Goal: Task Accomplishment & Management: Complete application form

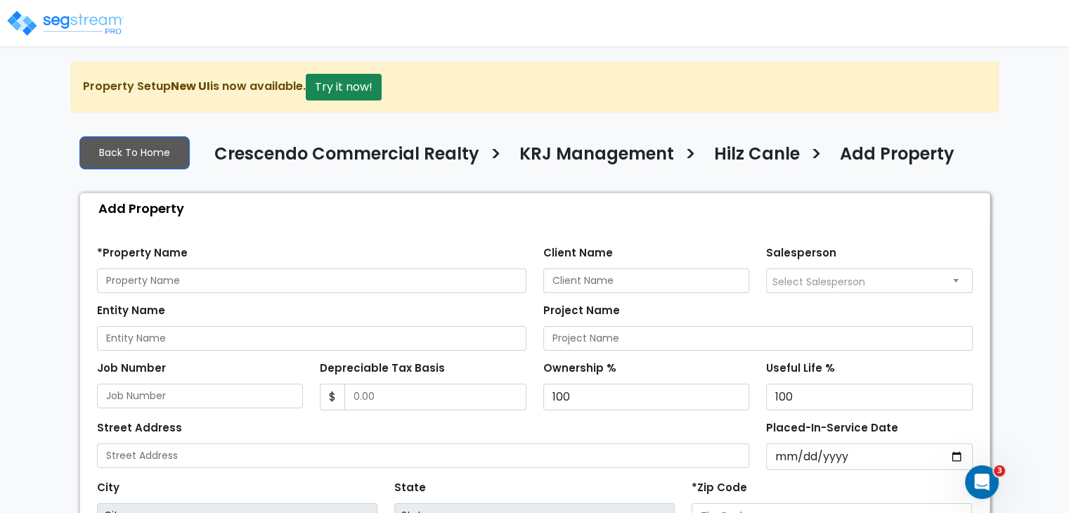
click at [89, 20] on img at bounding box center [65, 23] width 119 height 28
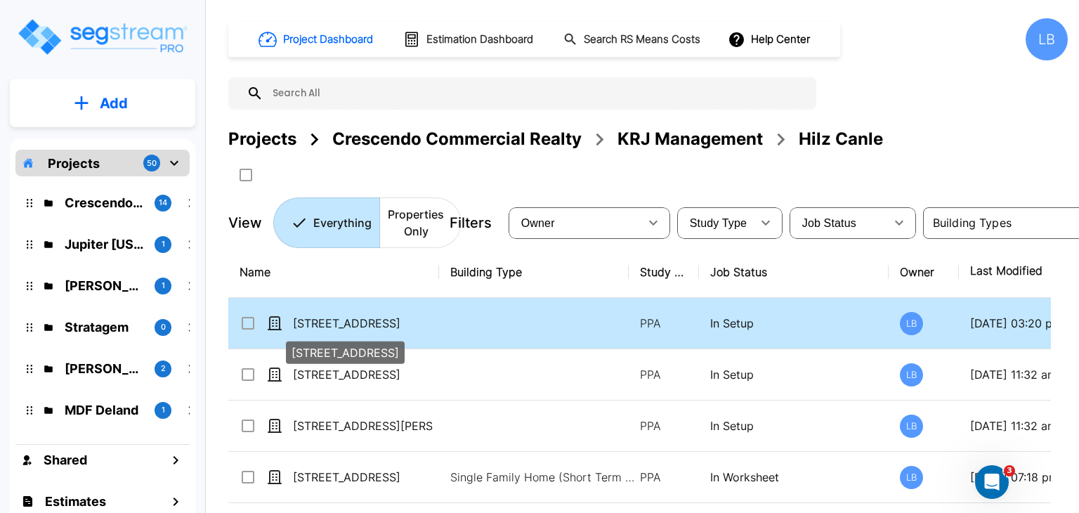
click at [376, 325] on p "[STREET_ADDRESS]" at bounding box center [363, 323] width 141 height 17
click at [376, 325] on p "10690 Shadow Wood Drive" at bounding box center [363, 323] width 141 height 17
checkbox input "true"
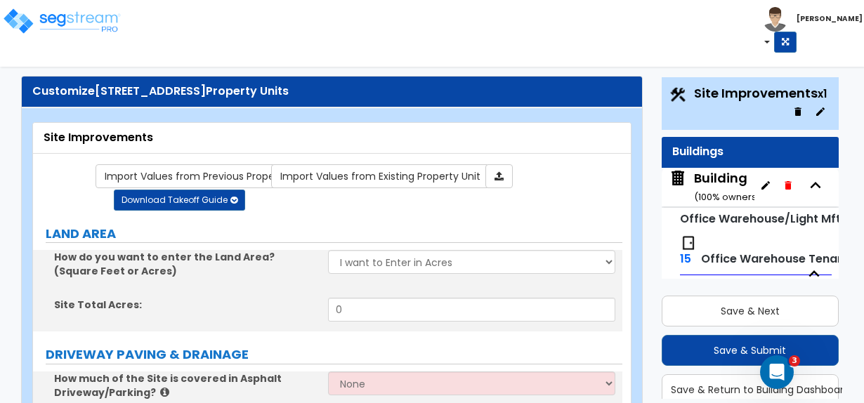
scroll to position [31, 0]
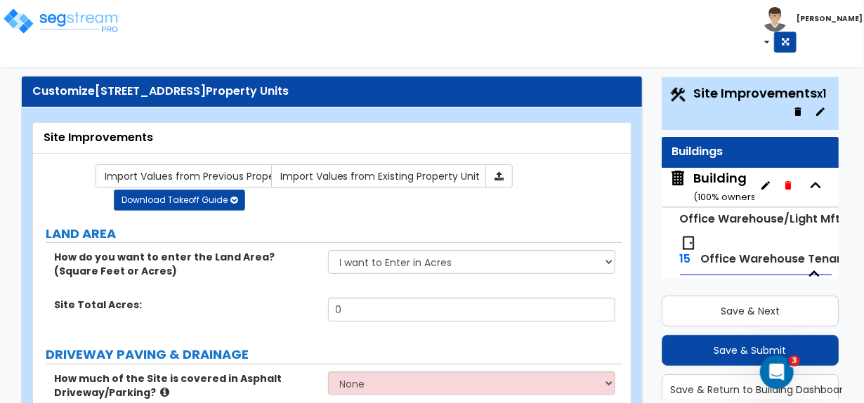
click at [734, 182] on div "Building ( 100 % ownership)" at bounding box center [734, 187] width 81 height 36
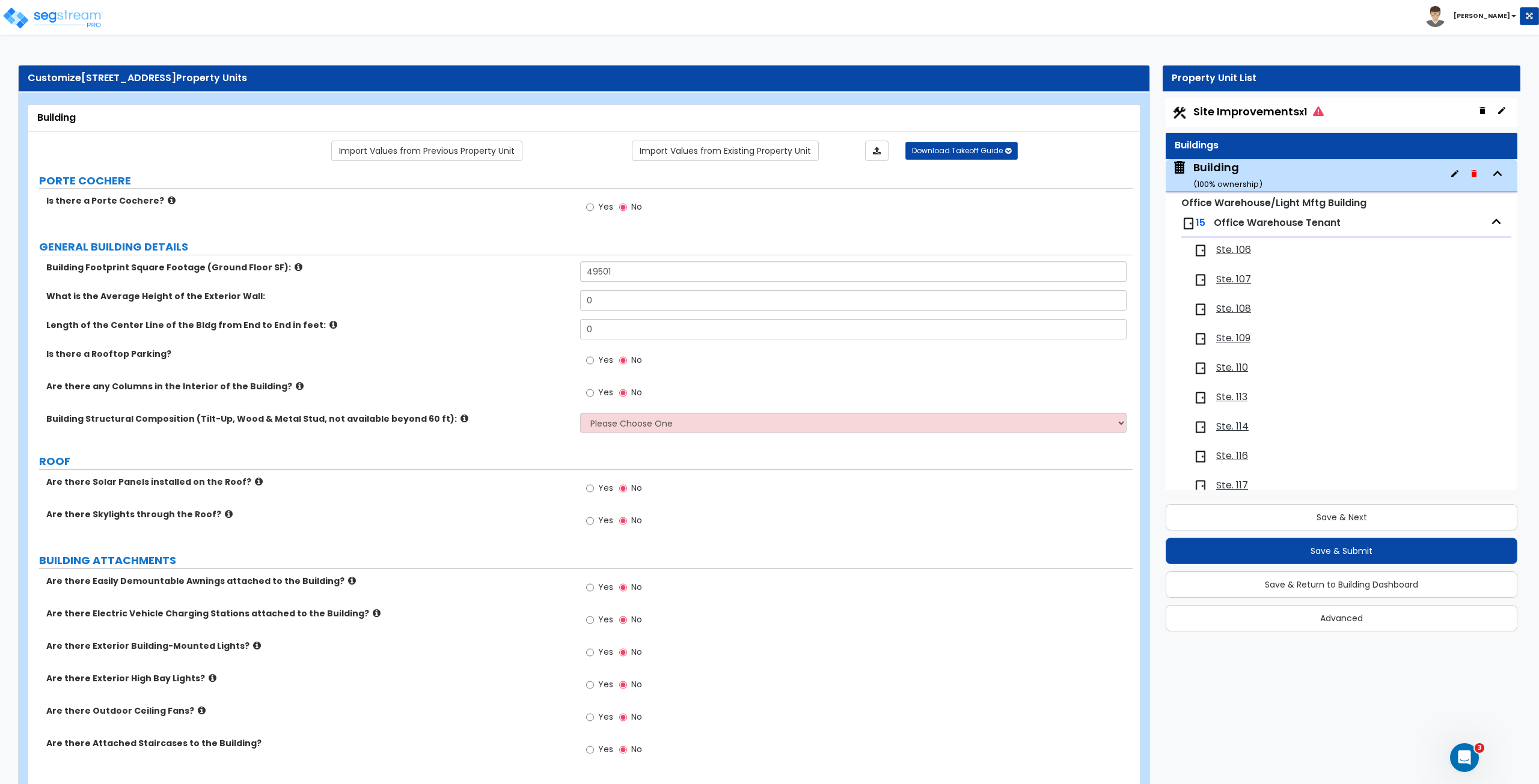
click at [738, 112] on span "Site Improvements x1" at bounding box center [1258, 112] width 130 height 15
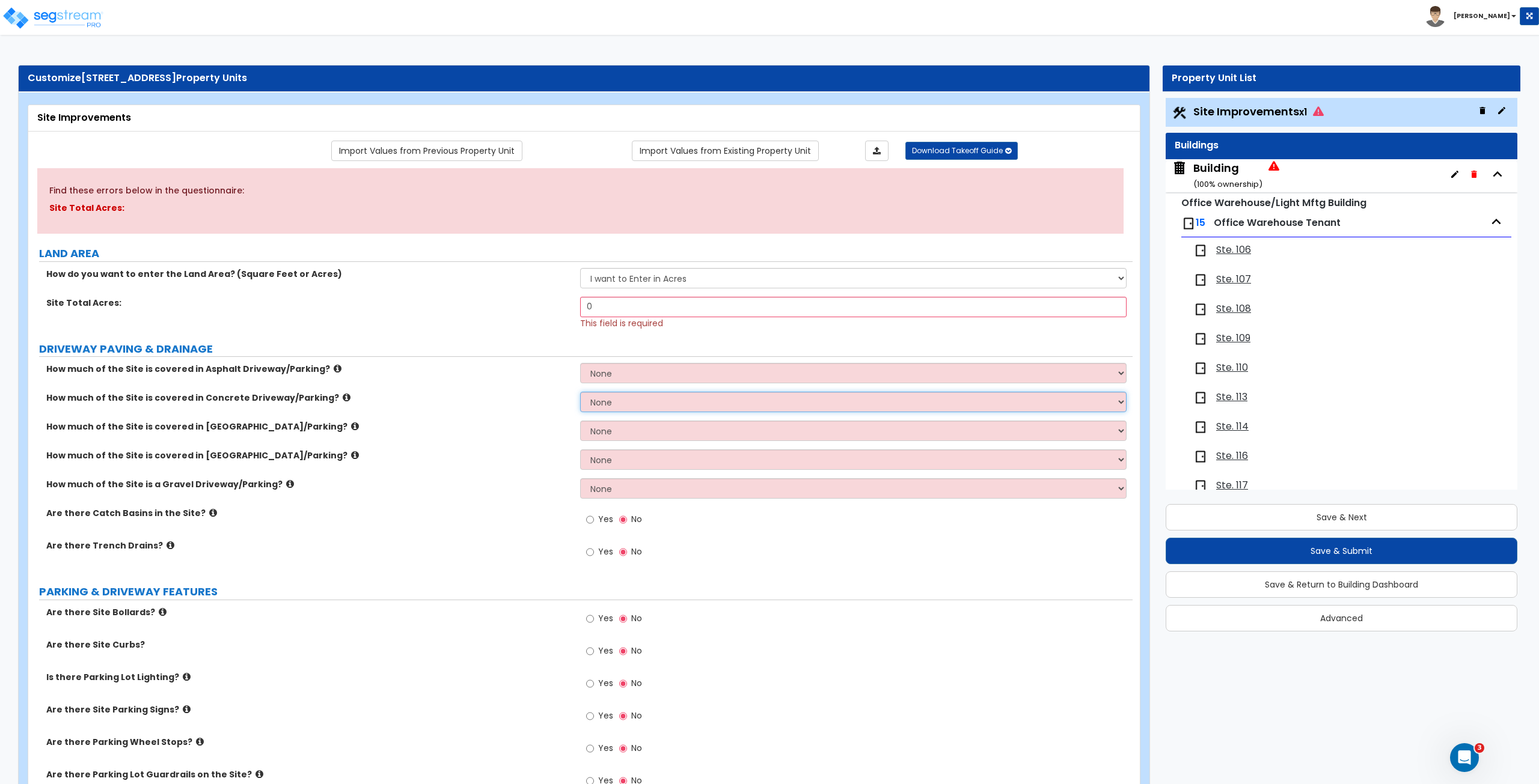
click at [631, 345] on select "None I want to Enter an Approximate Percentage I want to Enter the Square Foota…" at bounding box center [853, 402] width 546 height 21
select select "2"
click at [580, 345] on select "None I want to Enter an Approximate Percentage I want to Enter the Square Foota…" at bounding box center [853, 402] width 546 height 21
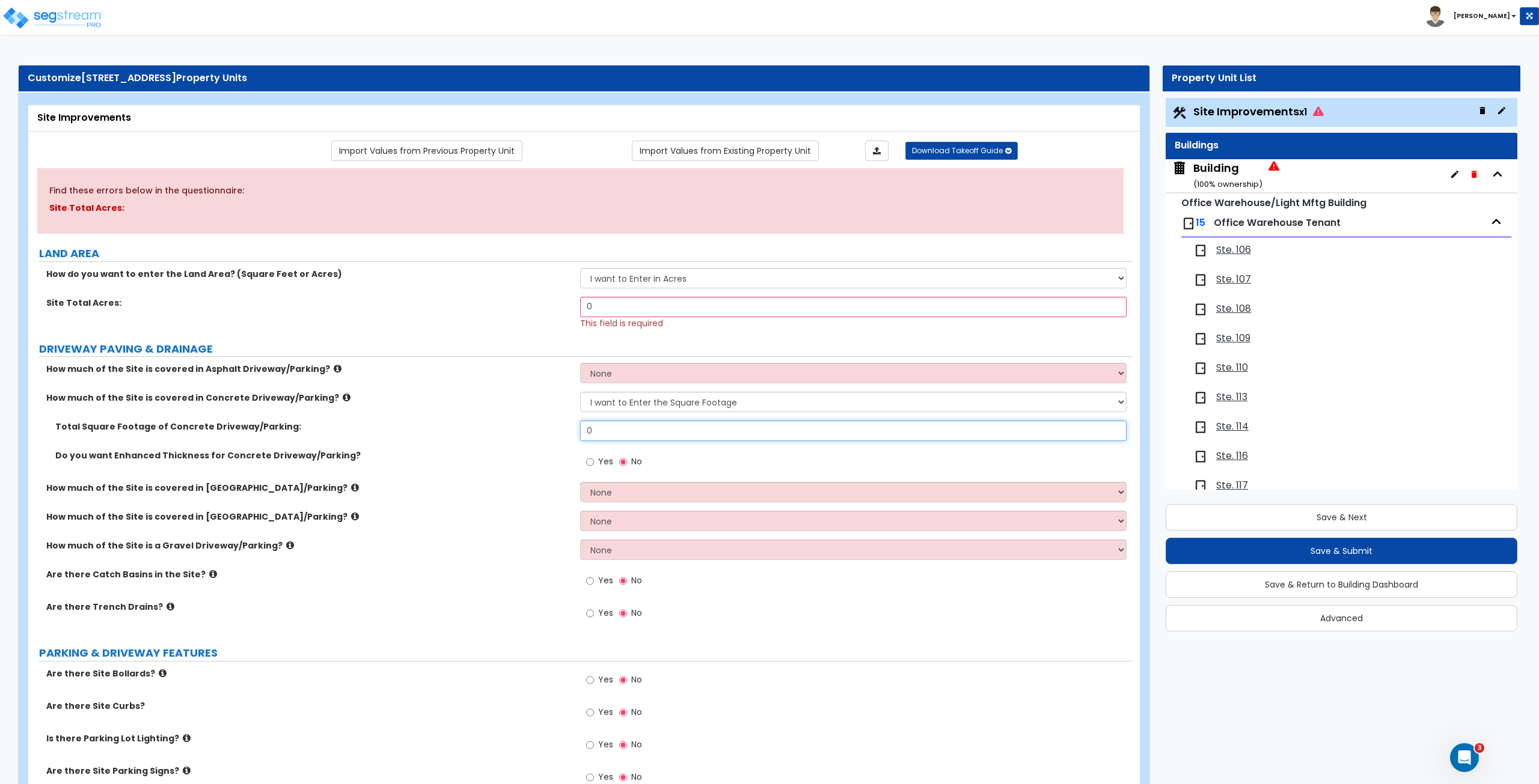
drag, startPoint x: 614, startPoint y: 423, endPoint x: 536, endPoint y: 427, distance: 78.1
click at [536, 345] on div "Total Square Footage of Concrete Driveway/Parking: 0" at bounding box center [580, 435] width 1104 height 29
type input "86,500"
click at [547, 345] on div "Do you want Enhanced Thickness for Concrete Driveway/Parking? Yes No" at bounding box center [580, 466] width 1104 height 32
click at [738, 345] on button "Save & Next" at bounding box center [1341, 516] width 352 height 27
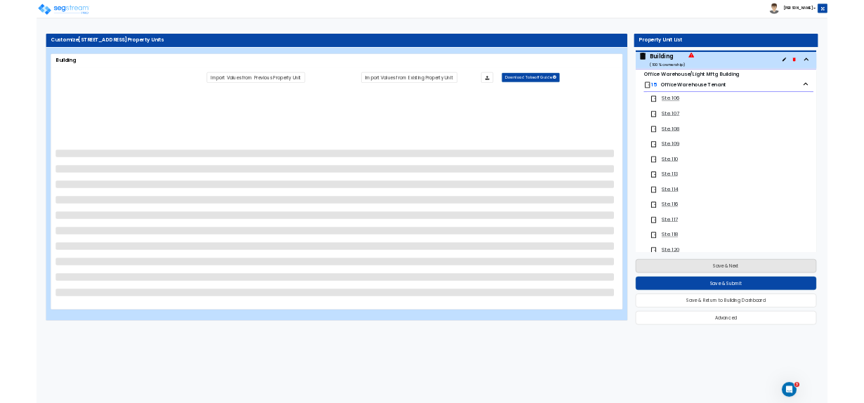
scroll to position [71, 0]
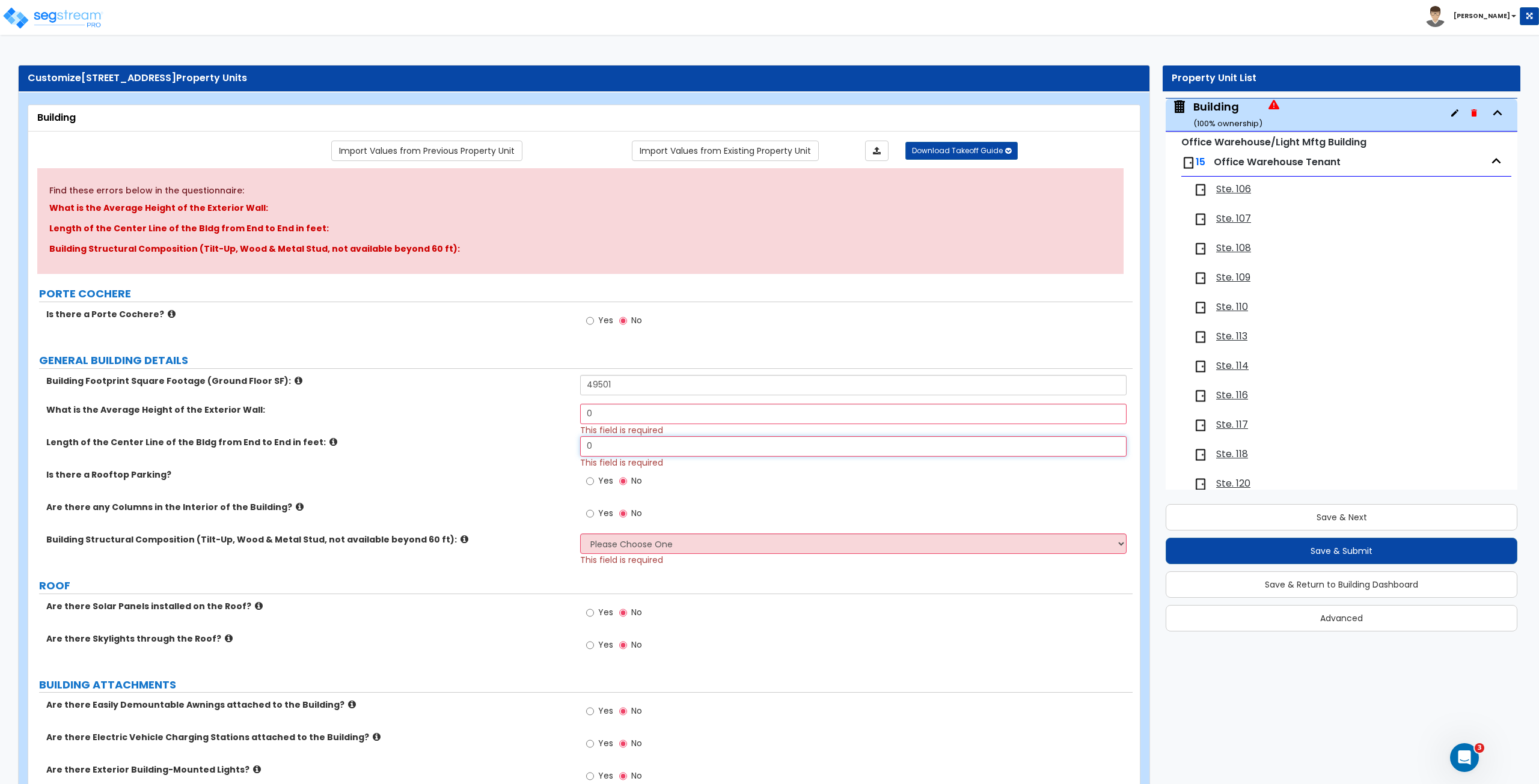
drag, startPoint x: 626, startPoint y: 441, endPoint x: 510, endPoint y: 447, distance: 116.2
click at [510, 345] on div "Length of the Center Line of the Bldg from End to End in feet: 0 This field is …" at bounding box center [580, 452] width 1104 height 32
type input "1,090"
drag, startPoint x: 613, startPoint y: 411, endPoint x: 495, endPoint y: 409, distance: 118.0
click at [495, 345] on div "What is the Average Height of the Exterior Wall: 0 This field is required" at bounding box center [580, 420] width 1104 height 32
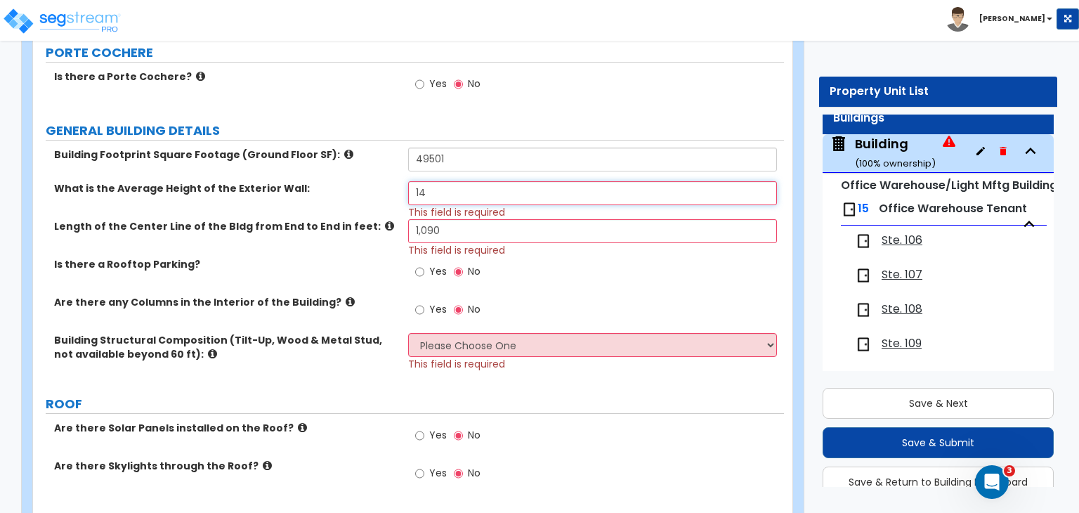
scroll to position [306, 0]
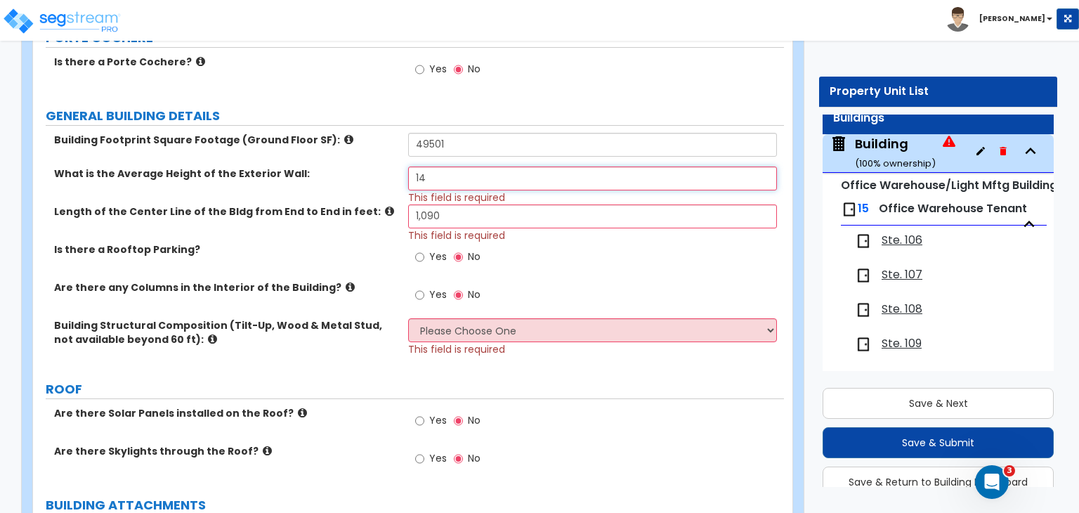
type input "14"
click at [452, 332] on select "Please Choose One Pre-Engineered Metal Building Tilt-up Wall Construction Reinf…" at bounding box center [592, 330] width 368 height 24
select select "2"
click at [408, 318] on select "Please Choose One Pre-Engineered Metal Building Tilt-up Wall Construction Reinf…" at bounding box center [592, 330] width 368 height 24
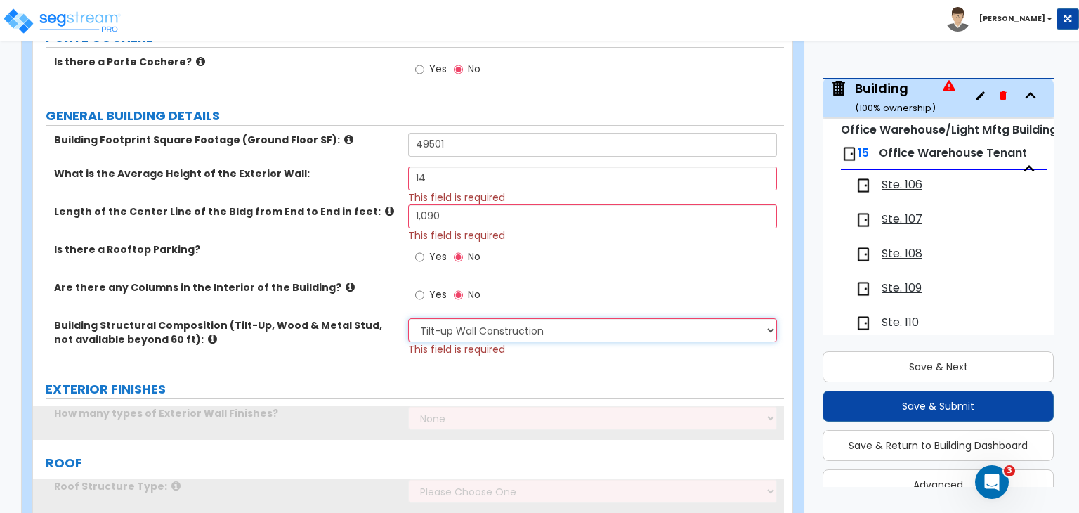
scroll to position [37, 0]
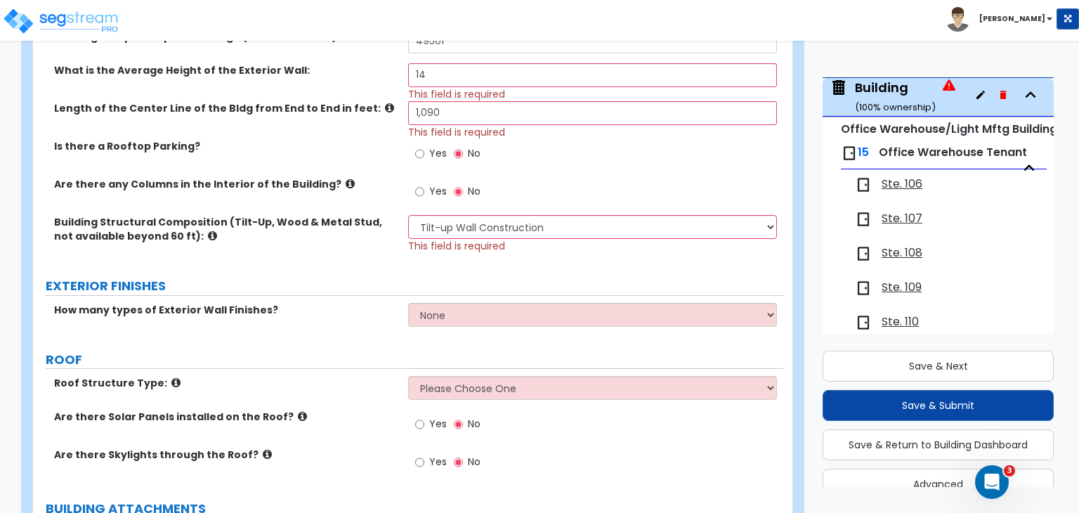
scroll to position [412, 0]
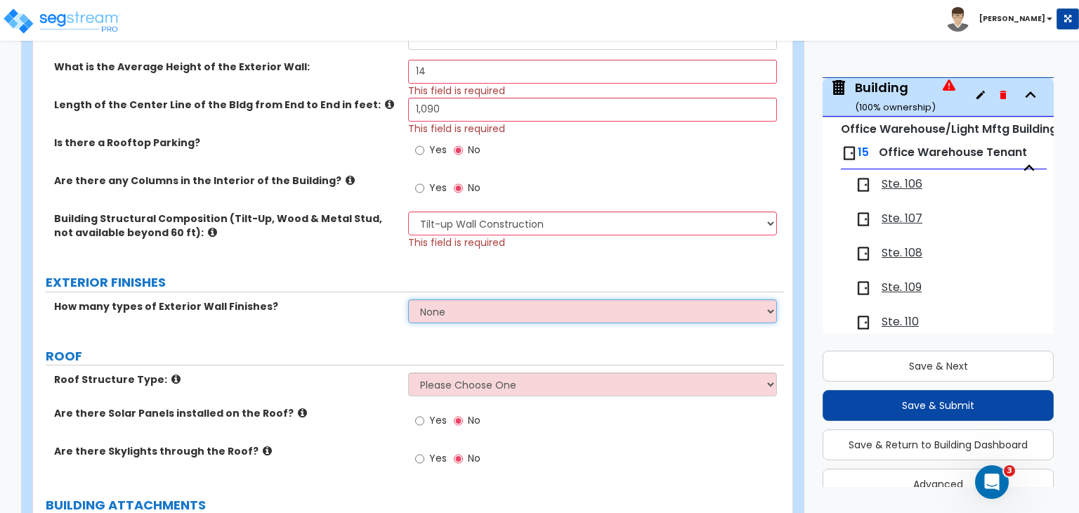
click at [441, 303] on select "None 1 2 3" at bounding box center [592, 311] width 368 height 24
select select "1"
click at [408, 299] on select "None 1 2 3" at bounding box center [592, 311] width 368 height 24
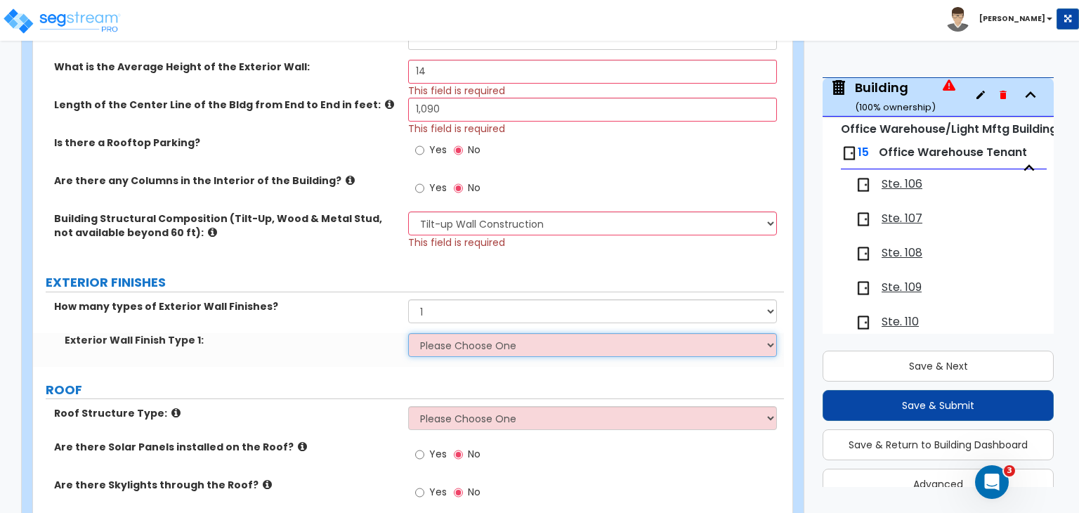
click at [445, 344] on select "Please Choose One No Finish/Shared Wall No Wall Brick Veneer Stone Veneer Wood …" at bounding box center [592, 345] width 368 height 24
select select "7"
click at [408, 333] on select "Please Choose One No Finish/Shared Wall No Wall Brick Veneer Stone Veneer Wood …" at bounding box center [592, 345] width 368 height 24
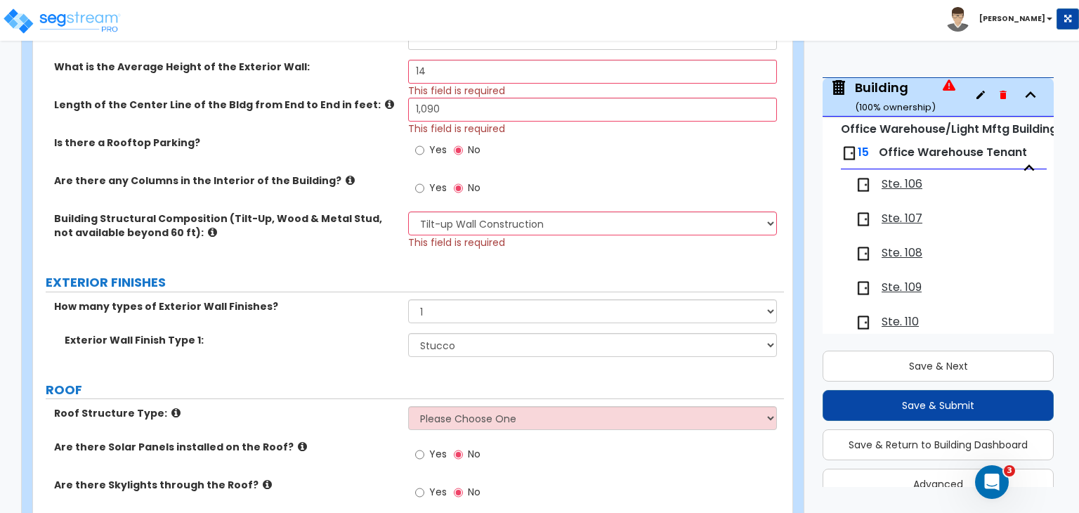
click at [340, 383] on label "ROOF" at bounding box center [415, 390] width 738 height 18
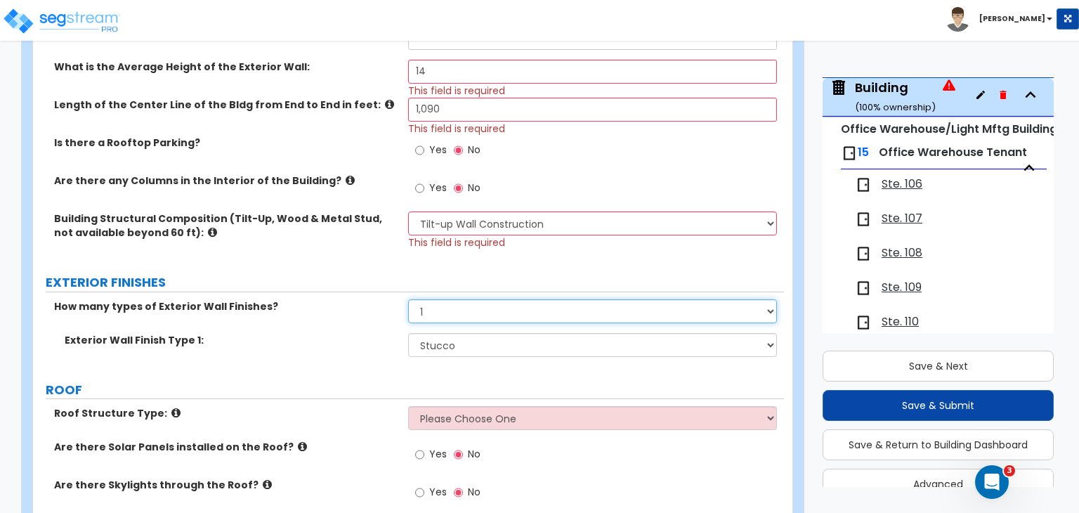
click at [475, 305] on select "None 1 2 3" at bounding box center [592, 311] width 368 height 24
select select "0"
click at [408, 299] on select "None 1 2 3" at bounding box center [592, 311] width 368 height 24
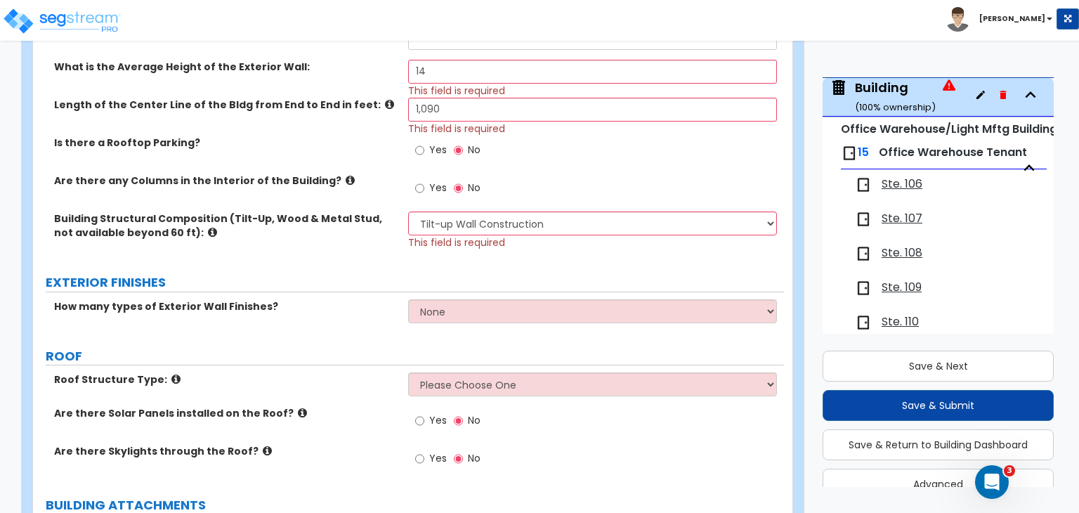
click at [351, 330] on div "How many types of Exterior Wall Finishes? None 1 2 3" at bounding box center [408, 316] width 751 height 34
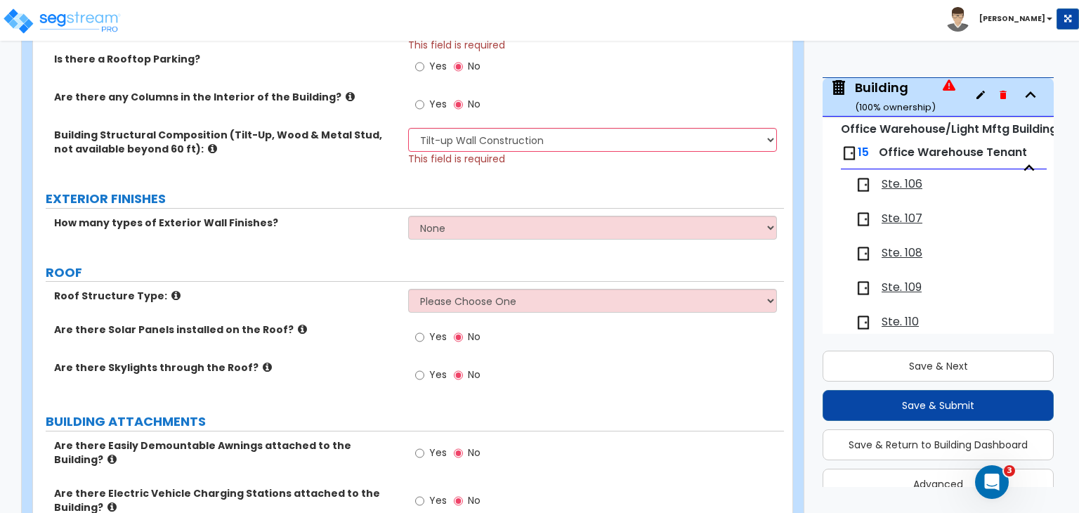
scroll to position [514, 0]
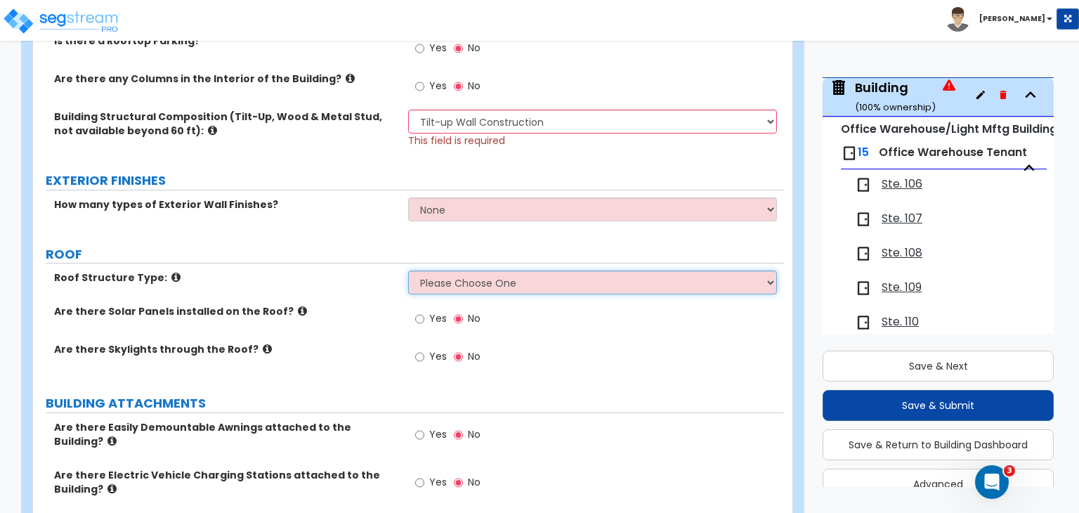
click at [485, 282] on select "Please Choose One Gable Roof Flat Roof Hybrid Gable & Flat Roof" at bounding box center [592, 282] width 368 height 24
select select "2"
click at [408, 270] on select "Please Choose One Gable Roof Flat Roof Hybrid Gable & Flat Roof" at bounding box center [592, 282] width 368 height 24
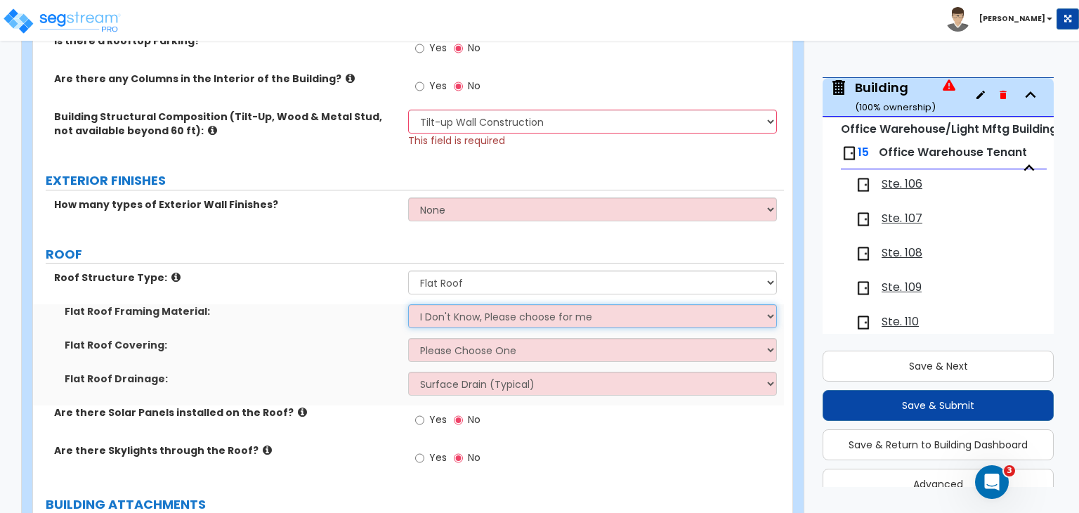
click at [451, 315] on select "I Don't Know, Please choose for me Metal Wood" at bounding box center [592, 316] width 368 height 24
select select "1"
click at [408, 304] on select "I Don't Know, Please choose for me Metal Wood" at bounding box center [592, 316] width 368 height 24
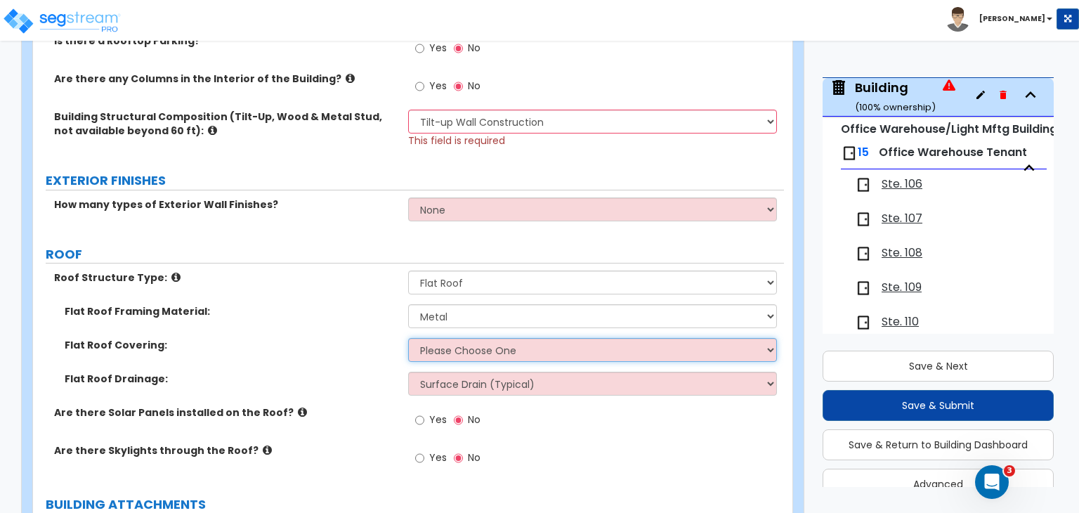
click at [449, 351] on select "Please Choose One Rolled Asphalt PVC Membrane Plastic (EPDM) Membrane Asphalt F…" at bounding box center [592, 350] width 368 height 24
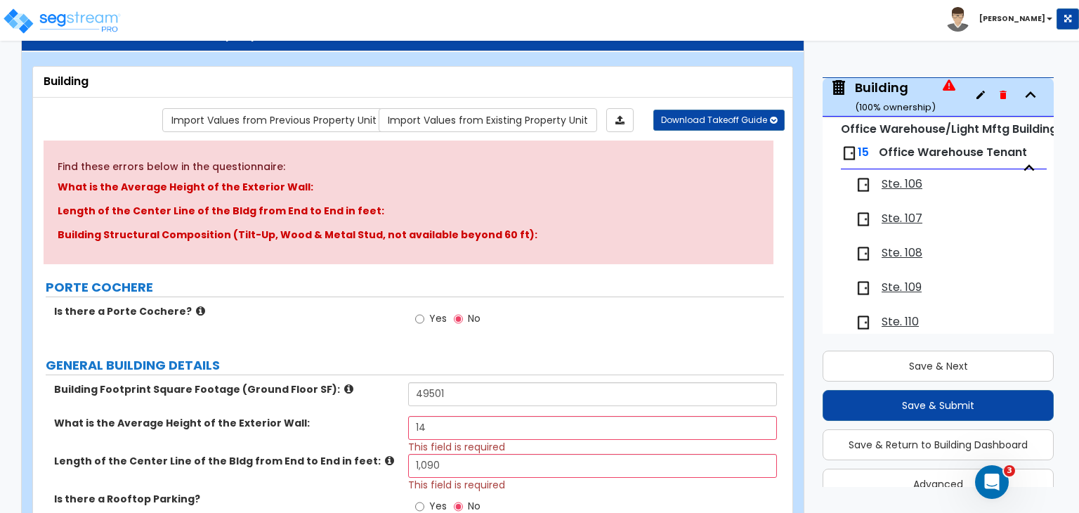
scroll to position [0, 0]
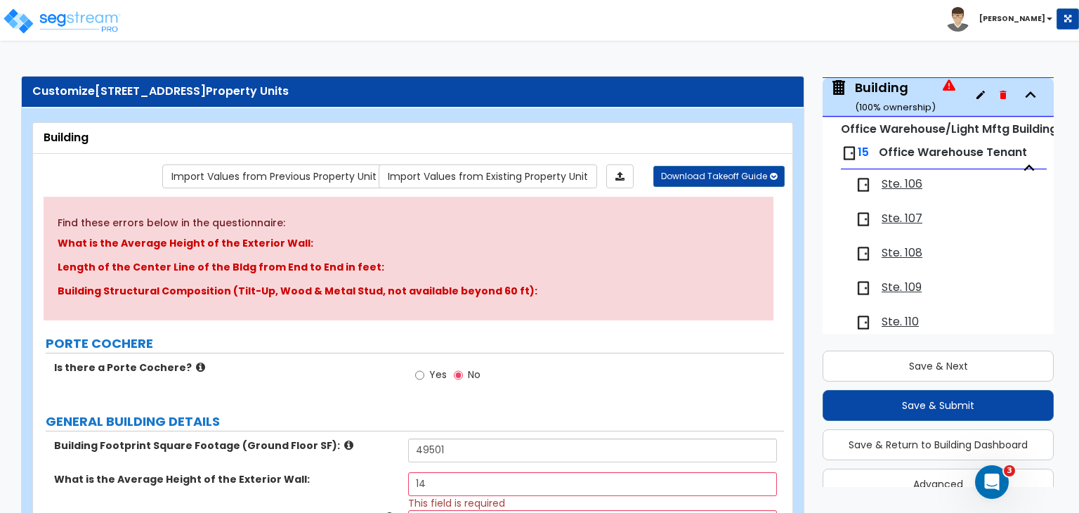
click at [341, 383] on div "Is there a Porte Cochere? Yes No" at bounding box center [408, 379] width 751 height 38
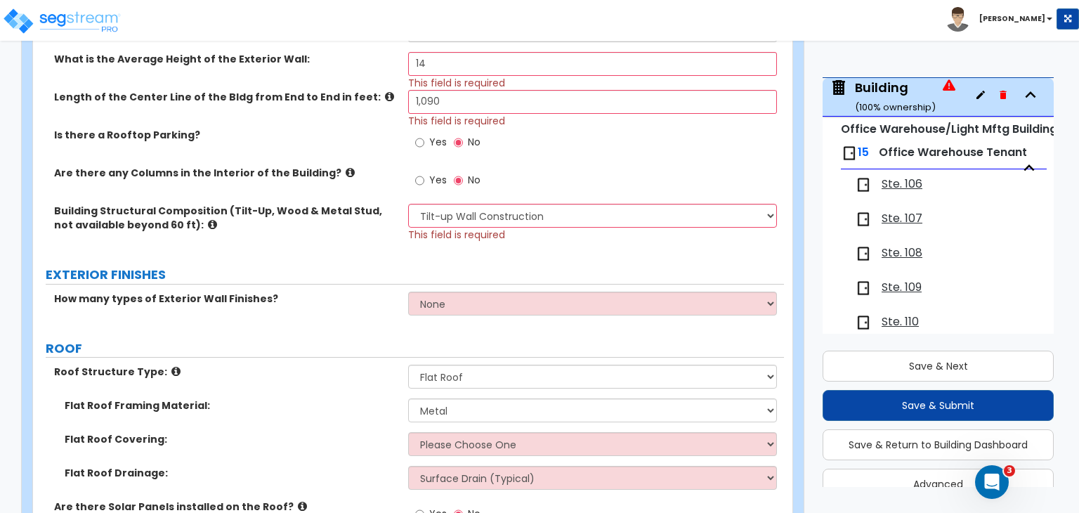
scroll to position [517, 0]
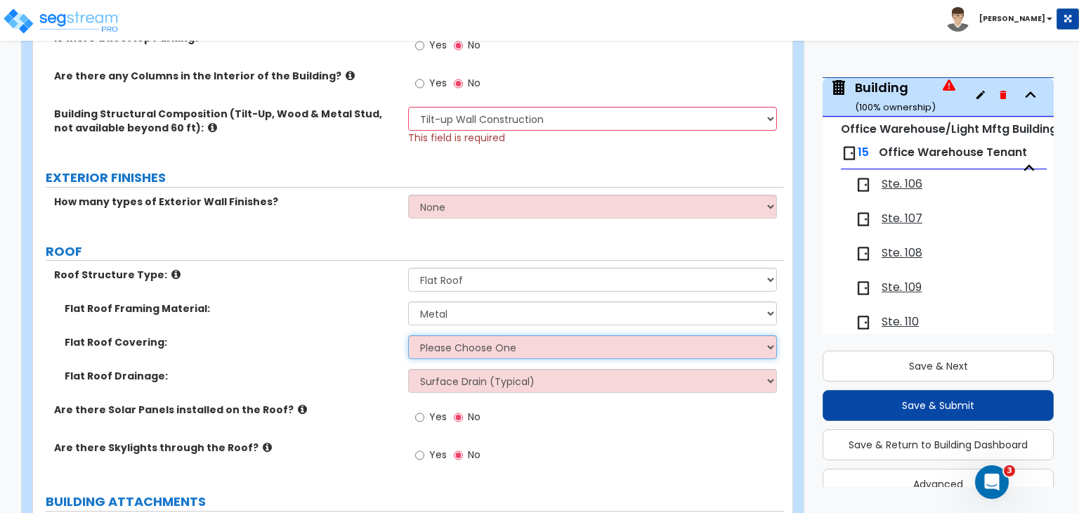
click at [450, 348] on select "Please Choose One Rolled Asphalt PVC Membrane Plastic (EPDM) Membrane Asphalt F…" at bounding box center [592, 347] width 368 height 24
select select "2"
click at [408, 335] on select "Please Choose One Rolled Asphalt PVC Membrane Plastic (EPDM) Membrane Asphalt F…" at bounding box center [592, 347] width 368 height 24
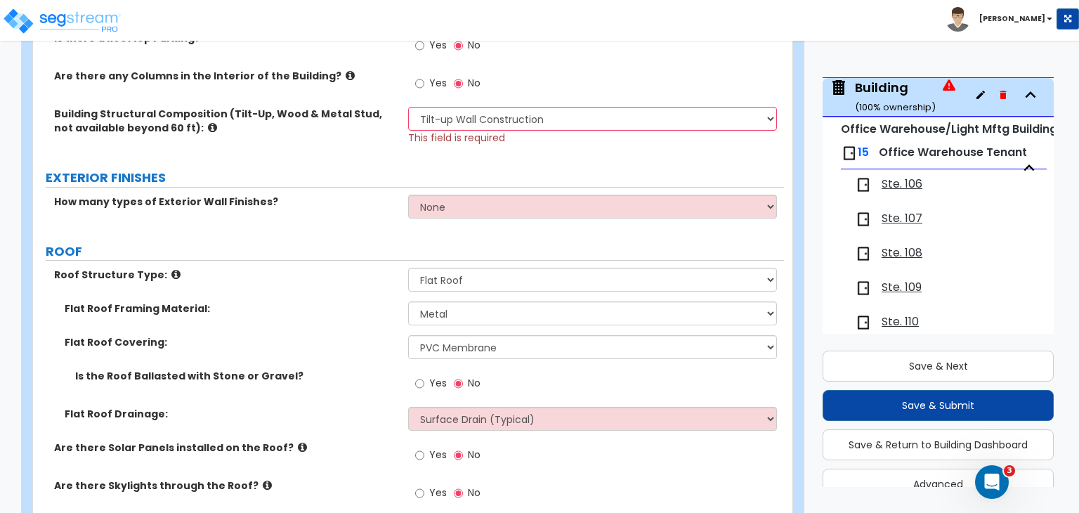
click at [356, 340] on label "Flat Roof Covering:" at bounding box center [231, 342] width 333 height 14
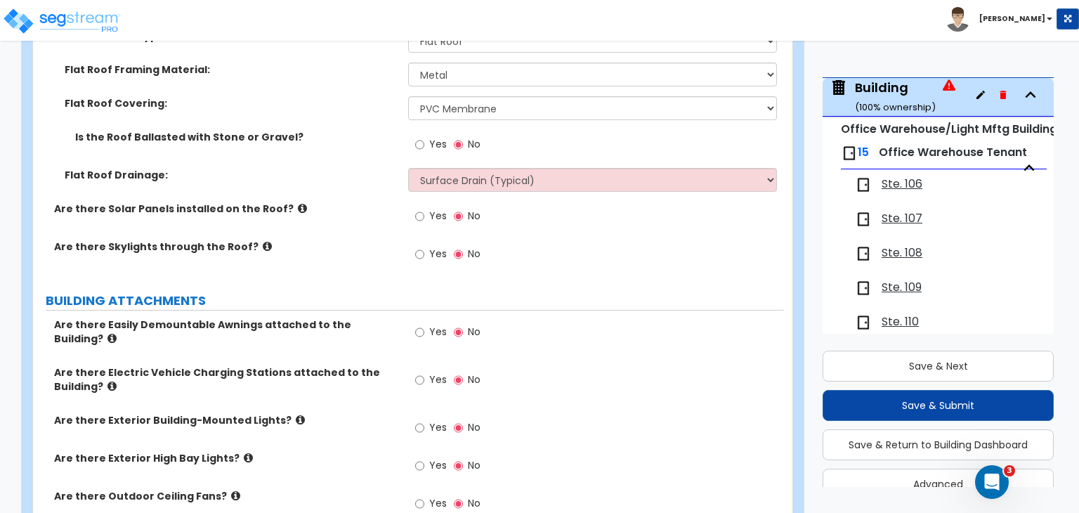
scroll to position [790, 0]
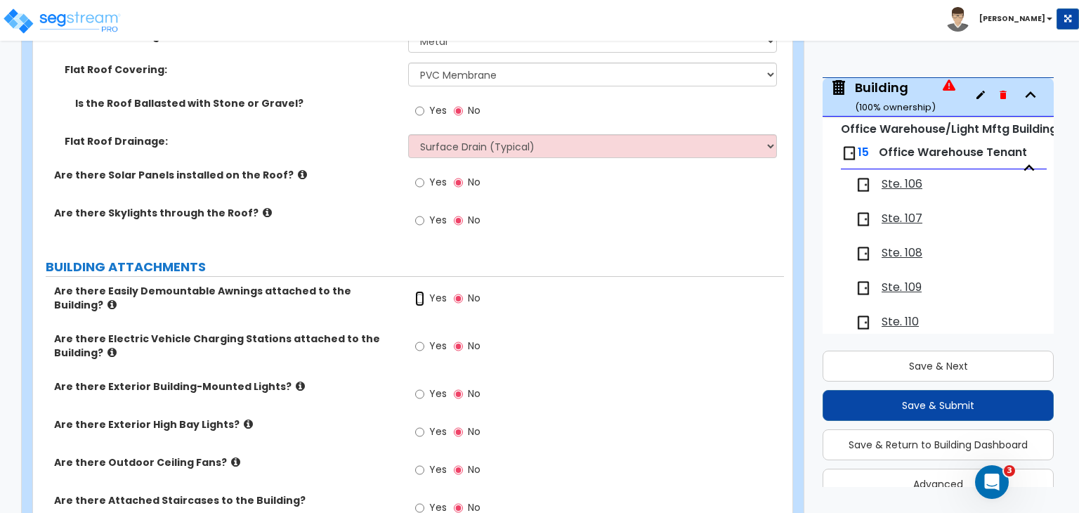
click at [417, 297] on input "Yes" at bounding box center [419, 298] width 9 height 15
radio input "true"
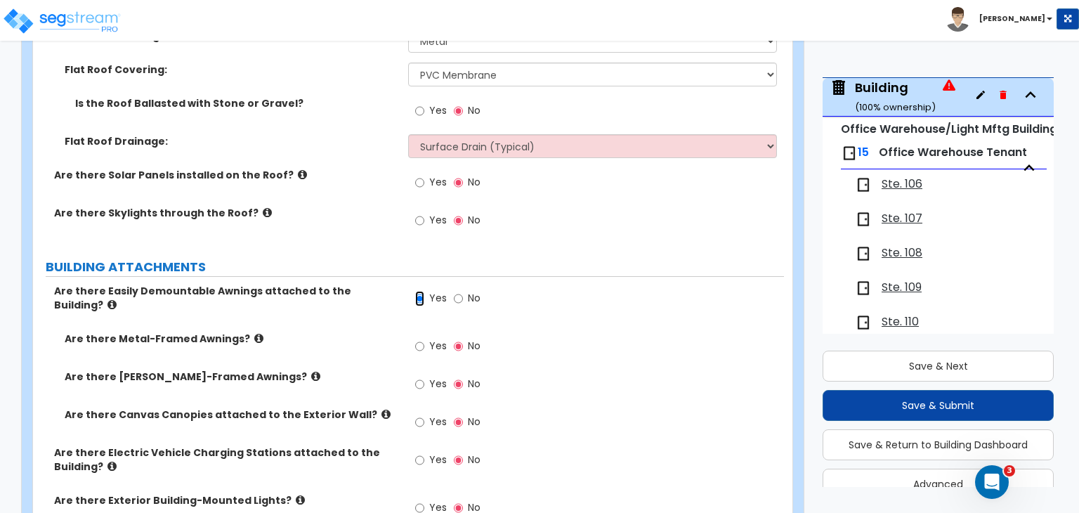
scroll to position [802, 0]
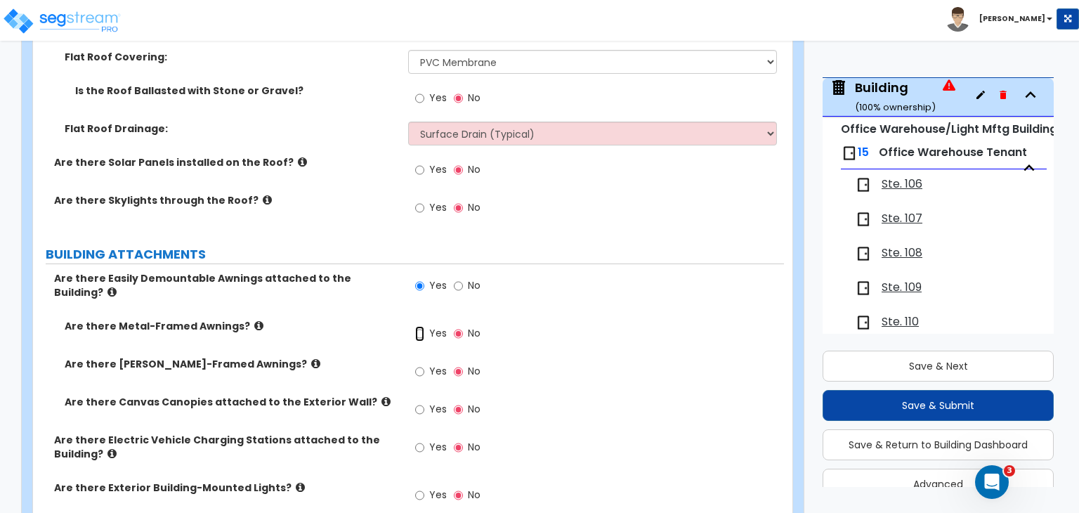
click at [422, 326] on input "Yes" at bounding box center [419, 333] width 9 height 15
radio input "true"
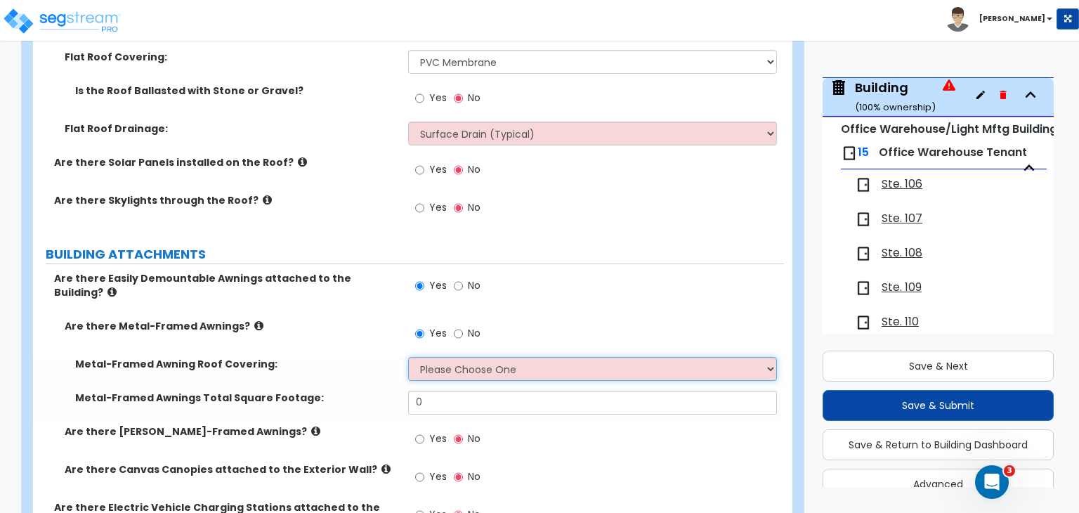
click at [443, 360] on select "Please Choose One Plastic Metal Glass" at bounding box center [592, 369] width 368 height 24
select select "2"
click at [408, 357] on select "Please Choose One Plastic Metal Glass" at bounding box center [592, 369] width 368 height 24
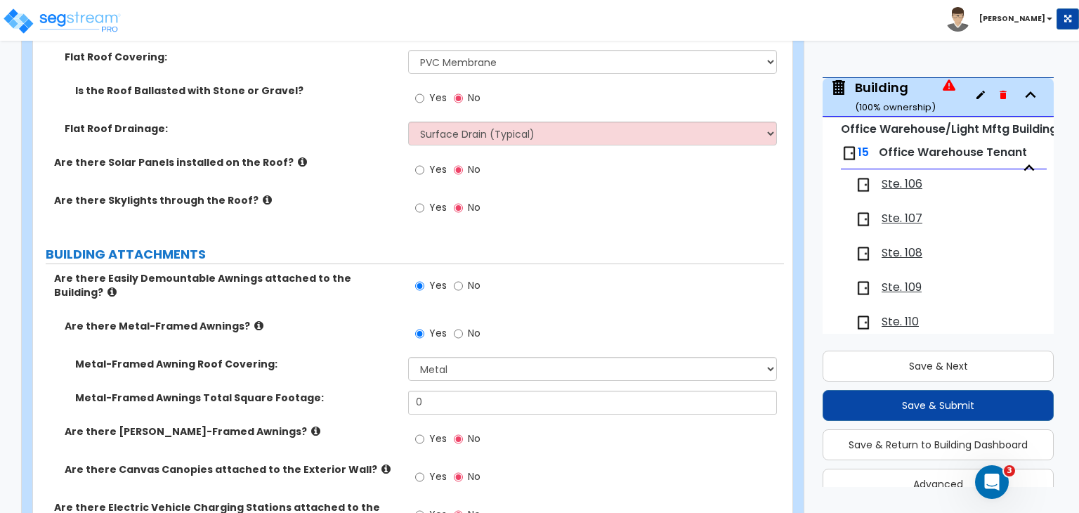
click at [365, 370] on div "Metal-Framed Awning Roof Covering: Please Choose One Plastic Metal Glass" at bounding box center [408, 374] width 751 height 34
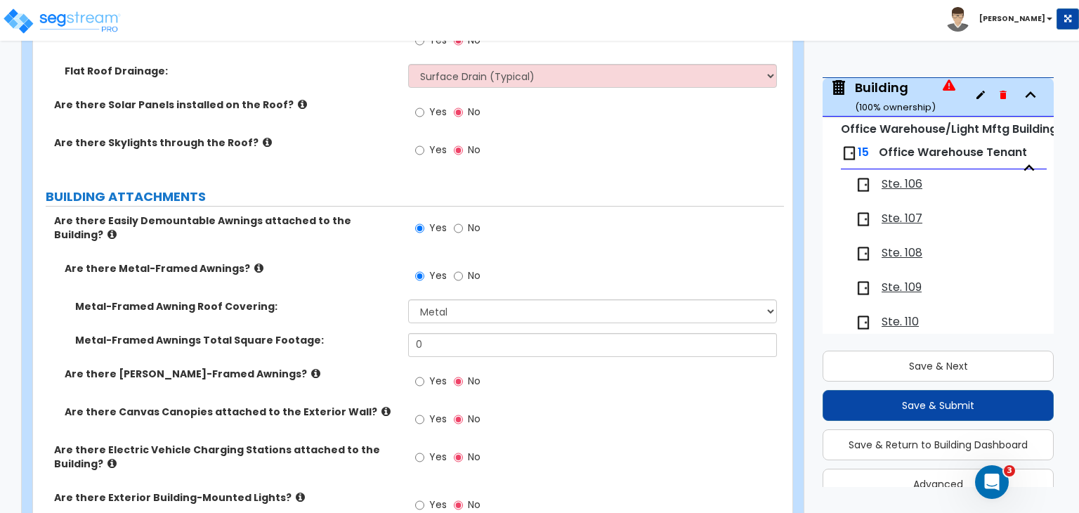
scroll to position [870, 0]
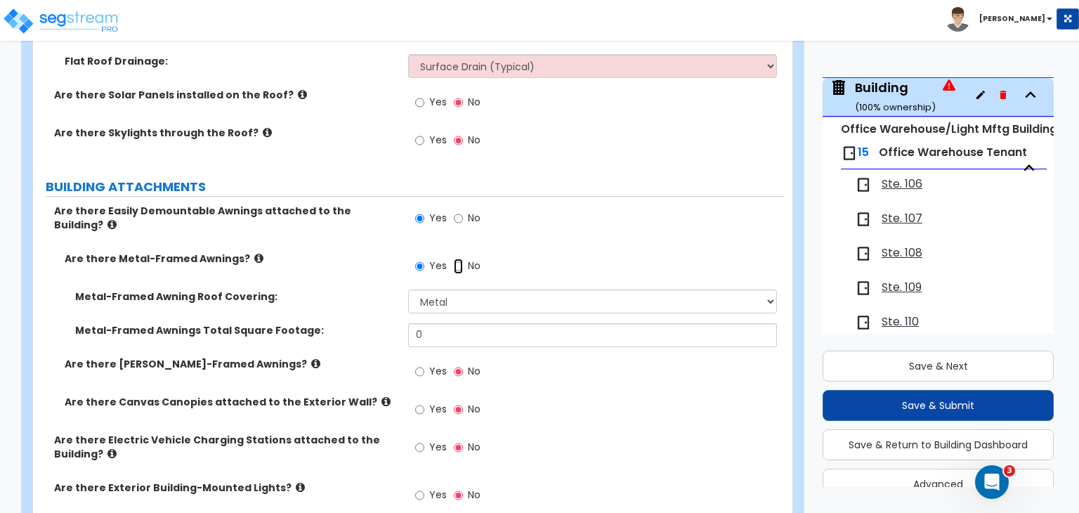
click at [455, 259] on input "No" at bounding box center [458, 266] width 9 height 15
radio input "false"
radio input "true"
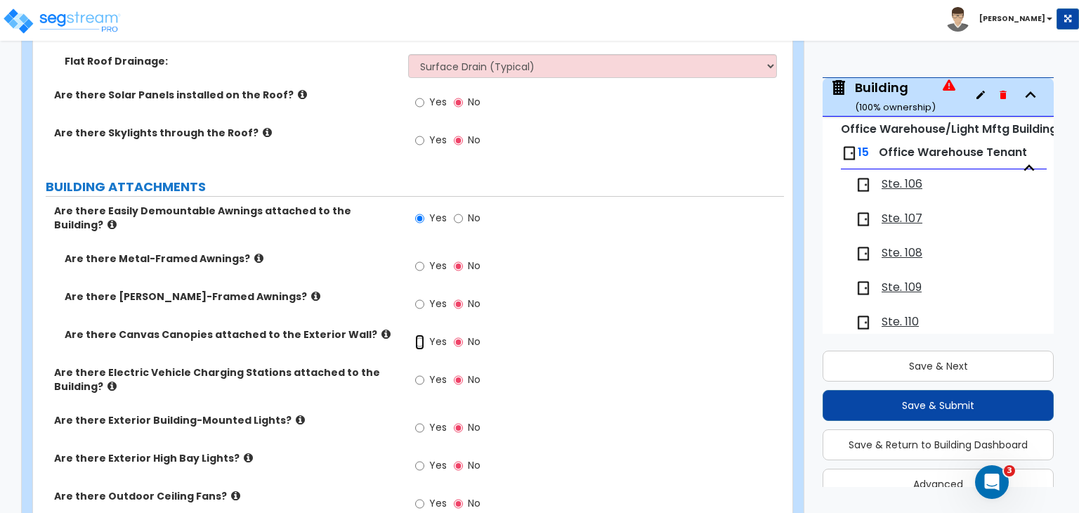
click at [419, 334] on input "Yes" at bounding box center [419, 341] width 9 height 15
radio input "true"
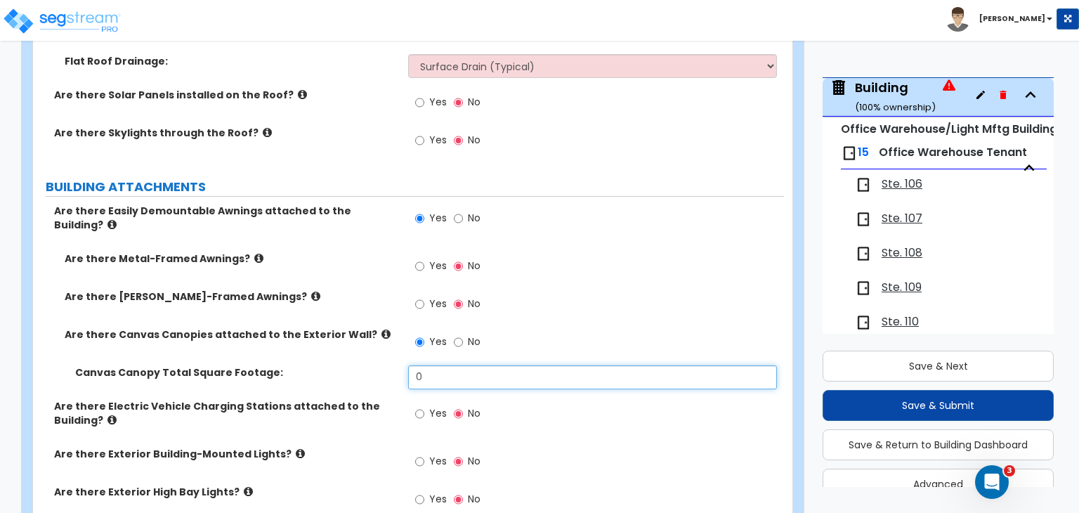
drag, startPoint x: 445, startPoint y: 363, endPoint x: 377, endPoint y: 382, distance: 70.7
click at [377, 382] on div "Canvas Canopy Total Square Footage: 0" at bounding box center [408, 382] width 751 height 34
type input "80"
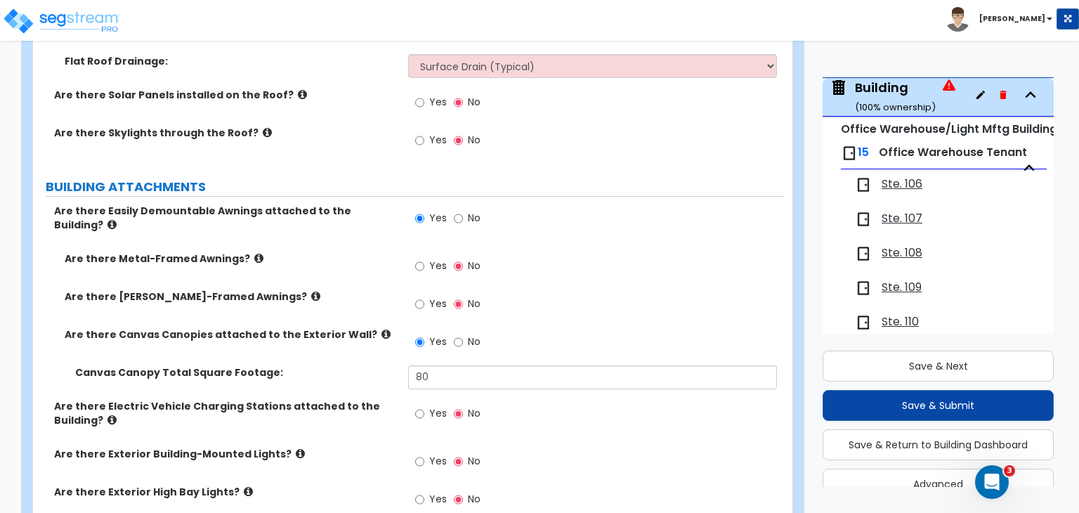
click at [377, 382] on div "Canvas Canopy Total Square Footage: 80" at bounding box center [408, 382] width 751 height 34
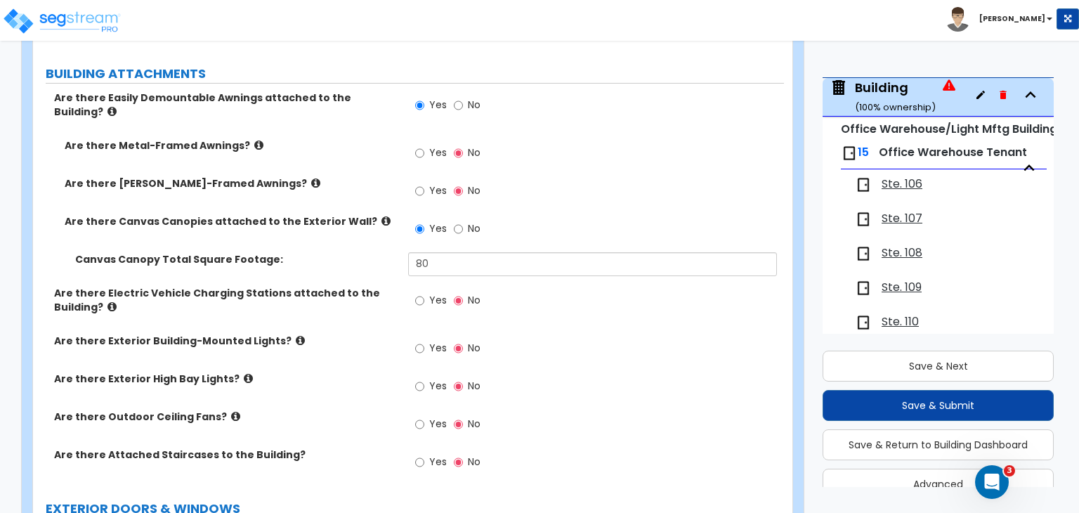
scroll to position [984, 0]
click at [414, 336] on div "Yes No" at bounding box center [447, 349] width 79 height 32
click at [421, 340] on input "Yes" at bounding box center [419, 347] width 9 height 15
radio input "true"
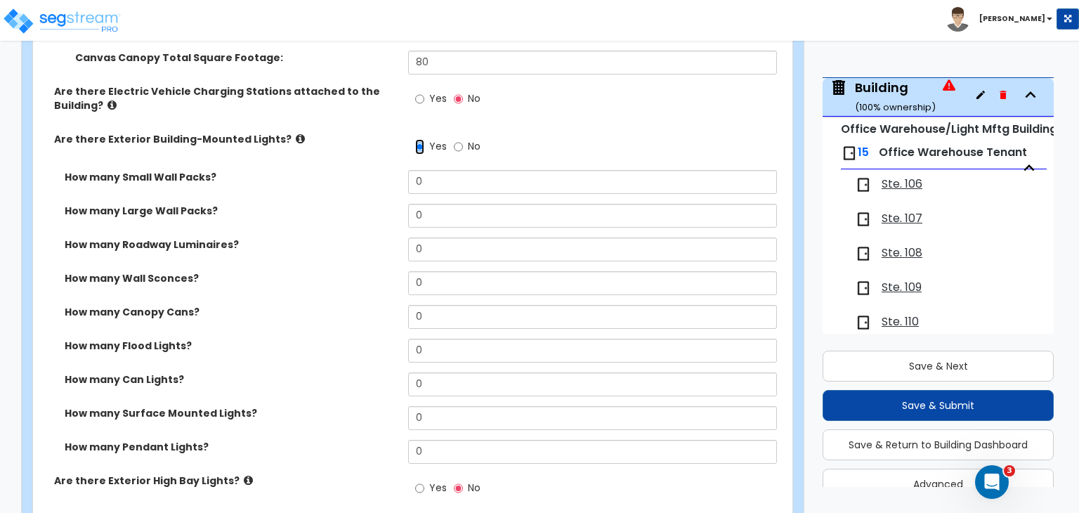
scroll to position [1196, 0]
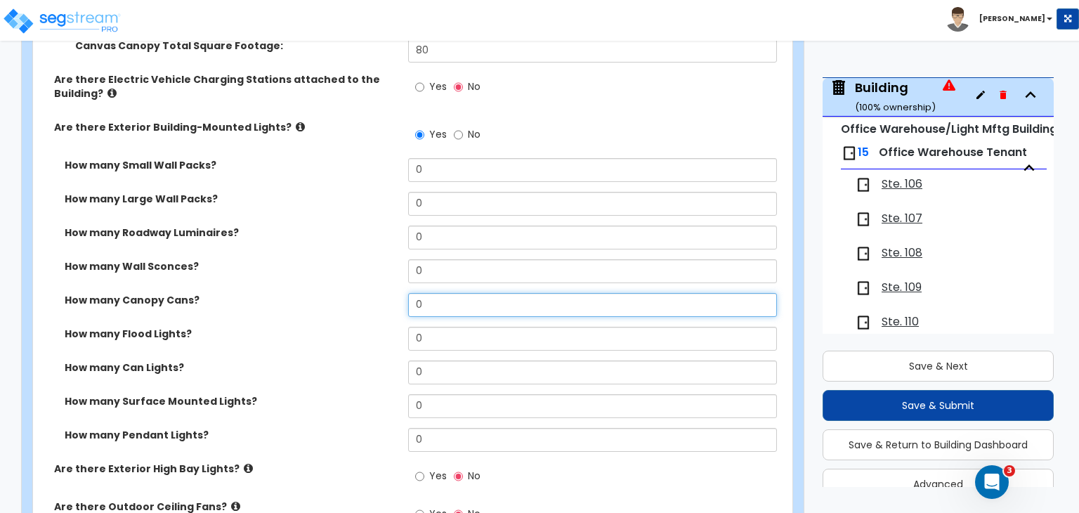
drag, startPoint x: 433, startPoint y: 293, endPoint x: 368, endPoint y: 292, distance: 65.4
click at [368, 293] on div "How many Canopy Cans? 0" at bounding box center [408, 310] width 751 height 34
type input "53"
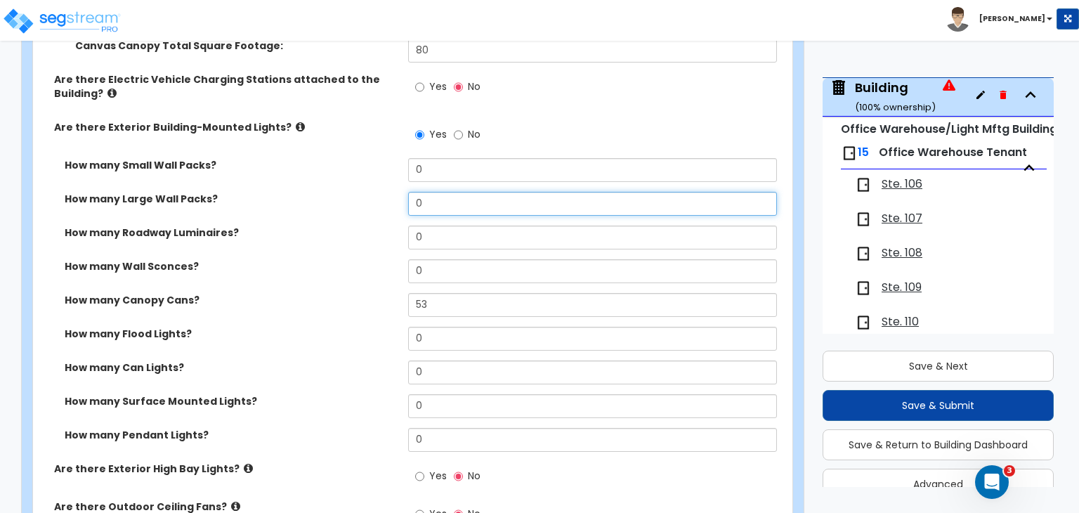
drag, startPoint x: 434, startPoint y: 193, endPoint x: 370, endPoint y: 194, distance: 63.9
click at [370, 194] on div "How many Large Wall Packs? 0" at bounding box center [408, 209] width 751 height 34
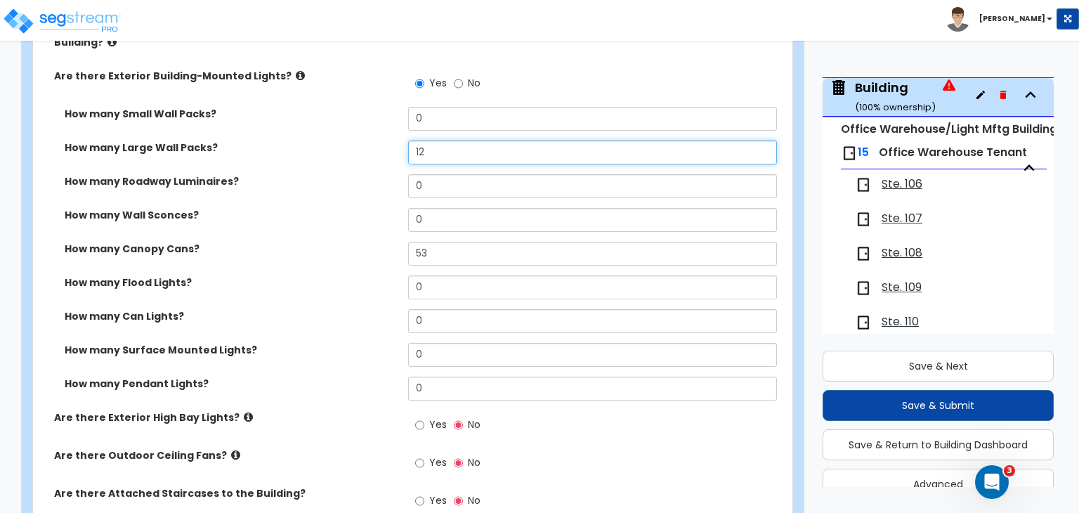
scroll to position [1256, 0]
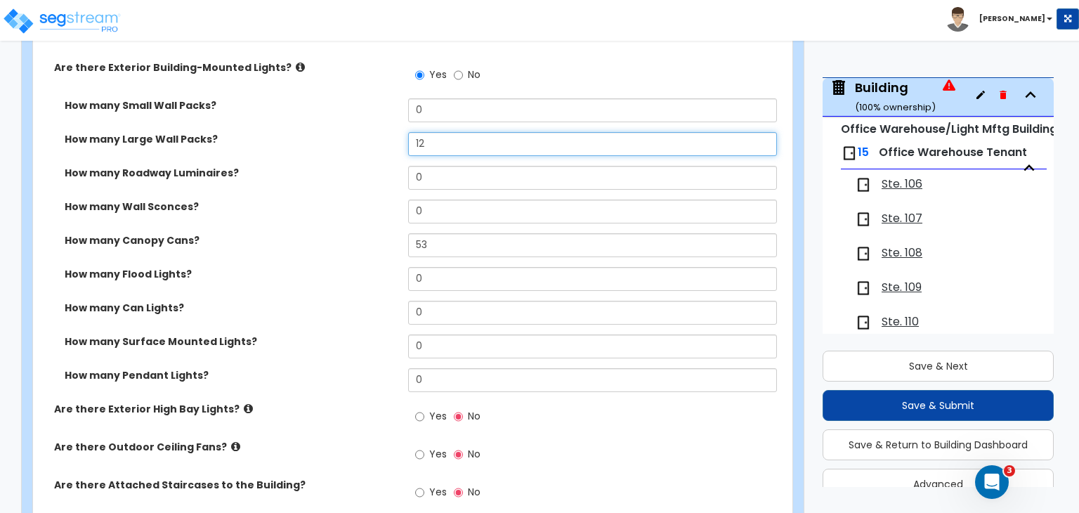
type input "12"
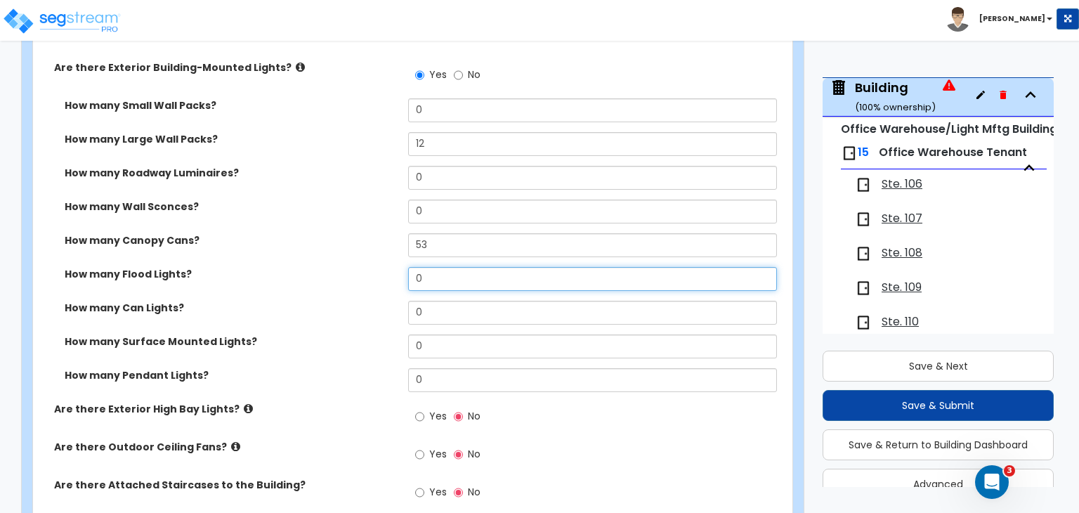
drag, startPoint x: 445, startPoint y: 270, endPoint x: 349, endPoint y: 262, distance: 96.6
click at [349, 267] on div "How many Flood Lights? 0" at bounding box center [408, 284] width 751 height 34
type input "6"
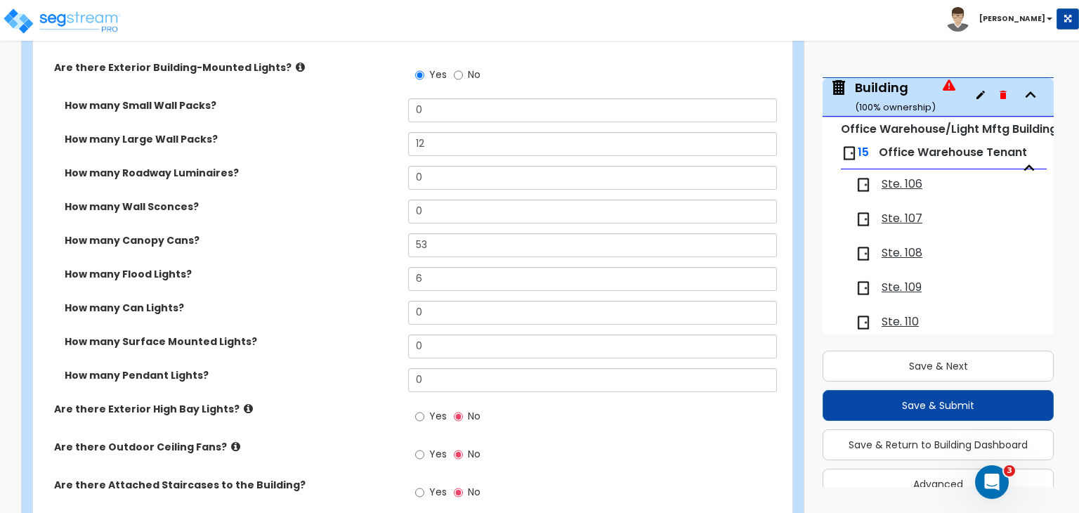
click at [349, 267] on label "How many Flood Lights?" at bounding box center [231, 274] width 333 height 14
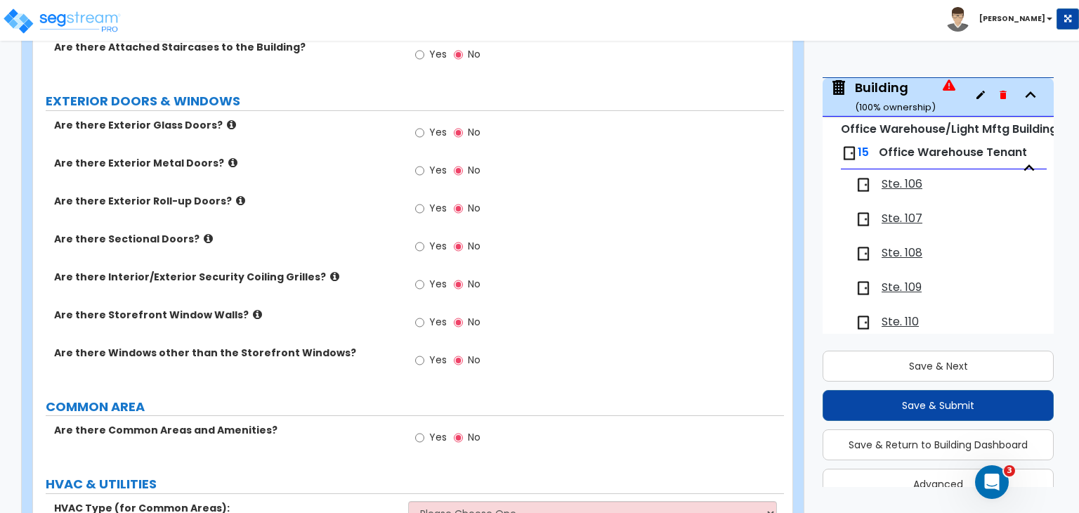
scroll to position [1696, 0]
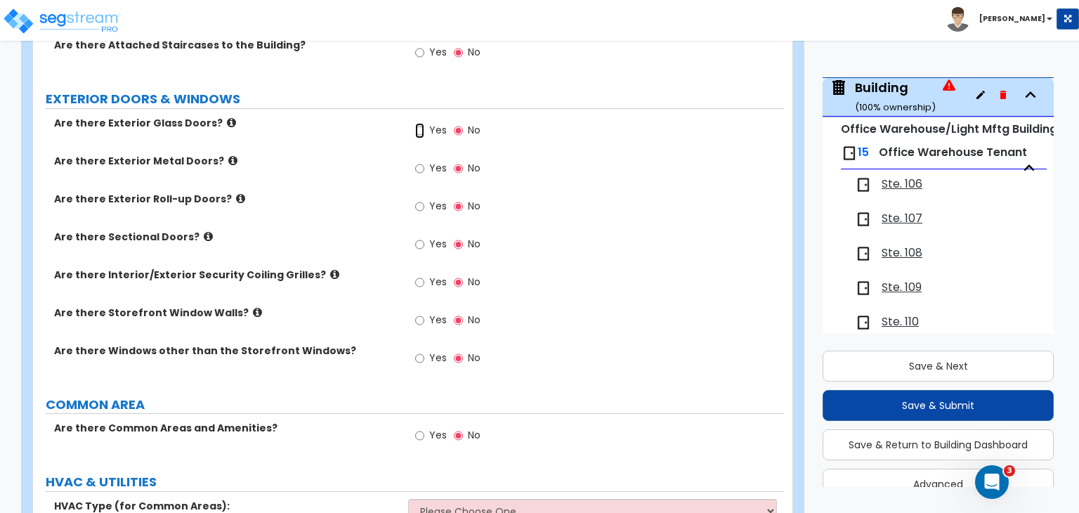
click at [419, 123] on input "Yes" at bounding box center [419, 130] width 9 height 15
radio input "true"
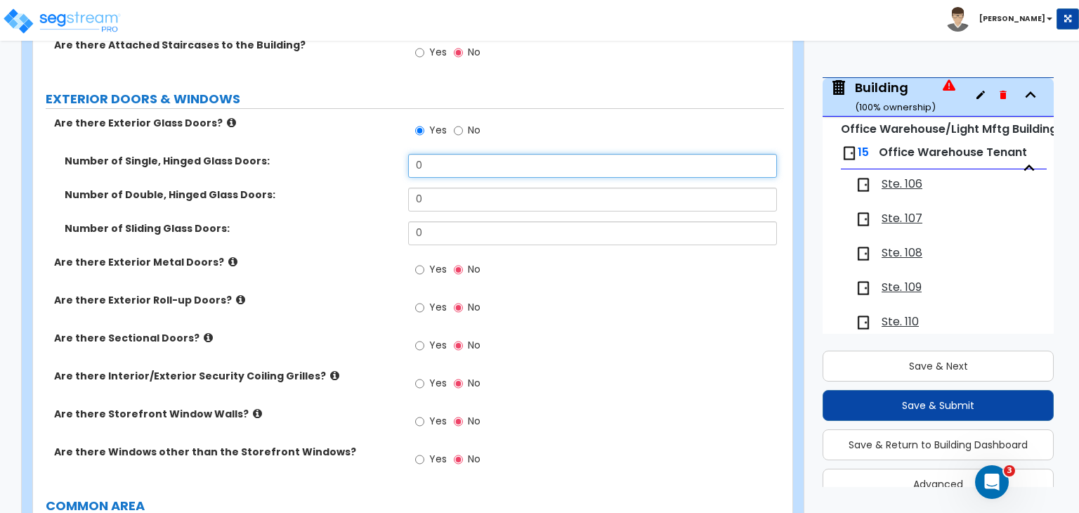
drag, startPoint x: 433, startPoint y: 142, endPoint x: 388, endPoint y: 150, distance: 45.6
click at [388, 154] on div "Number of Single, Hinged Glass Doors: 0" at bounding box center [408, 171] width 751 height 34
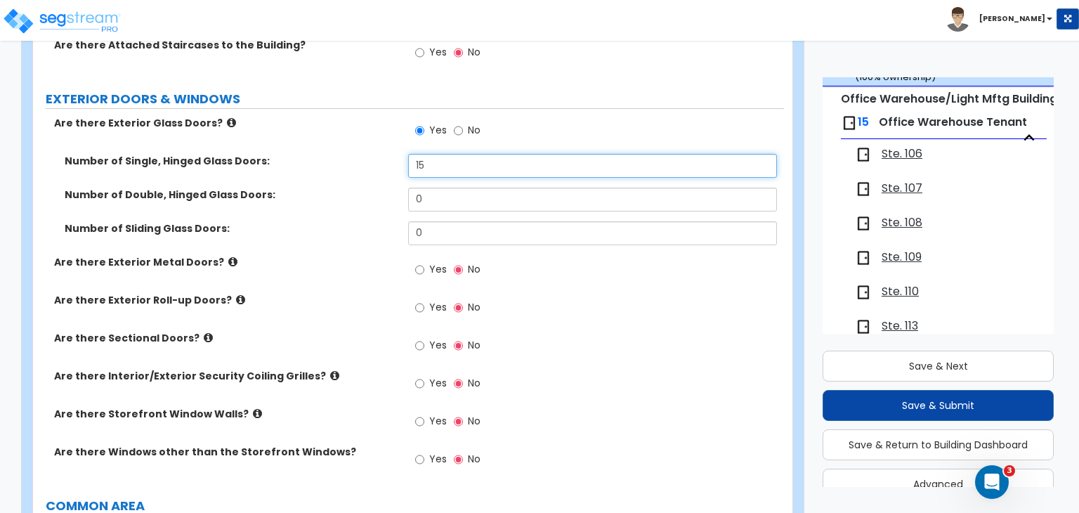
scroll to position [90, 0]
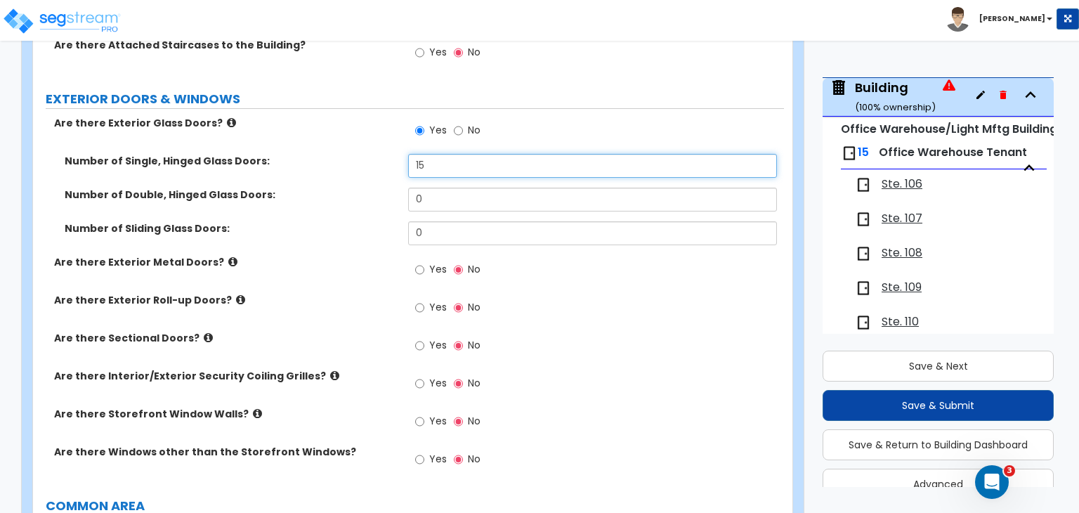
type input "15"
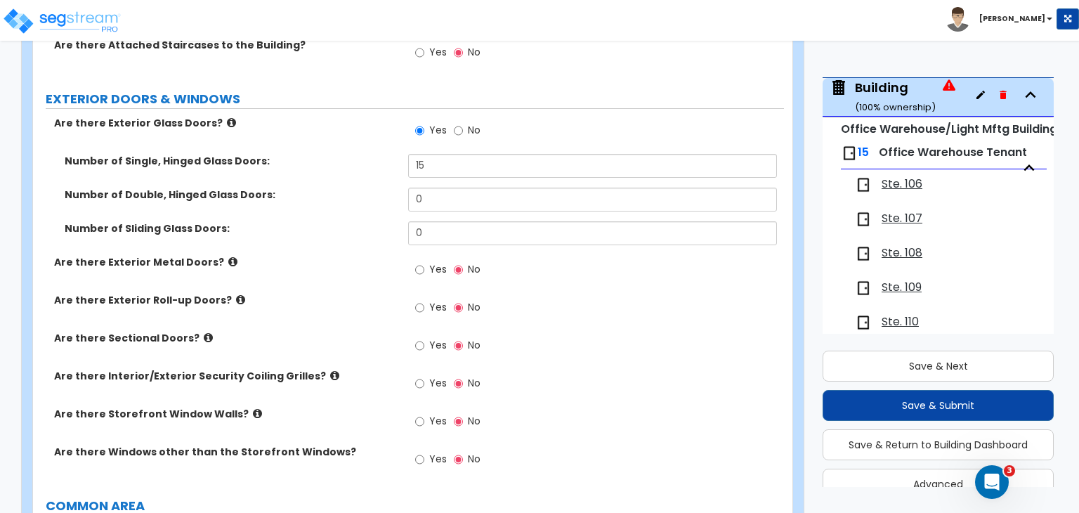
click at [365, 263] on div "Are there Exterior Metal Doors? Yes No" at bounding box center [408, 274] width 751 height 38
click at [422, 300] on input "Yes" at bounding box center [419, 307] width 9 height 15
radio input "true"
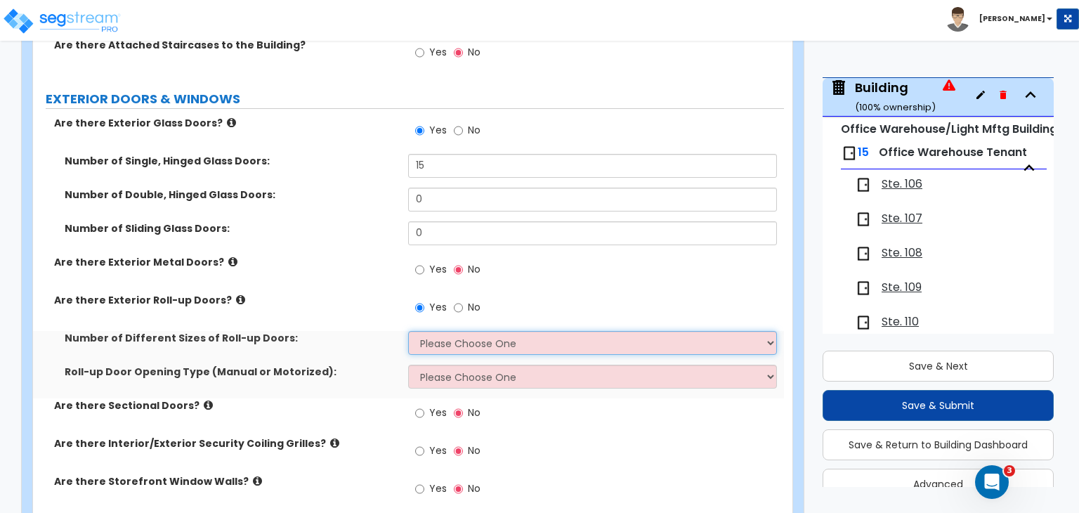
click at [448, 331] on select "Please Choose One 1 2 3" at bounding box center [592, 343] width 368 height 24
select select "1"
click at [408, 331] on select "Please Choose One 1 2 3" at bounding box center [592, 343] width 368 height 24
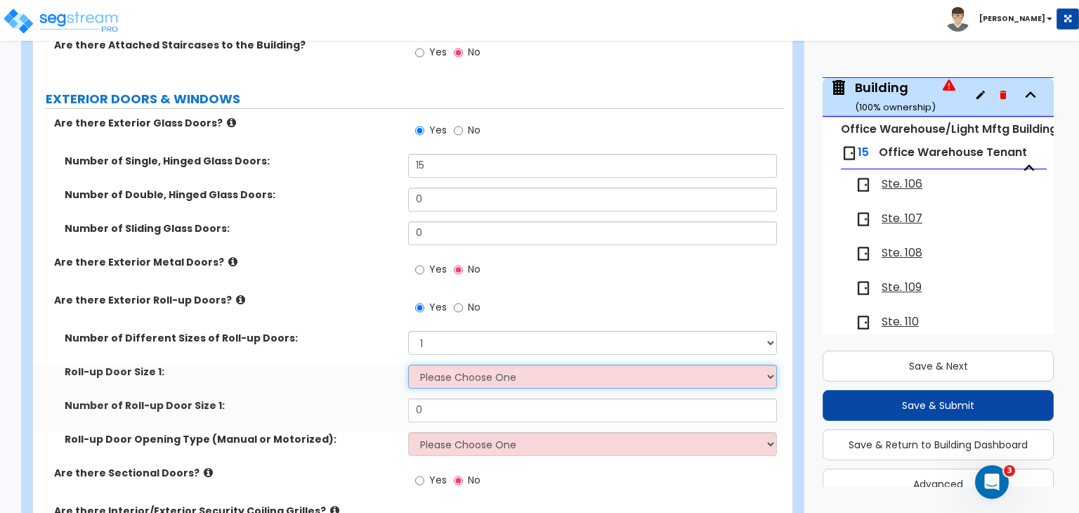
click at [456, 365] on select "Please Choose One 8' x 8' 10' x 10' 12' x 12' 14' x 14' 20' x 12' 20' x 16'" at bounding box center [592, 377] width 368 height 24
select select "2"
click at [408, 365] on select "Please Choose One 8' x 8' 10' x 10' 12' x 12' 14' x 14' 20' x 12' 20' x 16'" at bounding box center [592, 377] width 368 height 24
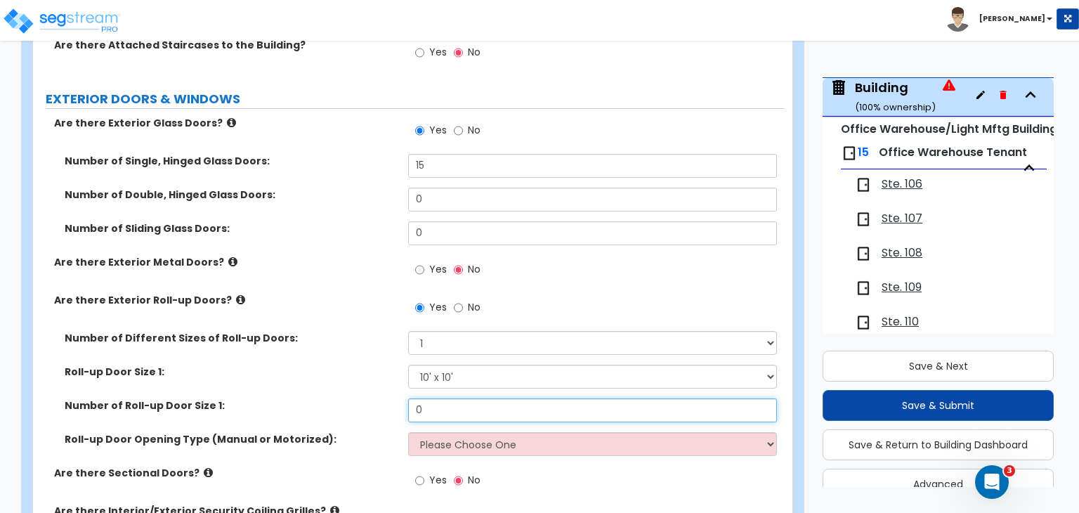
drag, startPoint x: 441, startPoint y: 403, endPoint x: 350, endPoint y: 405, distance: 91.4
click at [350, 403] on div "Number of Roll-up Door Size 1: 0" at bounding box center [408, 415] width 751 height 34
type input "15"
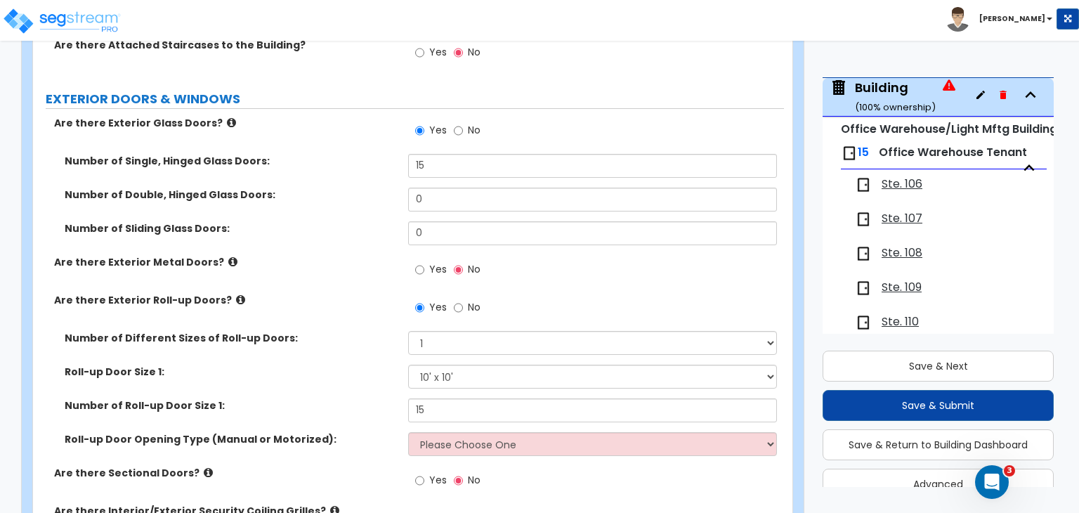
click at [349, 351] on div "Number of Different Sizes of Roll-up Doors: Please Choose One 1 2 3" at bounding box center [408, 348] width 751 height 34
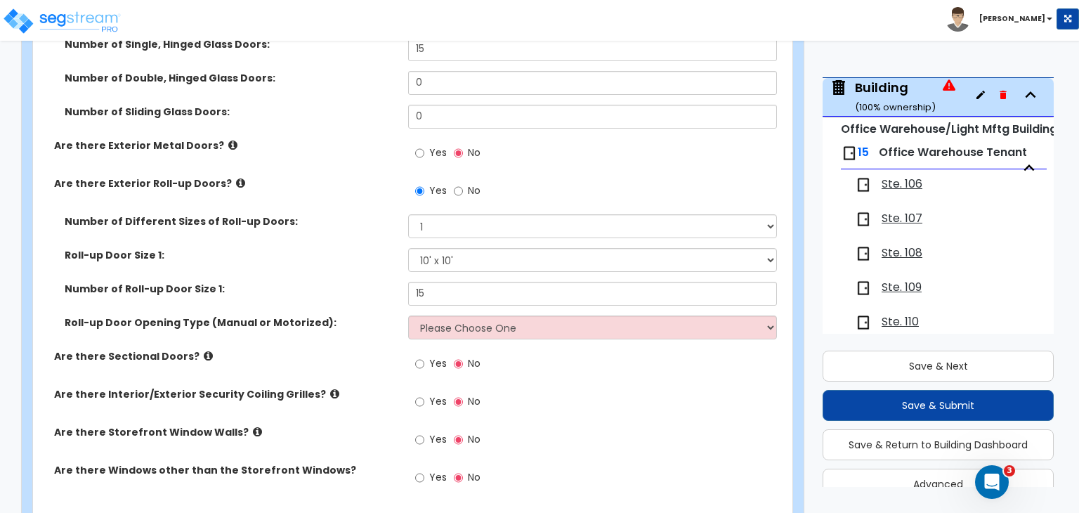
scroll to position [1813, 0]
click at [422, 145] on input "Yes" at bounding box center [419, 152] width 9 height 15
radio input "true"
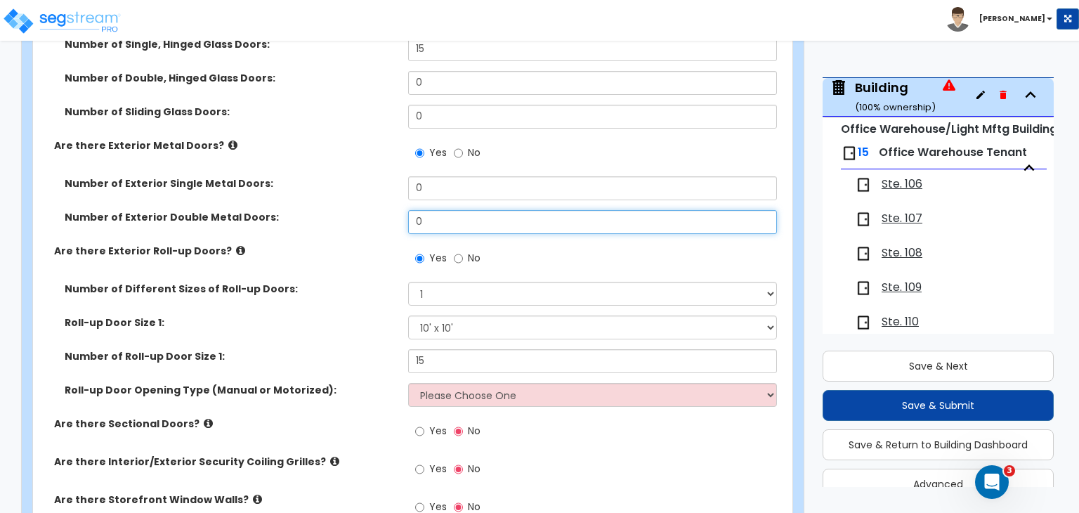
drag, startPoint x: 450, startPoint y: 214, endPoint x: 245, endPoint y: 193, distance: 205.5
click at [245, 193] on div "Number of Exterior Single Metal Doors: 0 Number of Exterior Double Metal Doors:…" at bounding box center [409, 209] width 730 height 67
type input "3"
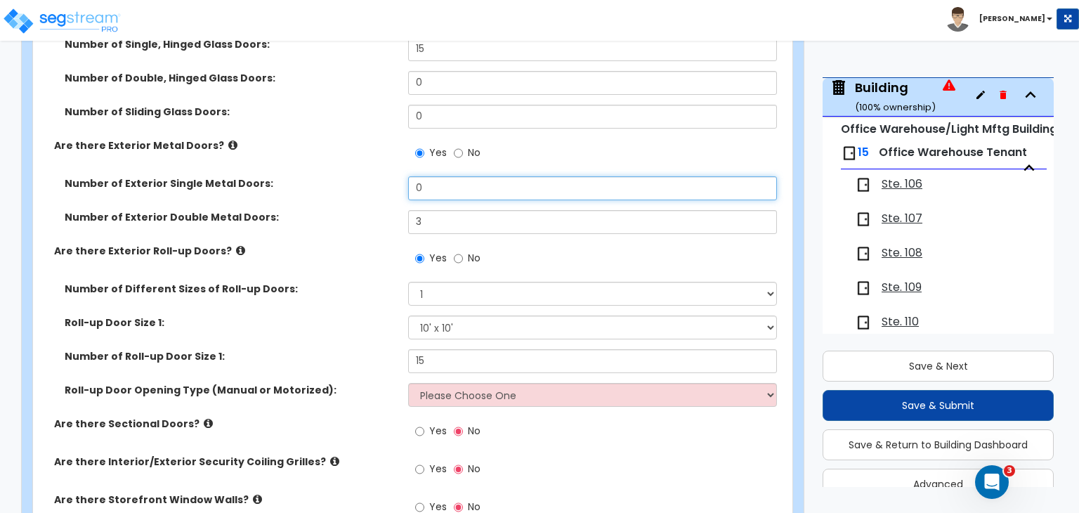
drag, startPoint x: 437, startPoint y: 176, endPoint x: 180, endPoint y: 160, distance: 257.6
click at [180, 160] on div "Are there Exterior Glass Doors? Yes No Number of Single, Hinged Glass Doors: 15…" at bounding box center [409, 283] width 730 height 569
type input "15"
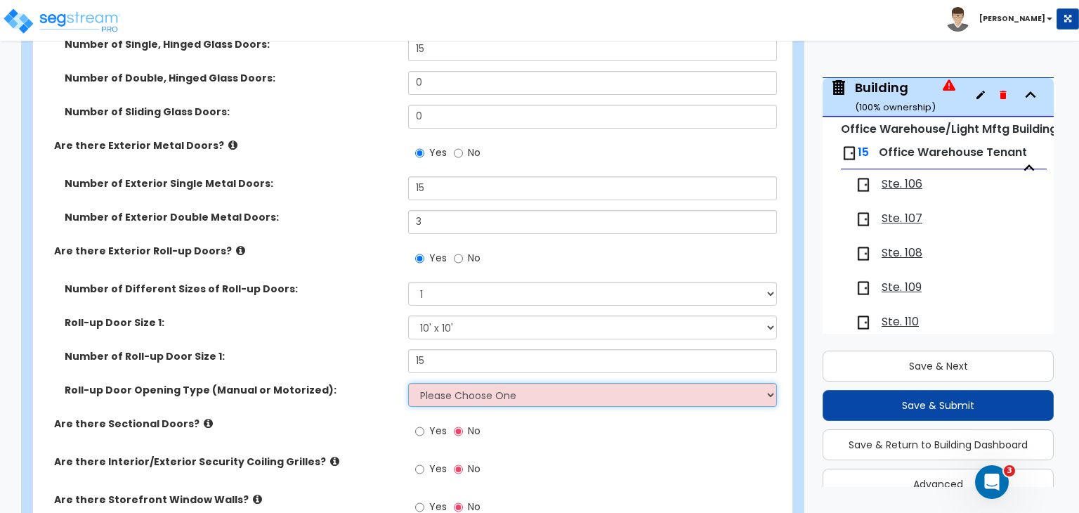
click at [442, 383] on select "Please Choose One All Manual All Motorized Some are Motorized" at bounding box center [592, 395] width 368 height 24
select select "1"
click at [408, 383] on select "Please Choose One All Manual All Motorized Some are Motorized" at bounding box center [592, 395] width 368 height 24
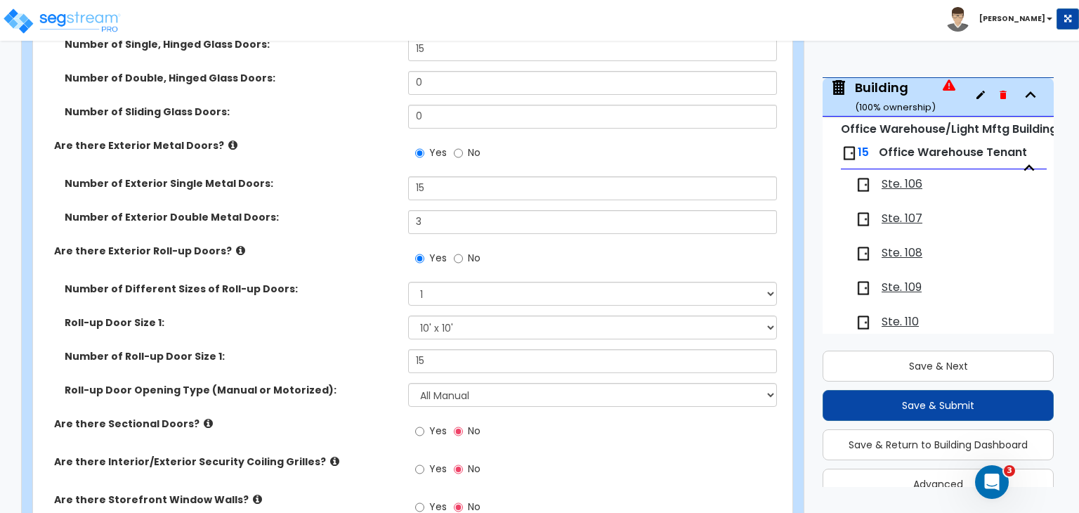
click at [361, 357] on div "Number of Roll-up Door Size 1: 15" at bounding box center [408, 366] width 751 height 34
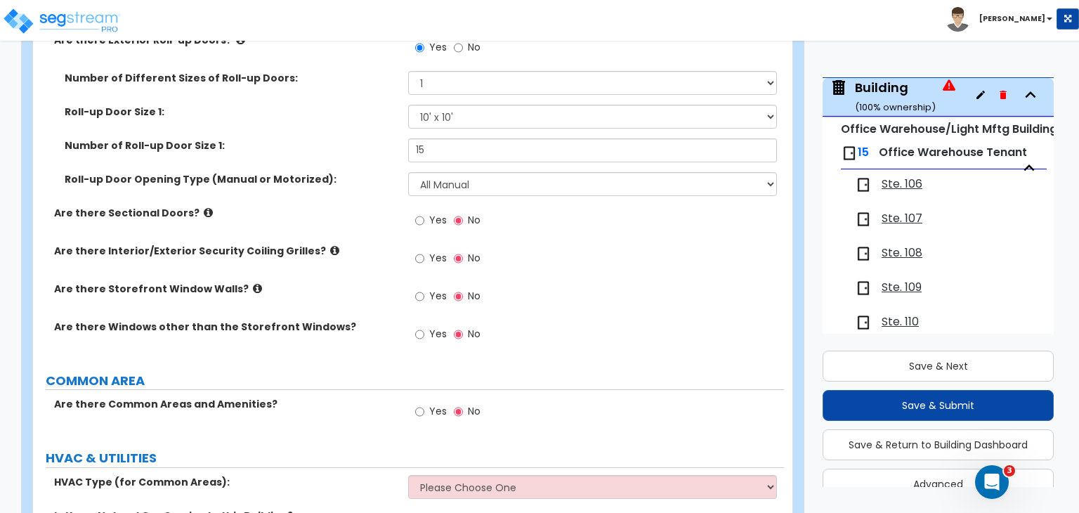
scroll to position [2025, 0]
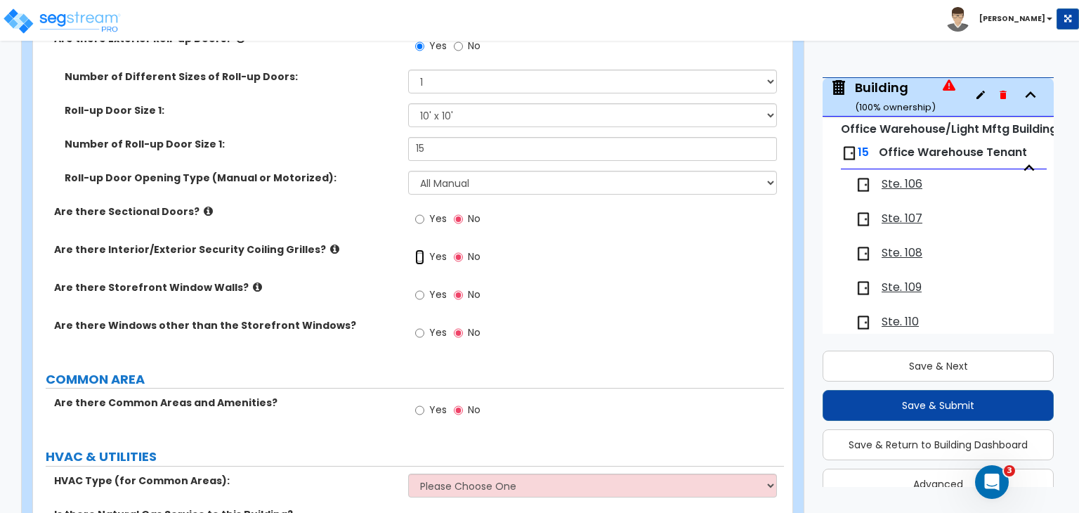
click at [416, 249] on input "Yes" at bounding box center [419, 256] width 9 height 15
radio input "true"
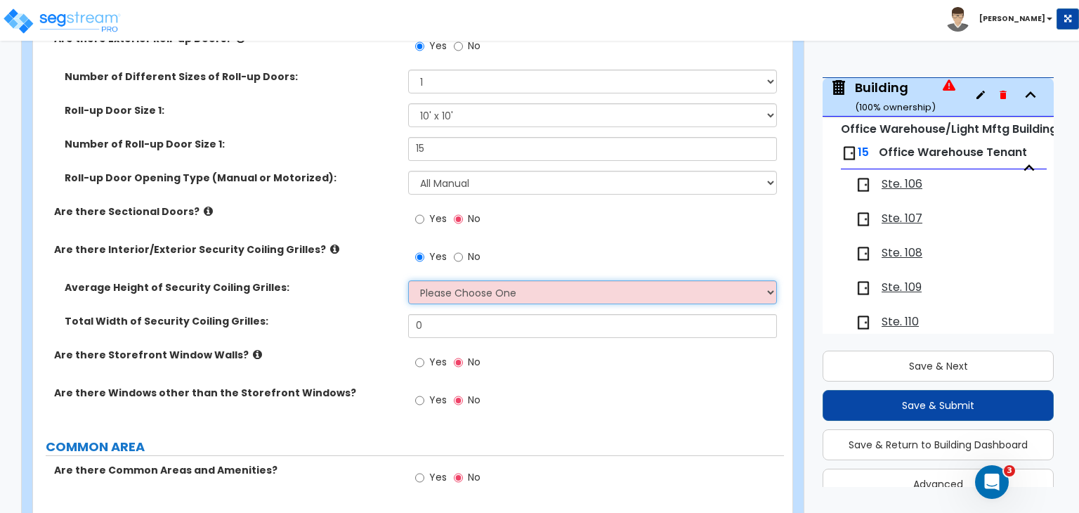
click at [426, 281] on select "Please Choose One 4 feet 6 feet 8 feet 12 feet" at bounding box center [592, 292] width 368 height 24
select select "3"
click at [408, 280] on select "Please Choose One 4 feet 6 feet 8 feet 12 feet" at bounding box center [592, 292] width 368 height 24
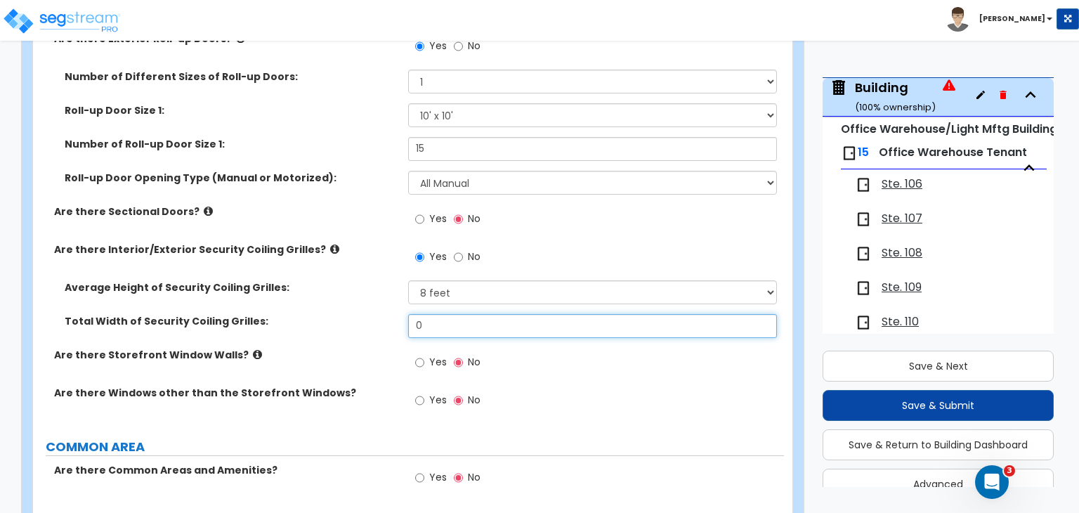
drag, startPoint x: 443, startPoint y: 320, endPoint x: 287, endPoint y: 334, distance: 155.9
click at [287, 334] on div "Total Width of Security Coiling Grilles: 0" at bounding box center [408, 331] width 751 height 34
type input "8"
click at [353, 348] on label "Are there Storefront Window Walls?" at bounding box center [226, 355] width 344 height 14
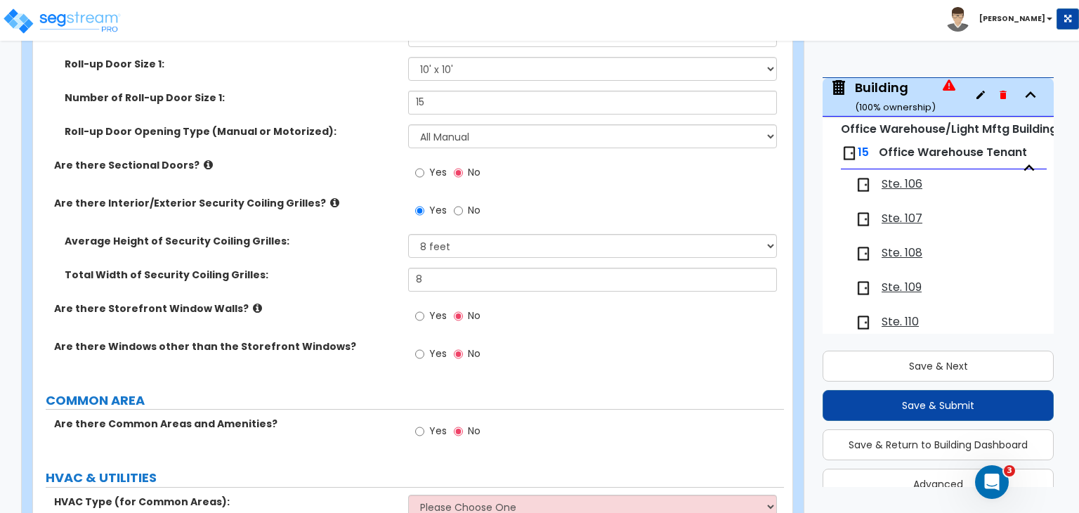
scroll to position [2073, 0]
click at [418, 307] on input "Yes" at bounding box center [419, 314] width 9 height 15
radio input "true"
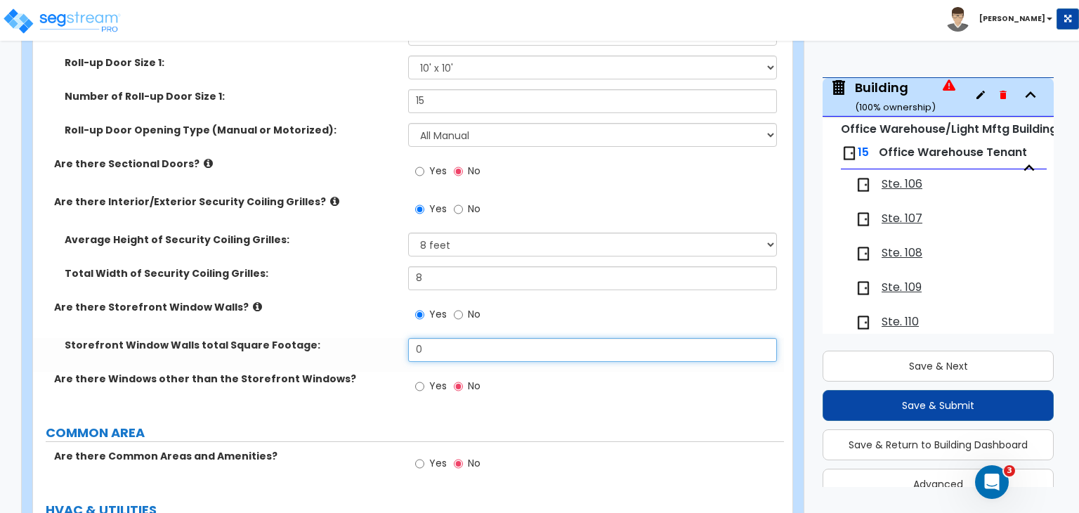
drag, startPoint x: 433, startPoint y: 339, endPoint x: 313, endPoint y: 352, distance: 120.8
click at [313, 352] on div "Storefront Window Walls total Square Footage: 0" at bounding box center [408, 355] width 751 height 34
type input "7,600"
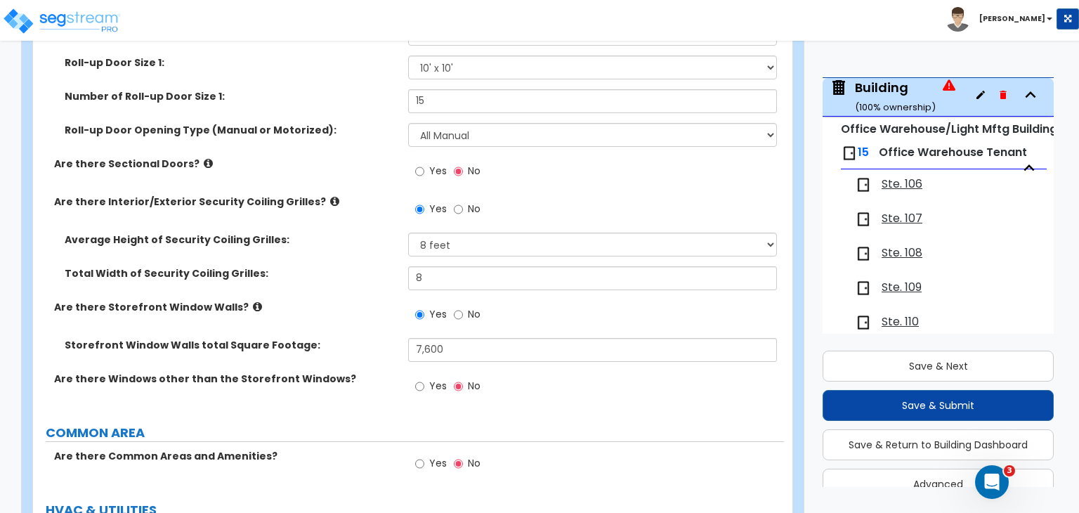
click at [334, 338] on label "Storefront Window Walls total Square Footage:" at bounding box center [231, 345] width 333 height 14
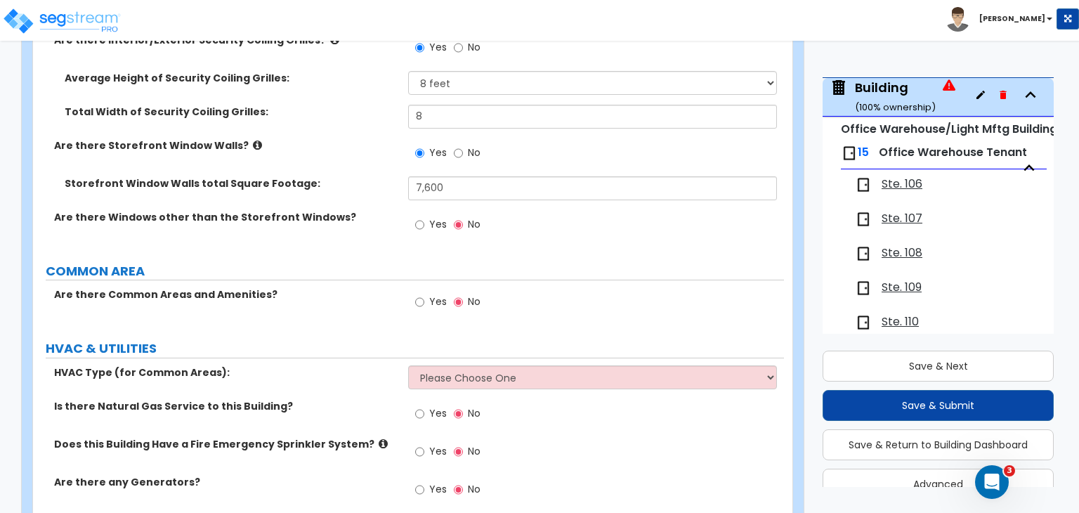
scroll to position [2287, 0]
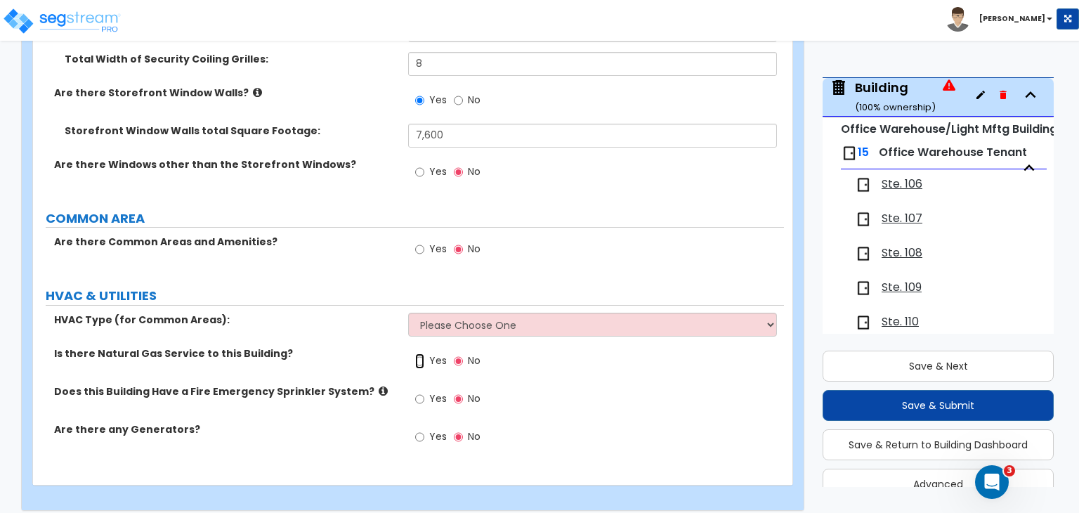
click at [420, 353] on input "Yes" at bounding box center [419, 360] width 9 height 15
radio input "true"
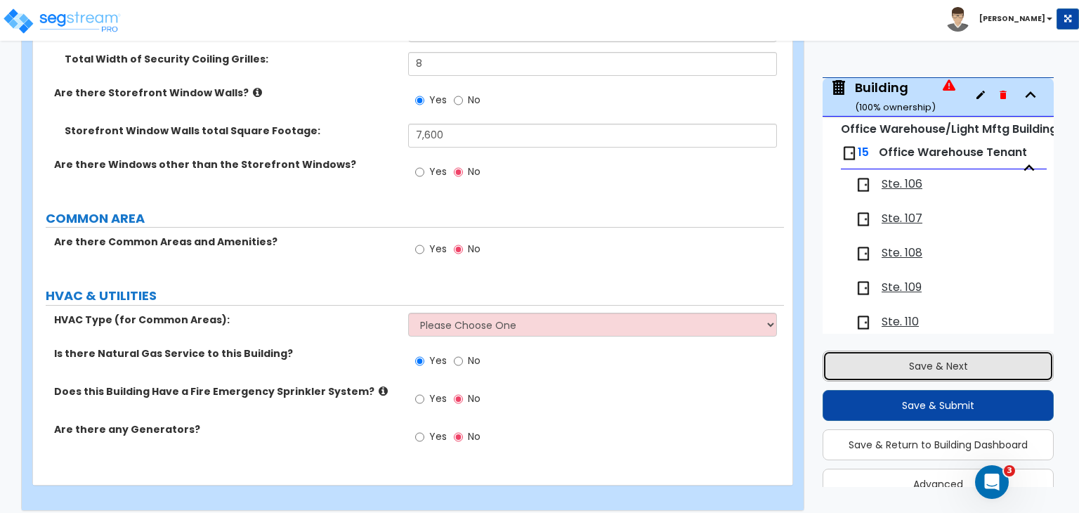
click at [863, 361] on button "Save & Next" at bounding box center [938, 366] width 231 height 31
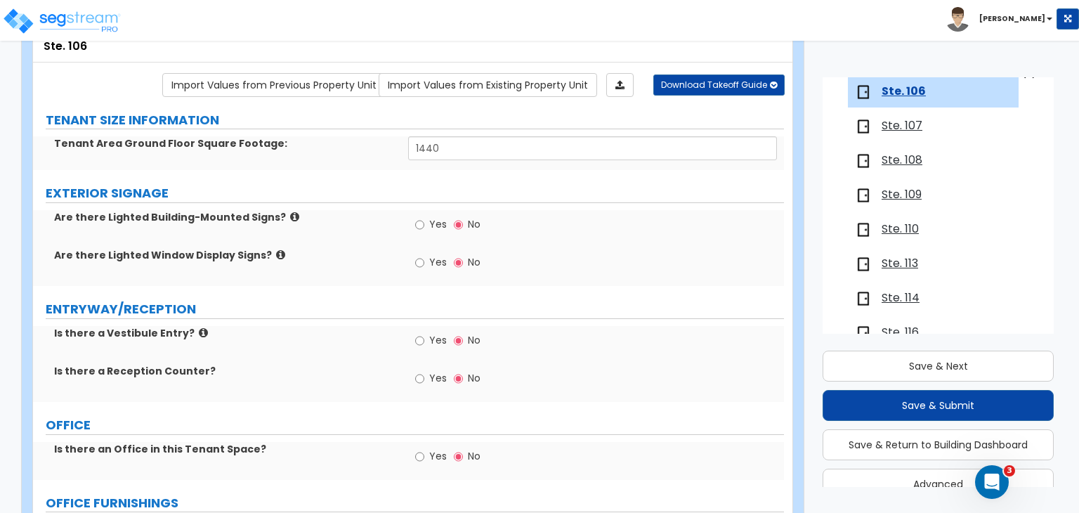
scroll to position [0, 0]
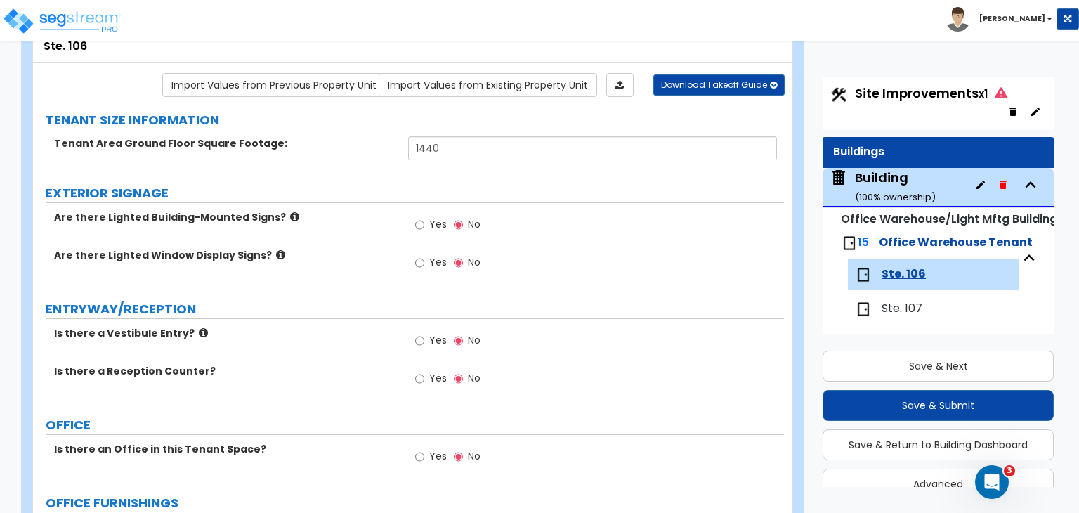
click at [863, 95] on span "Site Improvements x1" at bounding box center [931, 93] width 152 height 18
select select "2"
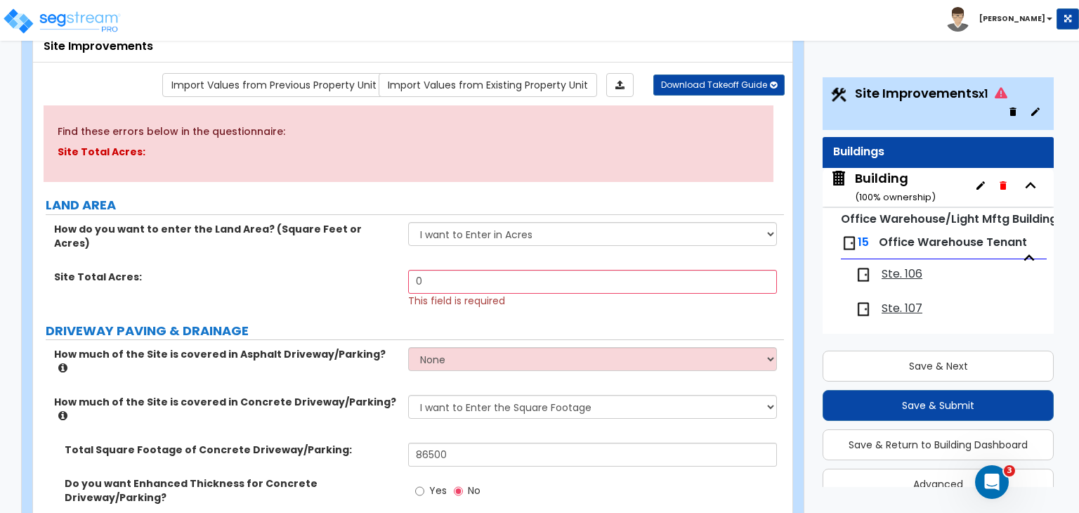
drag, startPoint x: 178, startPoint y: 164, endPoint x: 216, endPoint y: 197, distance: 50.8
click at [178, 164] on div "Find these errors below in the questionnaire: Site Total Acres:" at bounding box center [409, 143] width 730 height 77
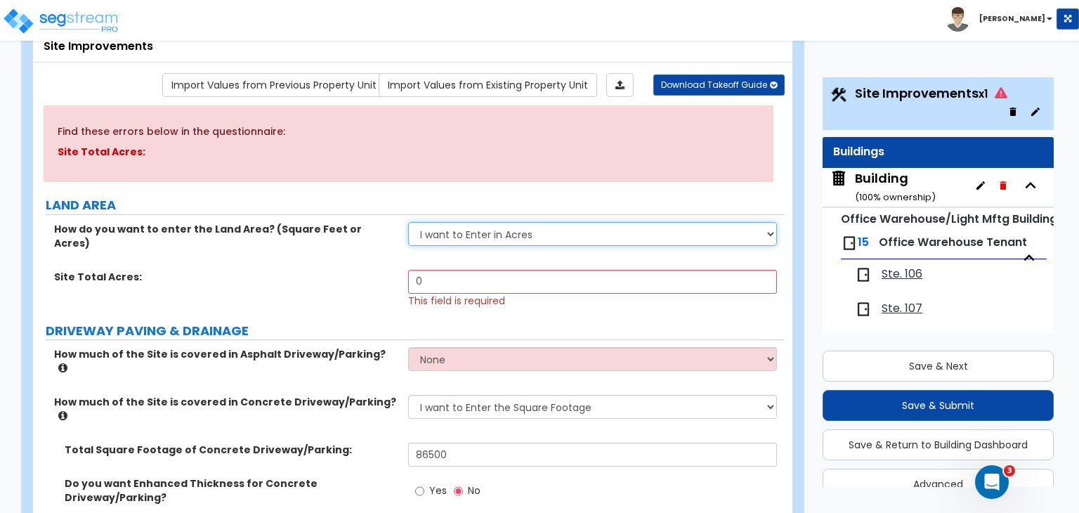
click at [467, 234] on select "I want to Enter in Acres I want to Enter in Square Feet" at bounding box center [592, 234] width 368 height 24
select select "2"
click at [408, 222] on select "I want to Enter in Acres I want to Enter in Square Feet" at bounding box center [592, 234] width 368 height 24
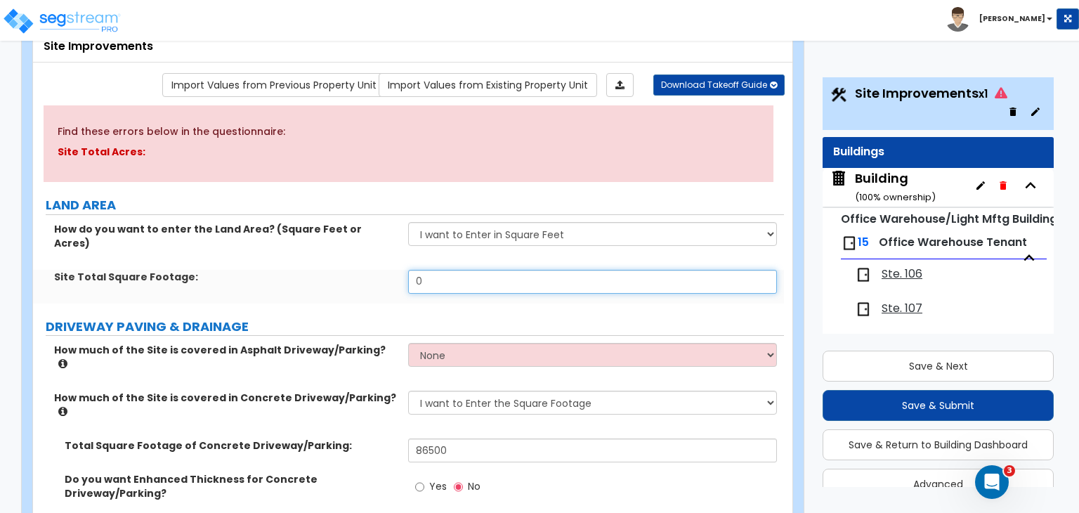
drag, startPoint x: 452, startPoint y: 263, endPoint x: 257, endPoint y: 282, distance: 196.2
click at [257, 282] on div "Site Total Square Footage: 0" at bounding box center [408, 287] width 751 height 34
type input "176,614"
click at [348, 276] on div "Site Total Square Footage: 176,614" at bounding box center [408, 287] width 751 height 34
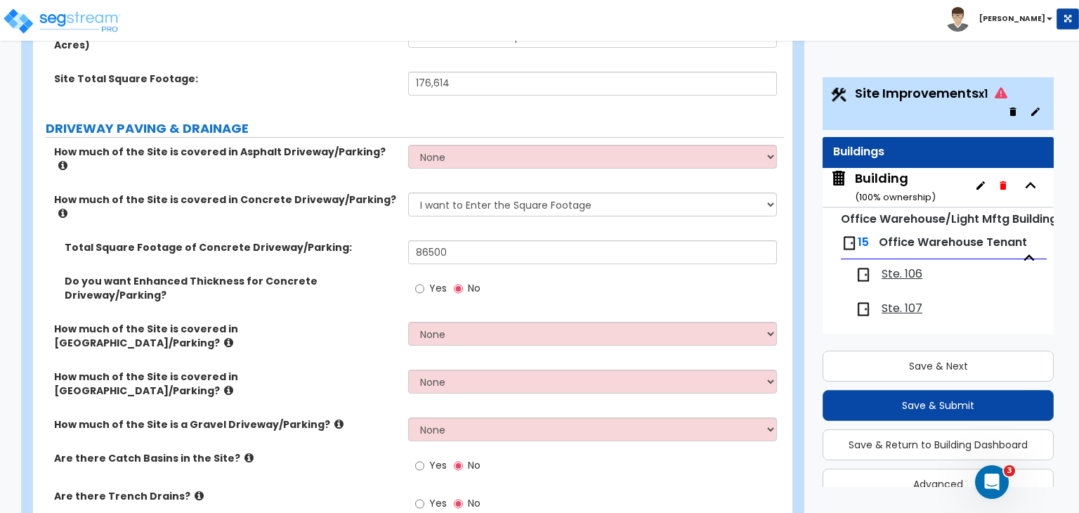
scroll to position [296, 0]
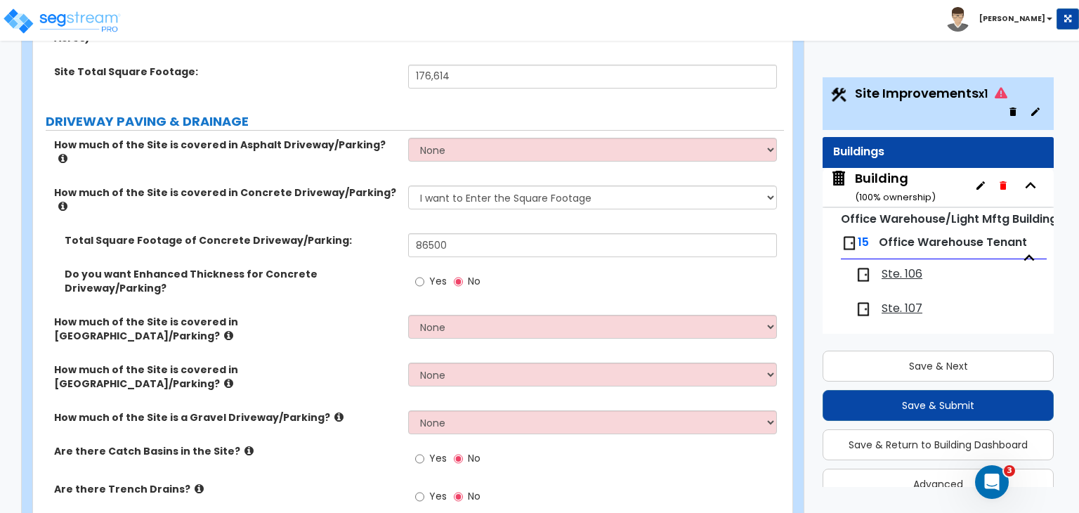
click at [386, 233] on label "Total Square Footage of Concrete Driveway/Parking:" at bounding box center [231, 240] width 333 height 14
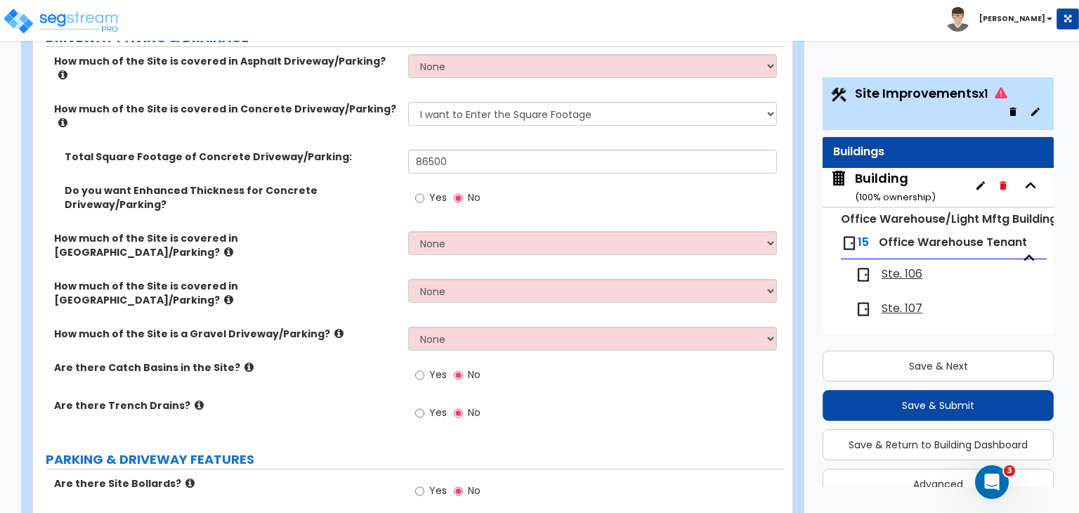
scroll to position [399, 0]
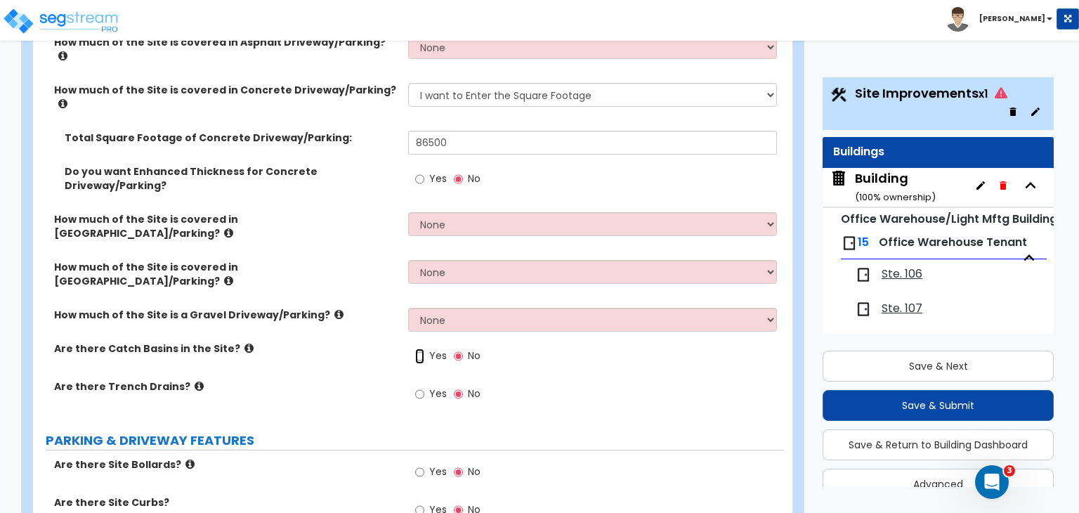
click at [421, 348] on input "Yes" at bounding box center [419, 355] width 9 height 15
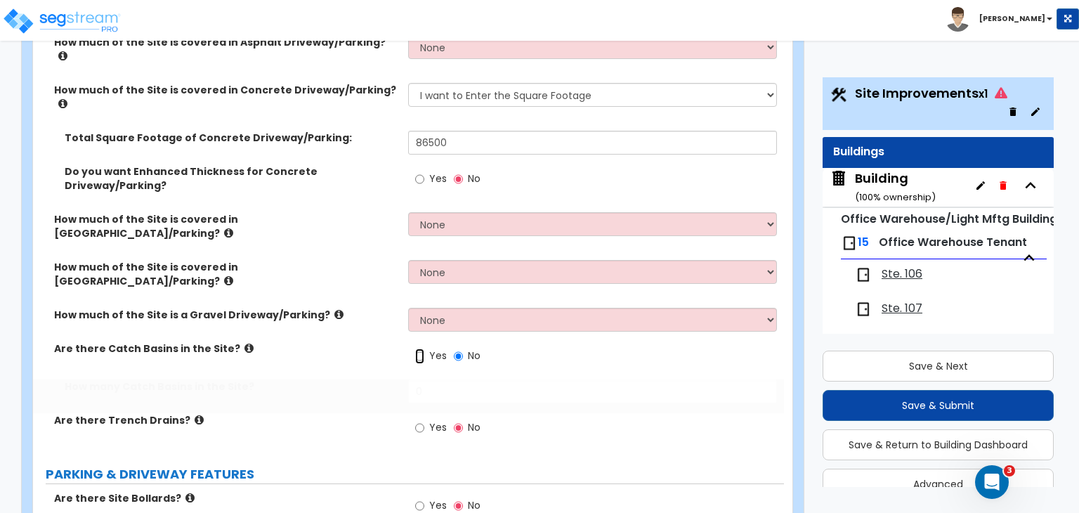
radio input "true"
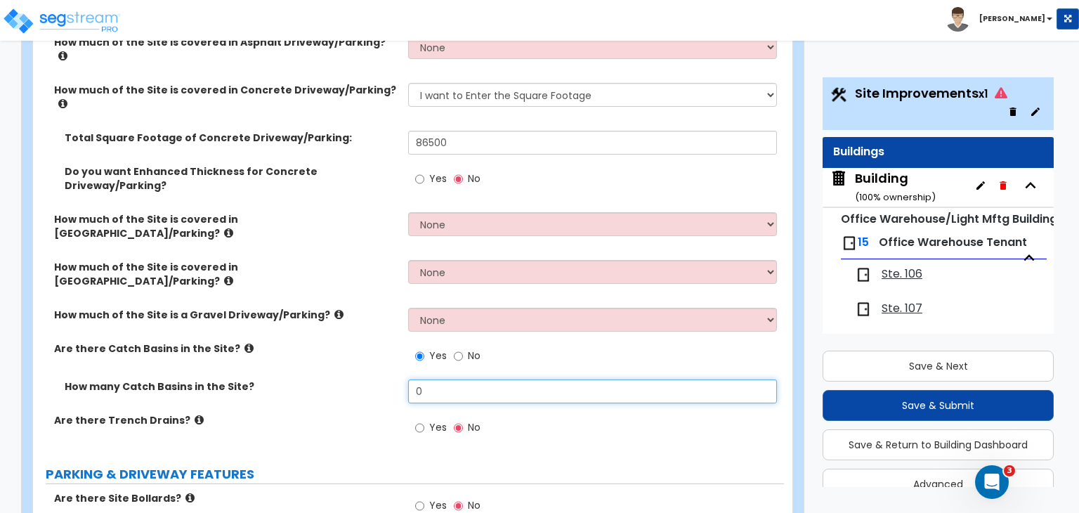
drag, startPoint x: 438, startPoint y: 308, endPoint x: 388, endPoint y: 313, distance: 50.8
click at [388, 379] on div "How many Catch Basins in the Site? 0" at bounding box center [408, 396] width 751 height 34
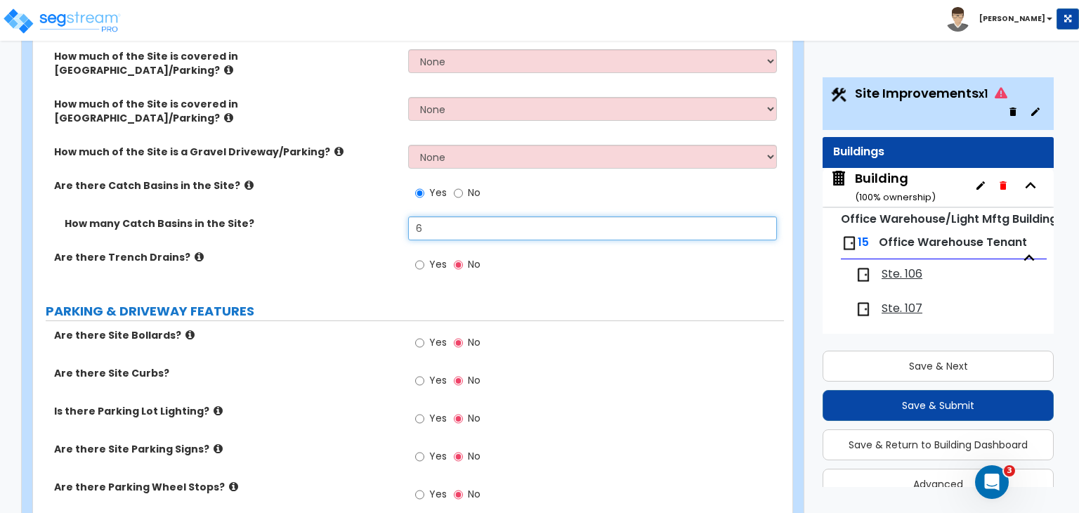
scroll to position [563, 0]
type input "6"
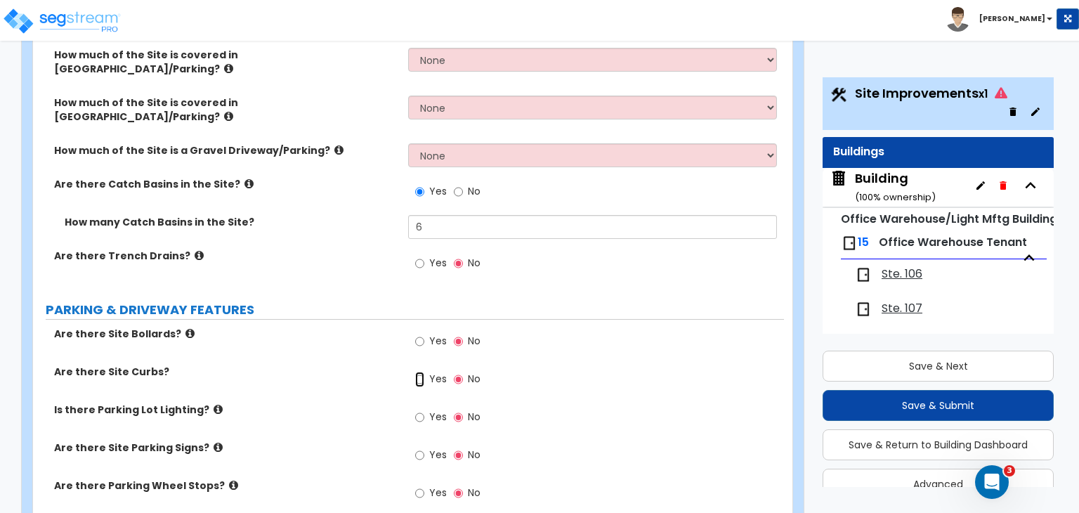
click at [419, 372] on input "Yes" at bounding box center [419, 379] width 9 height 15
radio input "true"
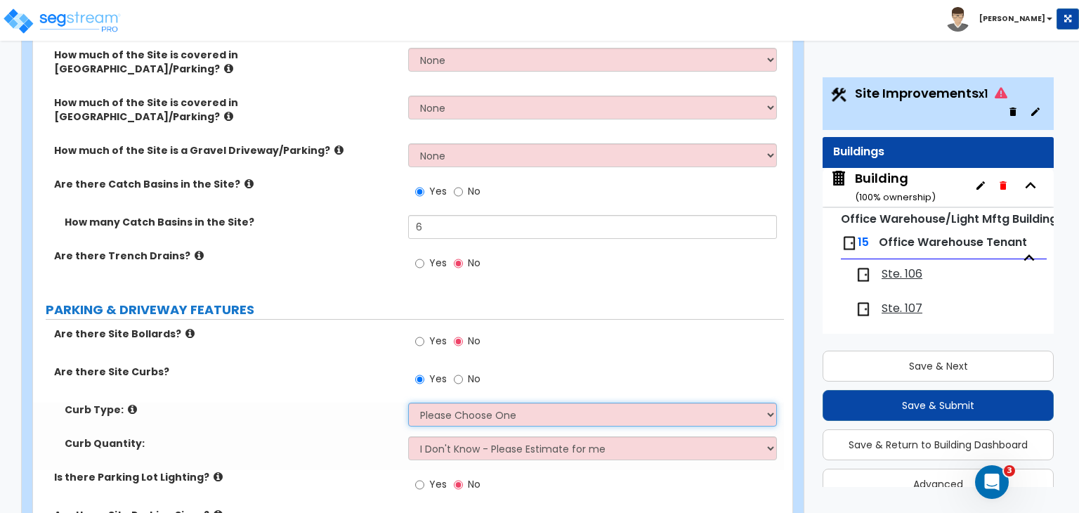
click at [439, 403] on select "Please Choose One Curb (Only) Curb & Gutter Asphalt Berm" at bounding box center [592, 415] width 368 height 24
select select "1"
click at [408, 403] on select "Please Choose One Curb (Only) Curb & Gutter Asphalt Berm" at bounding box center [592, 415] width 368 height 24
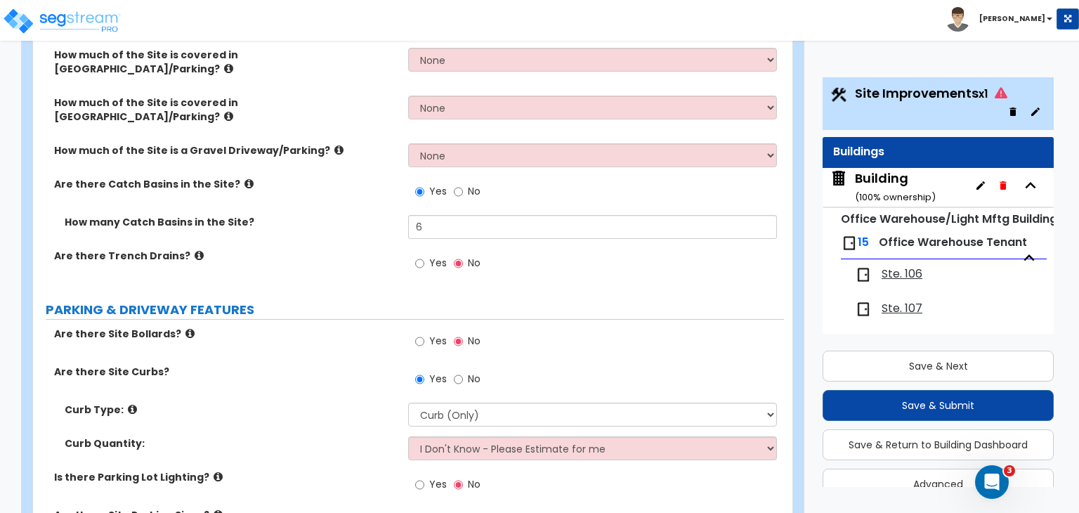
click at [351, 403] on label "Curb Quantity:" at bounding box center [231, 443] width 333 height 14
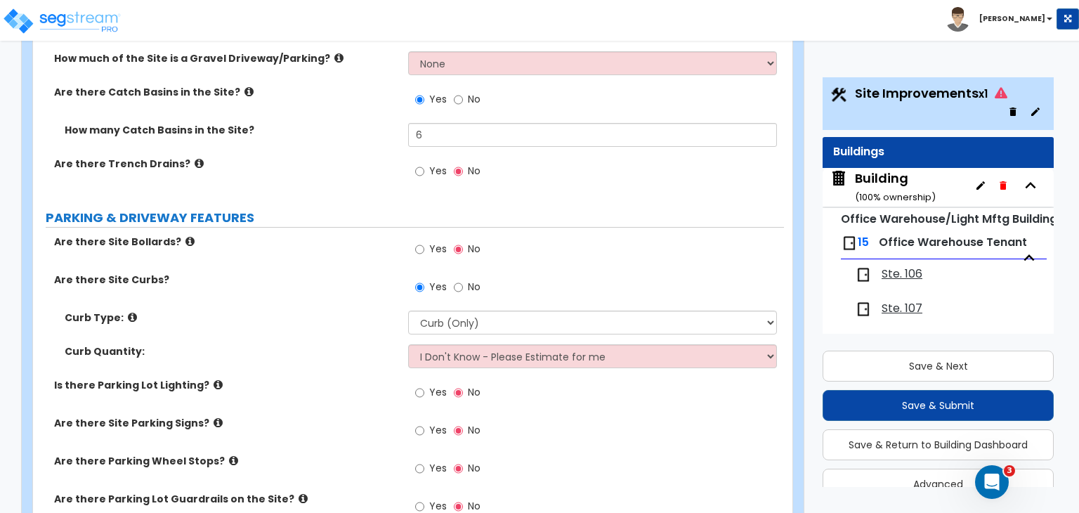
scroll to position [656, 0]
click at [420, 384] on input "Yes" at bounding box center [419, 391] width 9 height 15
radio input "true"
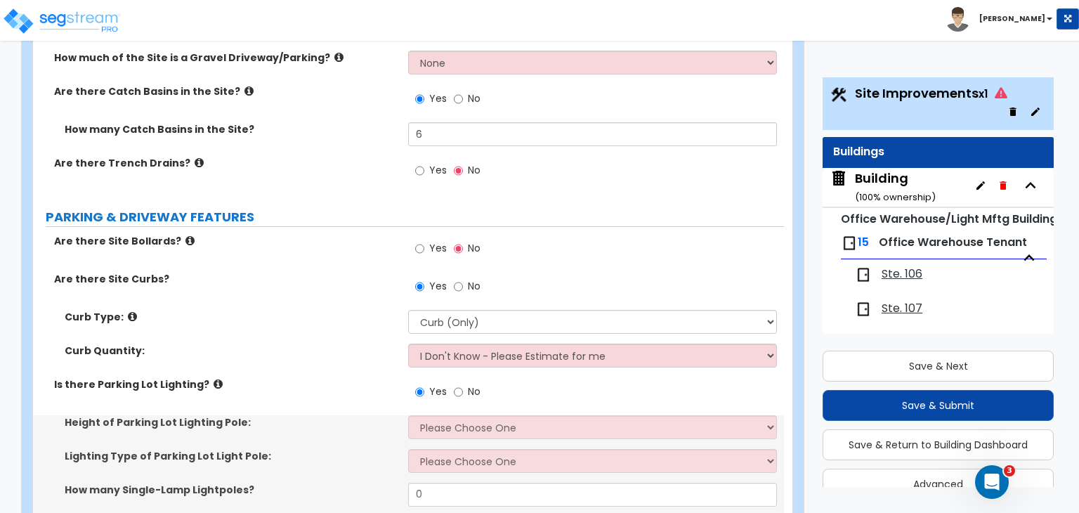
click at [343, 377] on label "Is there Parking Lot Lighting?" at bounding box center [226, 384] width 344 height 14
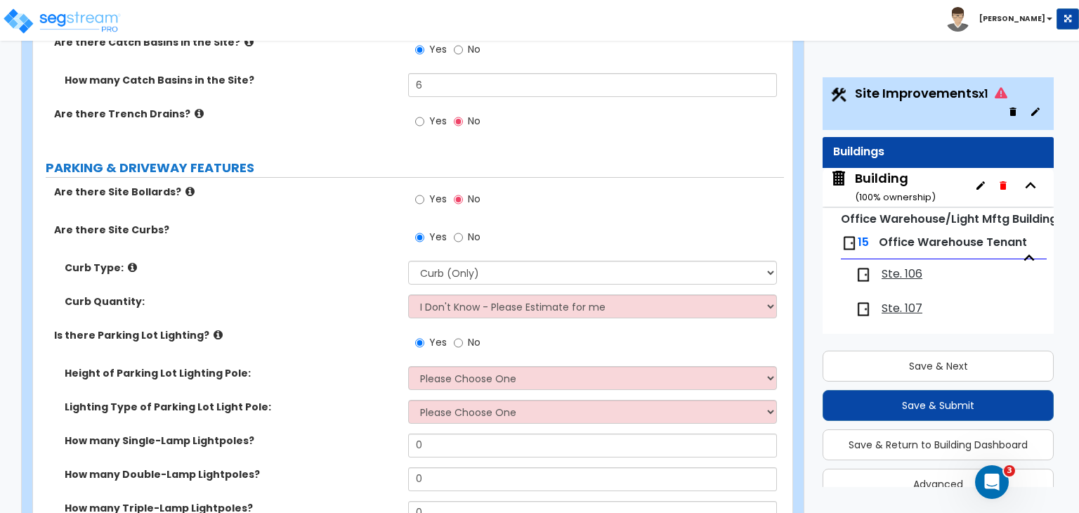
scroll to position [708, 0]
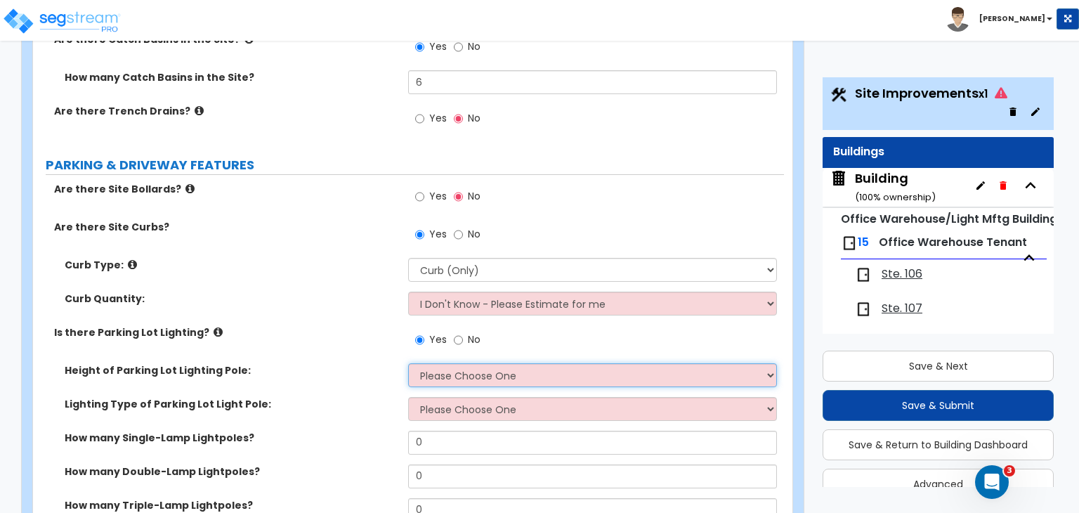
click at [428, 363] on select "Please Choose One 20' high 30' high 40' high" at bounding box center [592, 375] width 368 height 24
select select "1"
click at [408, 363] on select "Please Choose One 20' high 30' high 40' high" at bounding box center [592, 375] width 368 height 24
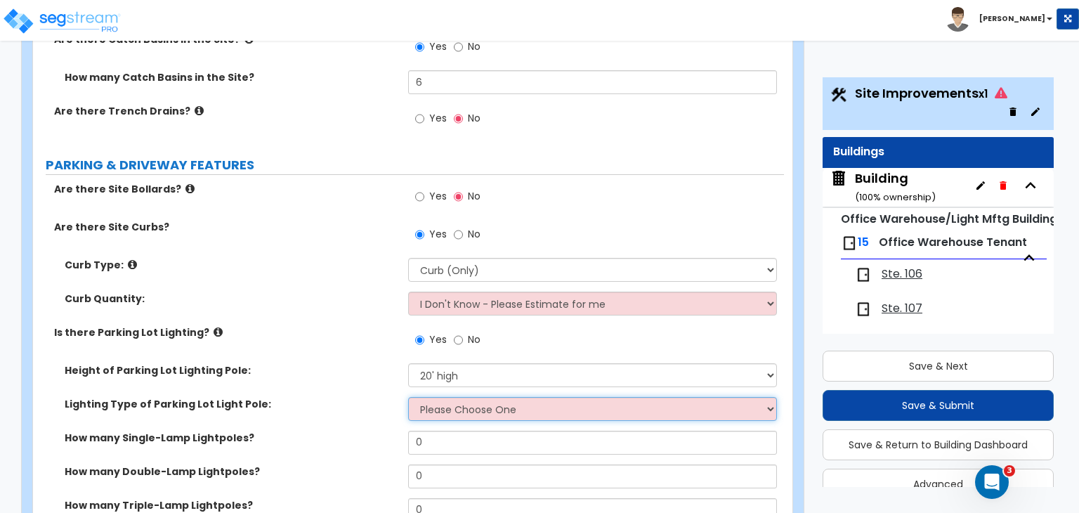
click at [439, 397] on select "Please Choose One LED Metal Halide High Pressure Sodium Please Choose for me" at bounding box center [592, 409] width 368 height 24
select select "4"
click at [408, 397] on select "Please Choose One LED Metal Halide High Pressure Sodium Please Choose for me" at bounding box center [592, 409] width 368 height 24
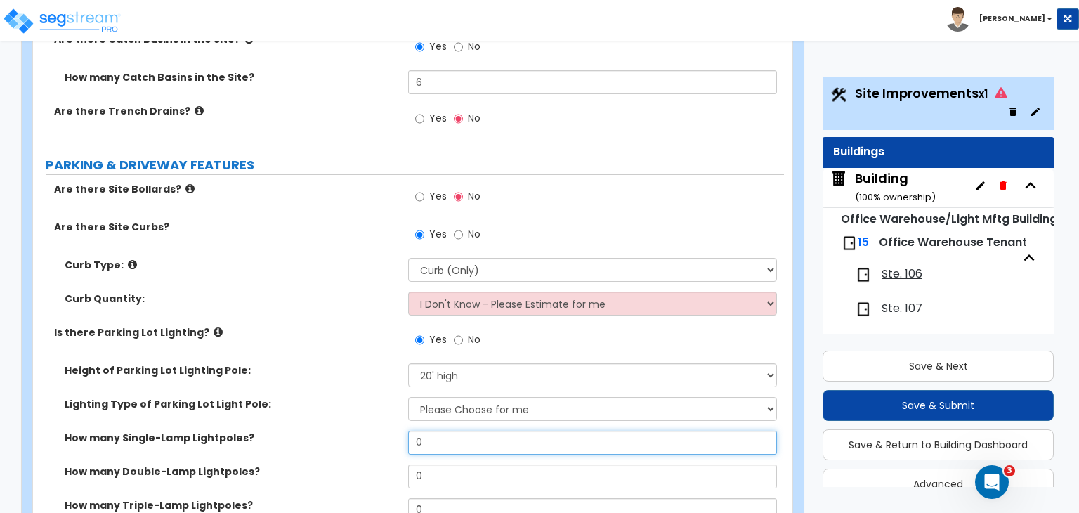
drag, startPoint x: 443, startPoint y: 358, endPoint x: 351, endPoint y: 360, distance: 91.4
click at [351, 403] on div "How many Single-Lamp Lightpoles? 0" at bounding box center [408, 448] width 751 height 34
type input "8"
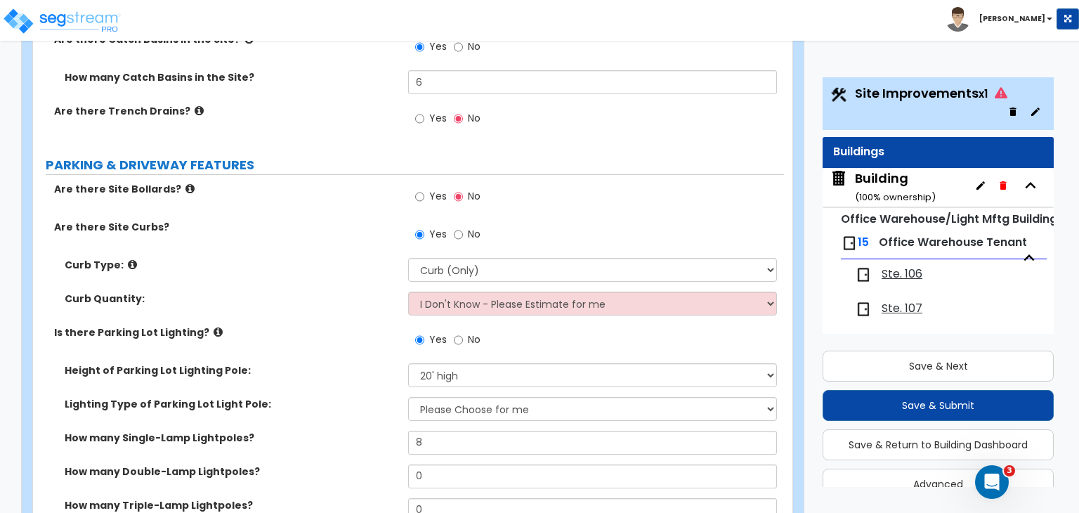
click at [351, 403] on label "How many Single-Lamp Lightpoles?" at bounding box center [231, 438] width 333 height 14
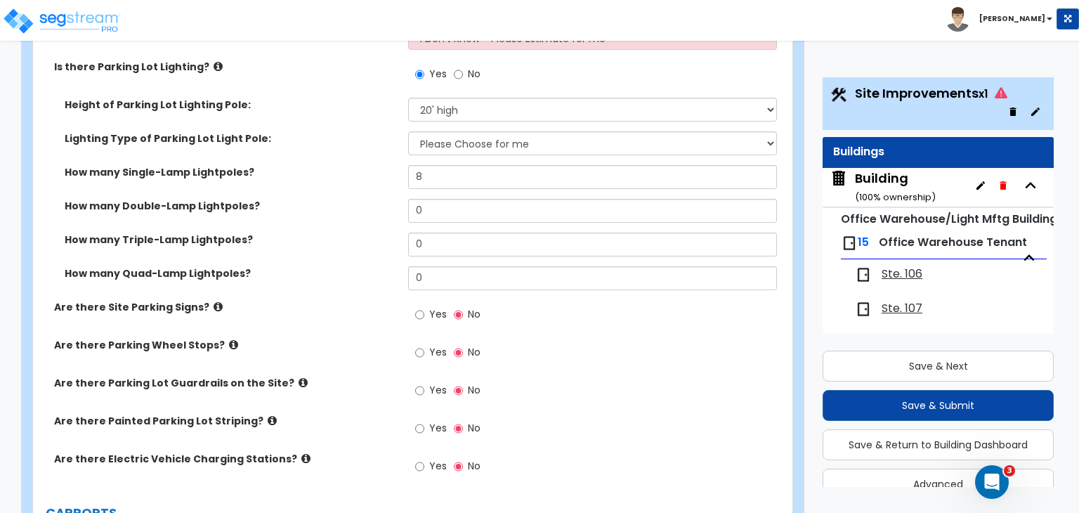
scroll to position [975, 0]
click at [423, 344] on input "Yes" at bounding box center [419, 351] width 9 height 15
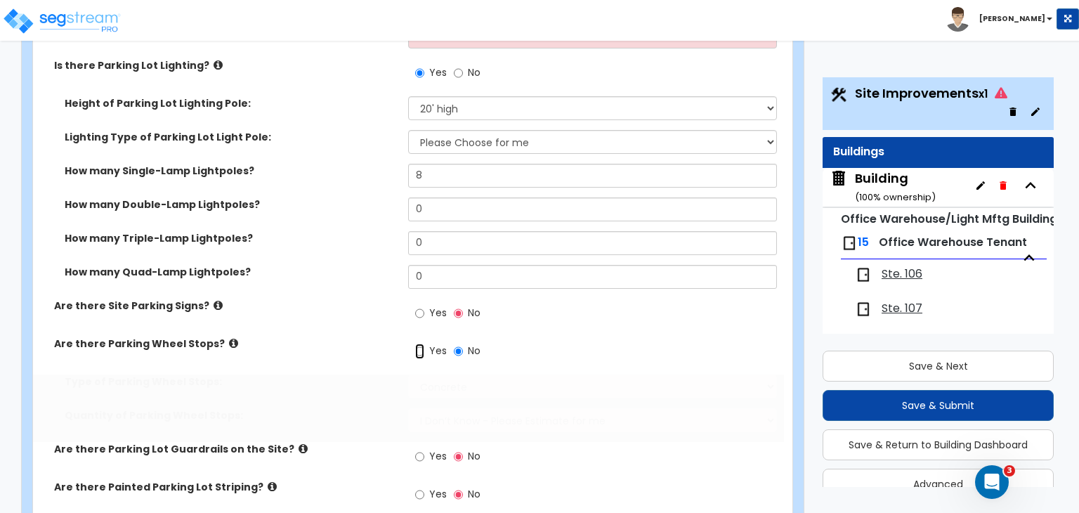
radio input "true"
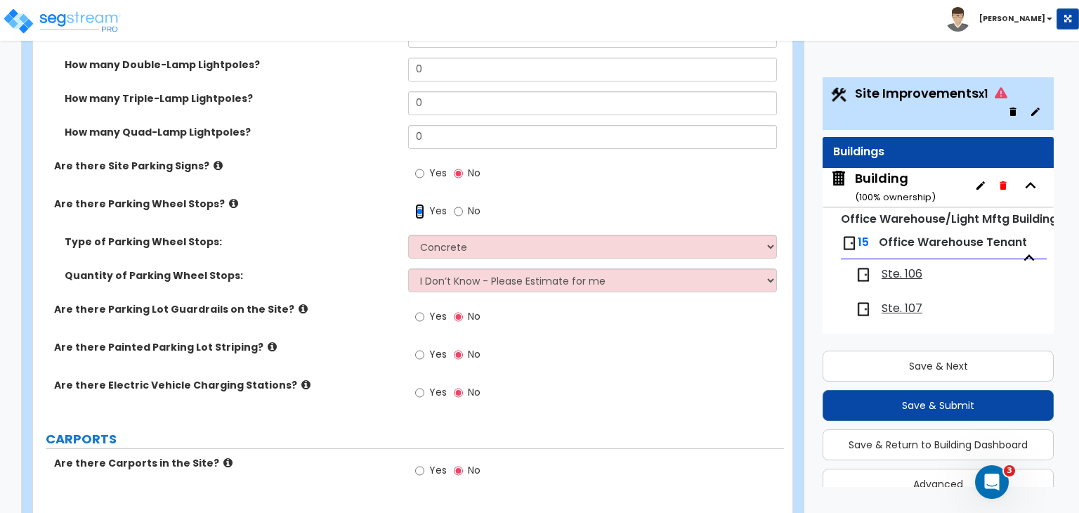
scroll to position [1133, 0]
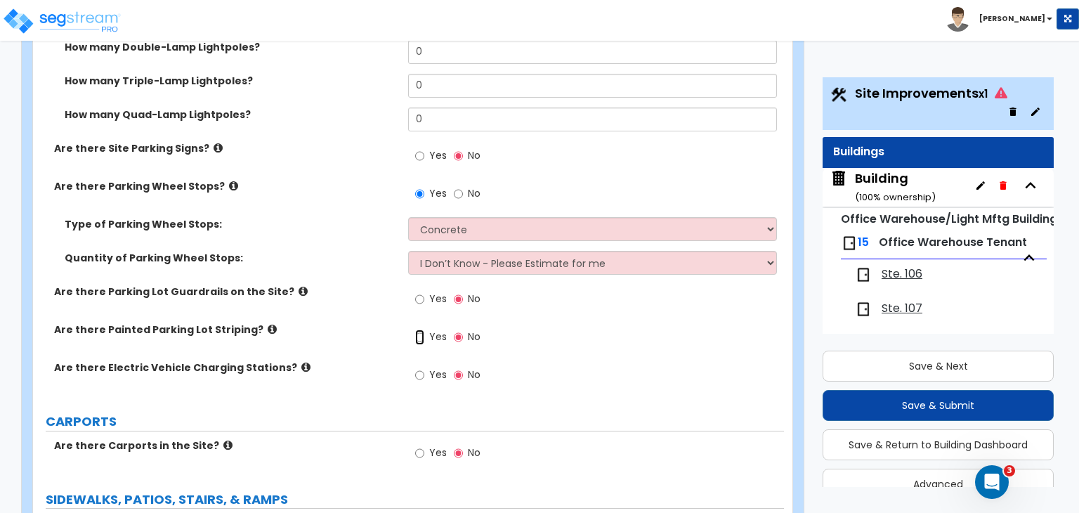
click at [420, 330] on input "Yes" at bounding box center [419, 337] width 9 height 15
radio input "true"
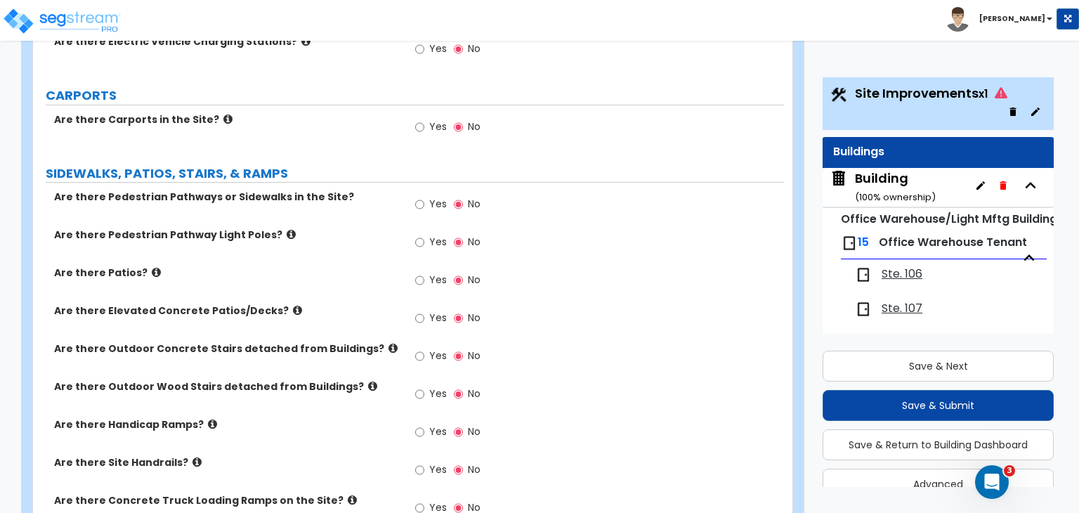
scroll to position [1492, 0]
click at [154, 266] on label "Are there Patios?" at bounding box center [226, 273] width 344 height 14
click at [152, 268] on icon at bounding box center [156, 273] width 9 height 11
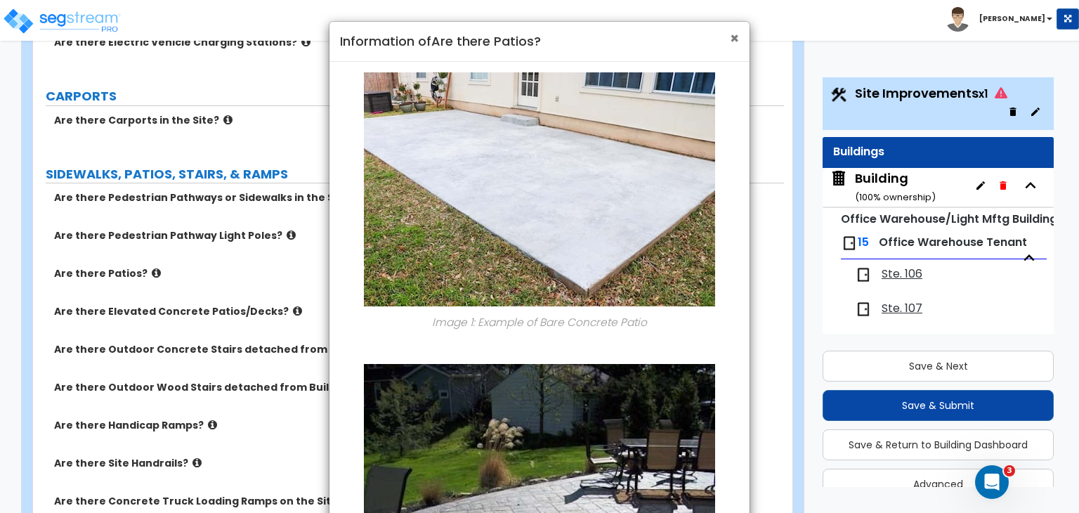
click at [733, 38] on span "×" at bounding box center [734, 38] width 9 height 20
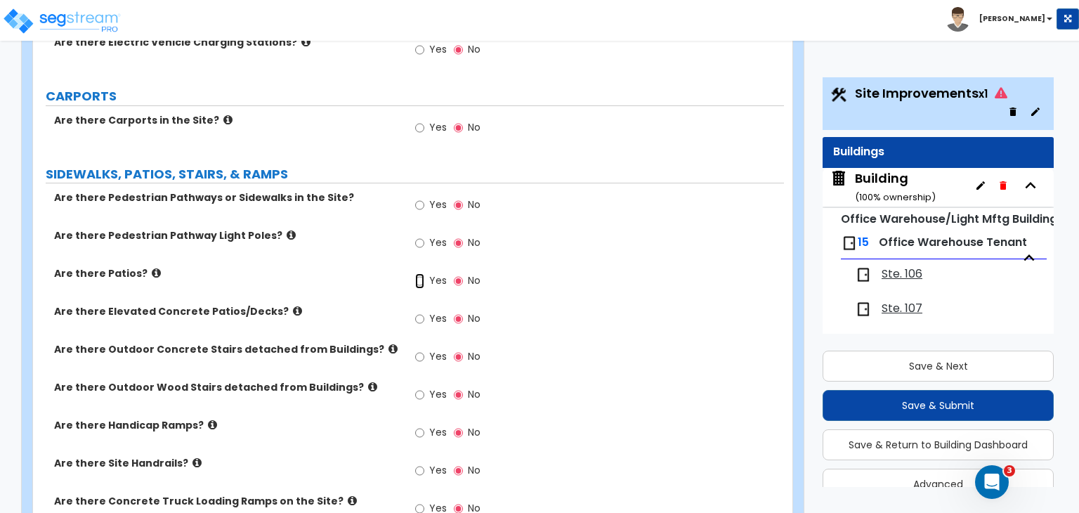
click at [423, 273] on input "Yes" at bounding box center [419, 280] width 9 height 15
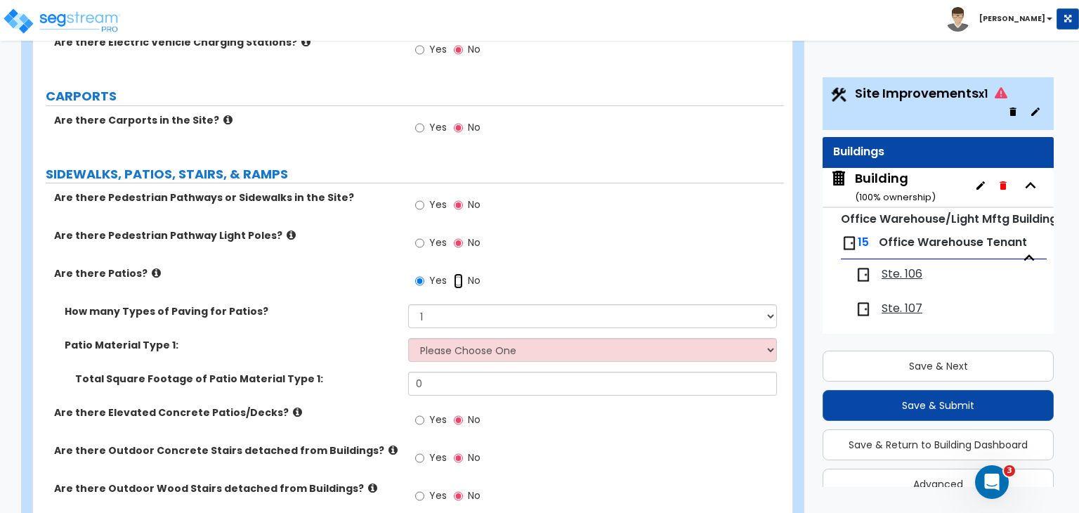
click at [454, 273] on input "No" at bounding box center [458, 280] width 9 height 15
radio input "false"
radio input "true"
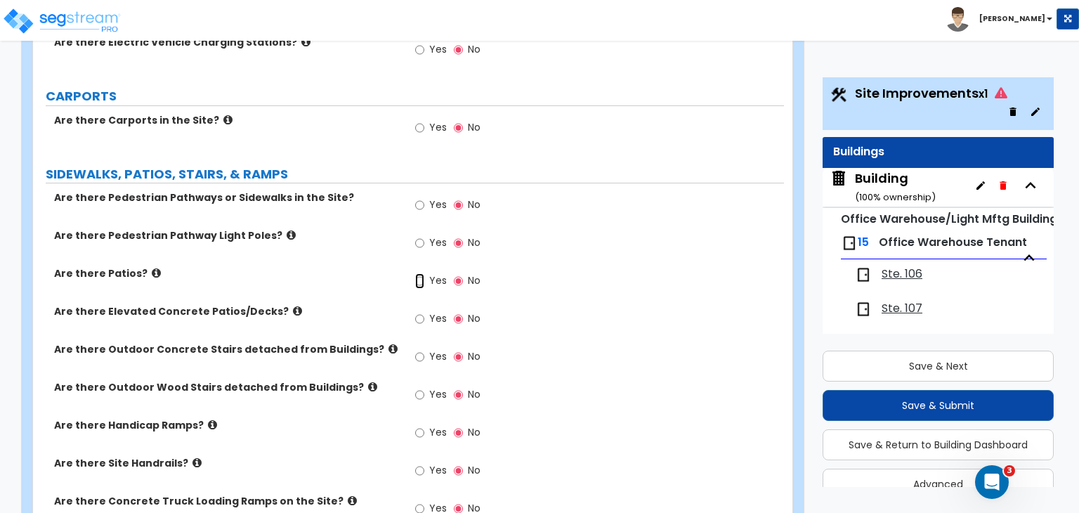
click at [417, 273] on input "Yes" at bounding box center [419, 280] width 9 height 15
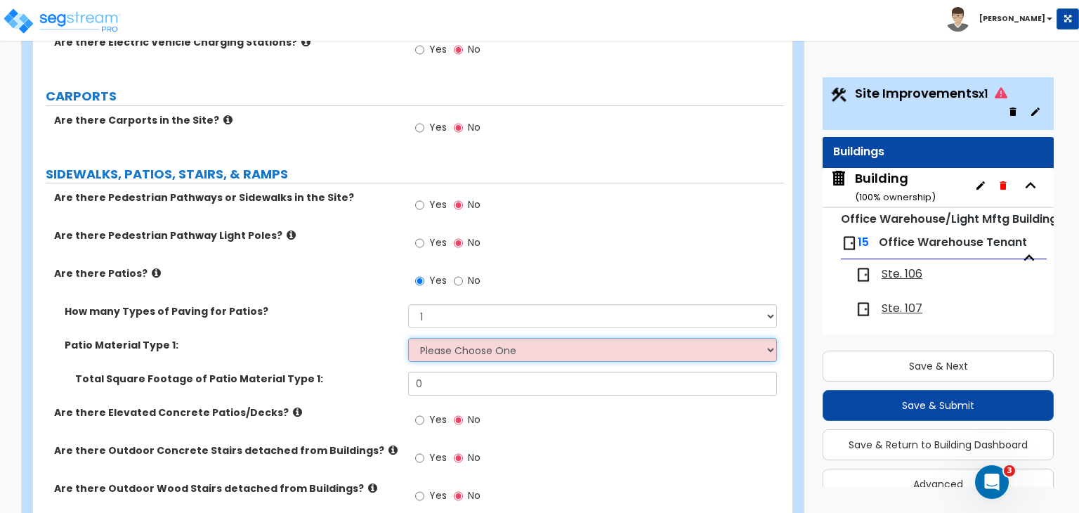
click at [434, 338] on select "Please Choose One Bare Concrete Stamped Concrete Brick Pavers Stone Pavers Tile…" at bounding box center [592, 350] width 368 height 24
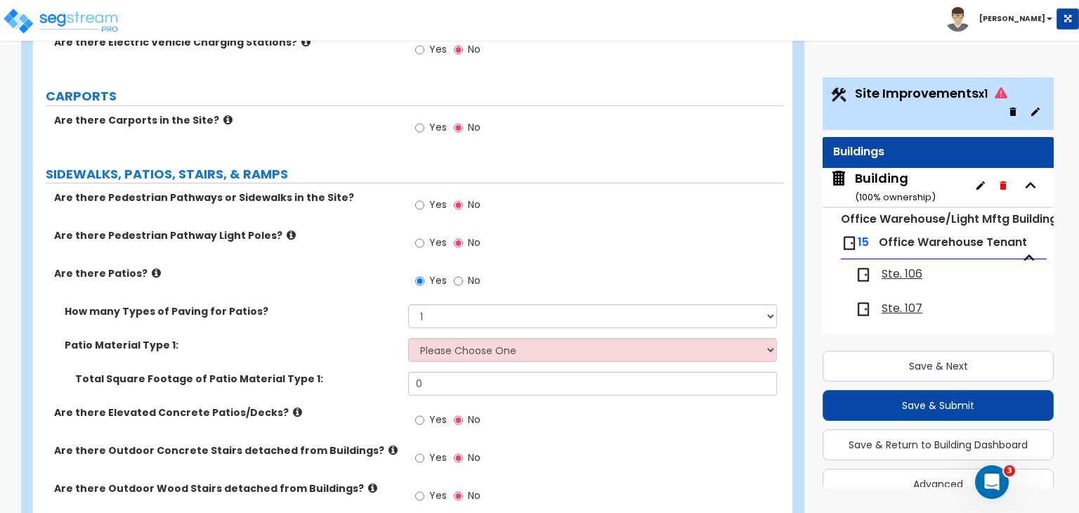
click at [368, 338] on label "Patio Material Type 1:" at bounding box center [231, 345] width 333 height 14
click at [454, 273] on input "No" at bounding box center [458, 280] width 9 height 15
radio input "false"
radio input "true"
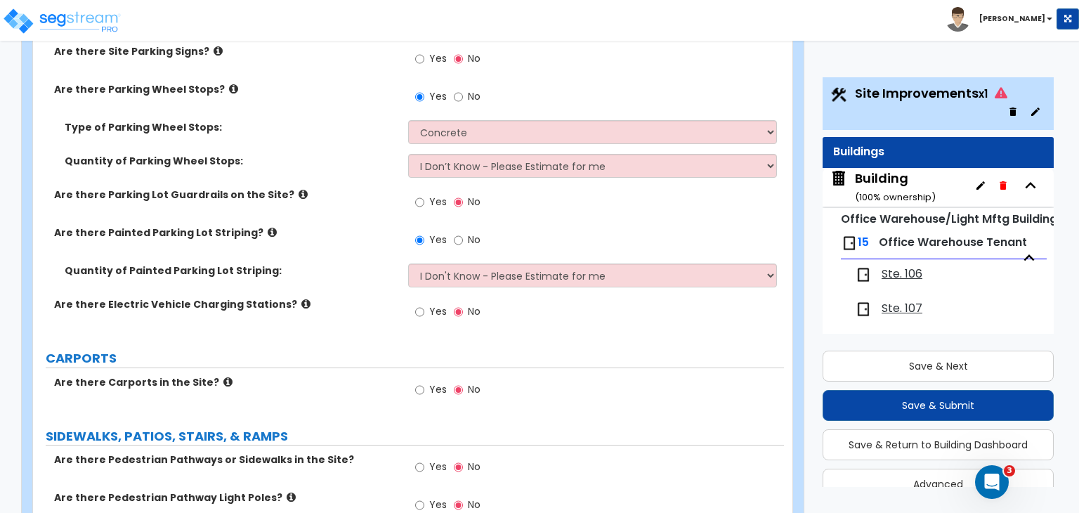
scroll to position [1231, 0]
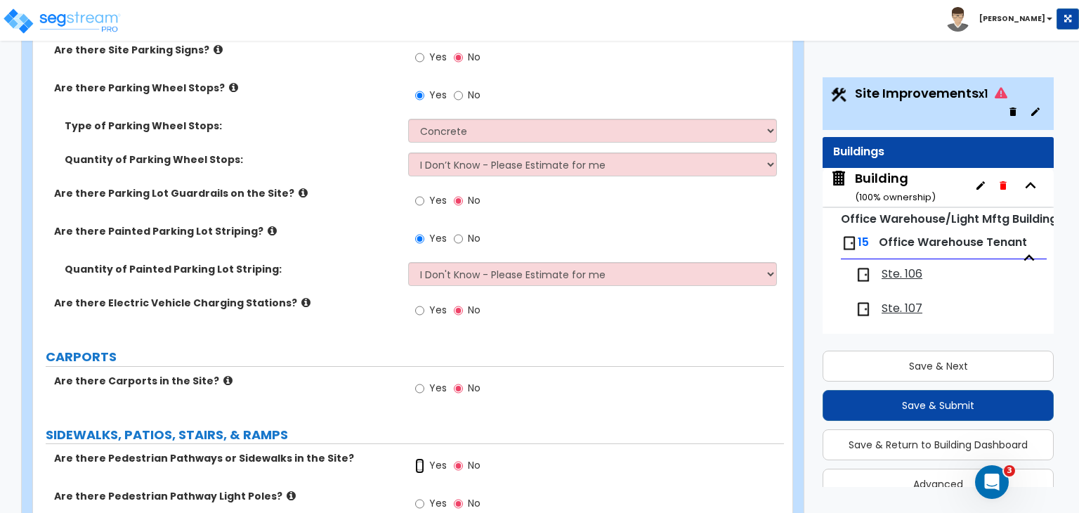
click at [419, 403] on input "Yes" at bounding box center [419, 465] width 9 height 15
radio input "true"
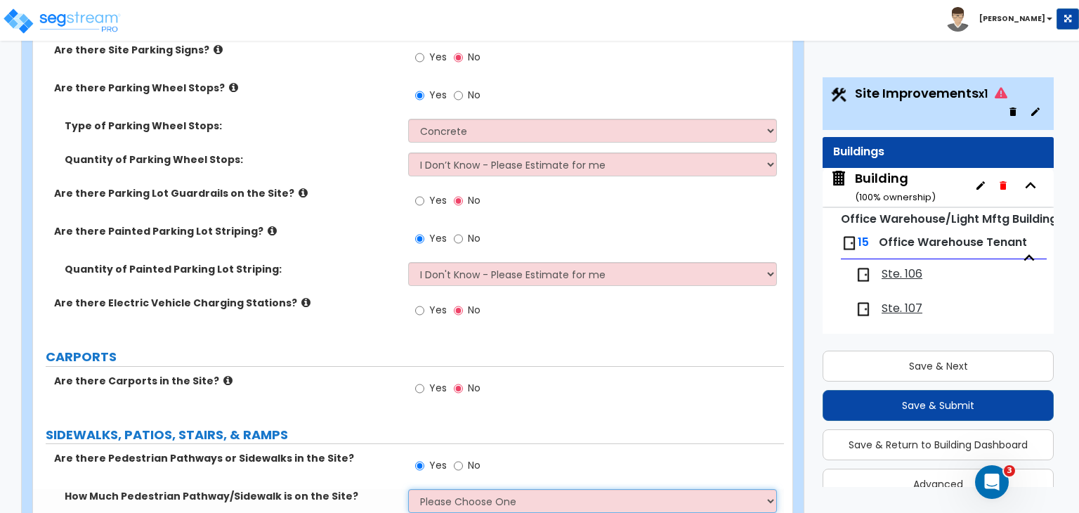
click at [440, 403] on select "Please Choose One I Don't Know, Please Estimate For Me Enter Linear Footage" at bounding box center [592, 501] width 368 height 24
select select "2"
click at [408, 403] on select "Please Choose One I Don't Know, Please Estimate For Me Enter Linear Footage" at bounding box center [592, 501] width 368 height 24
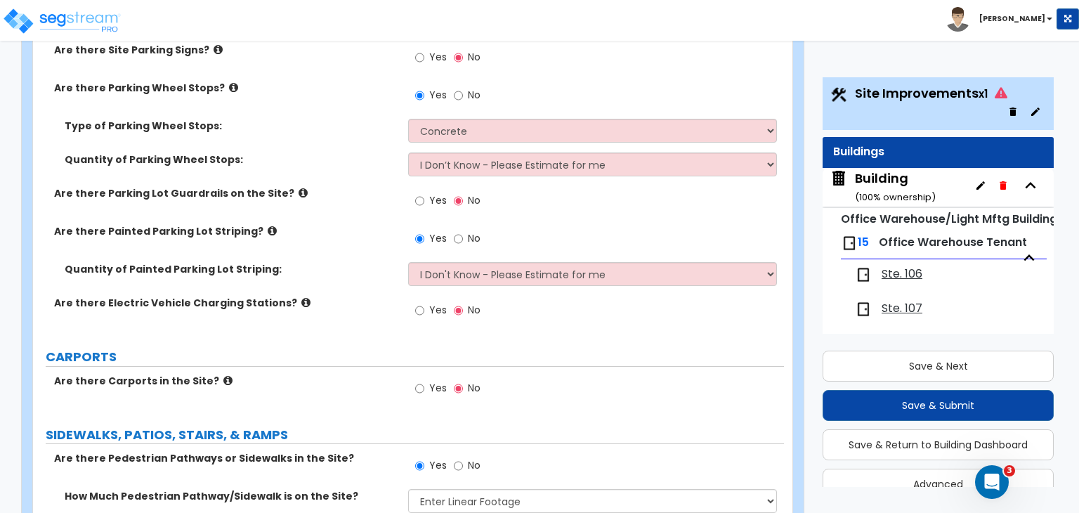
drag, startPoint x: 451, startPoint y: 451, endPoint x: 353, endPoint y: 458, distance: 97.9
type input "950"
click at [368, 403] on div "How Much Pedestrian Pathway/Sidewalk is on the Site? Please Choose One I Don't …" at bounding box center [408, 506] width 751 height 34
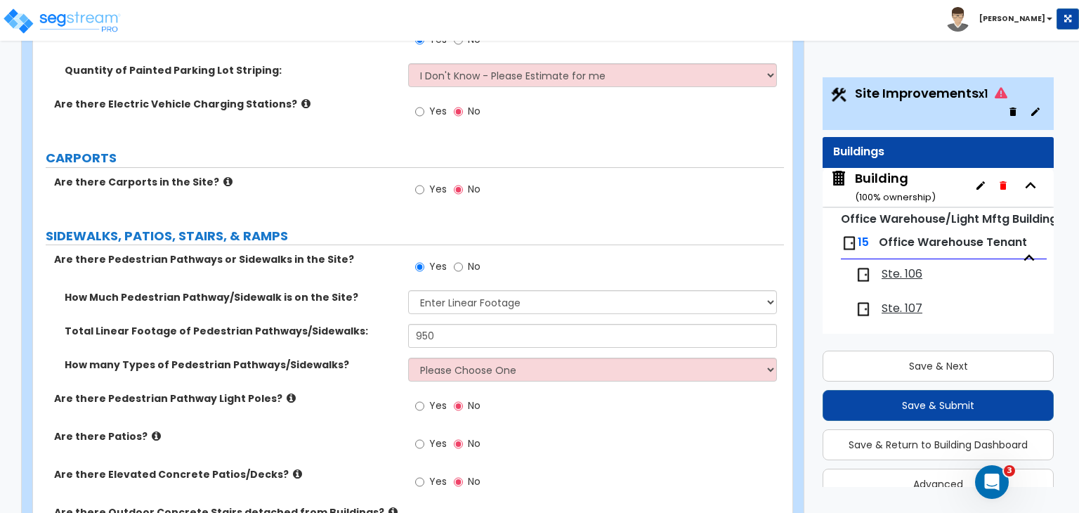
scroll to position [1435, 0]
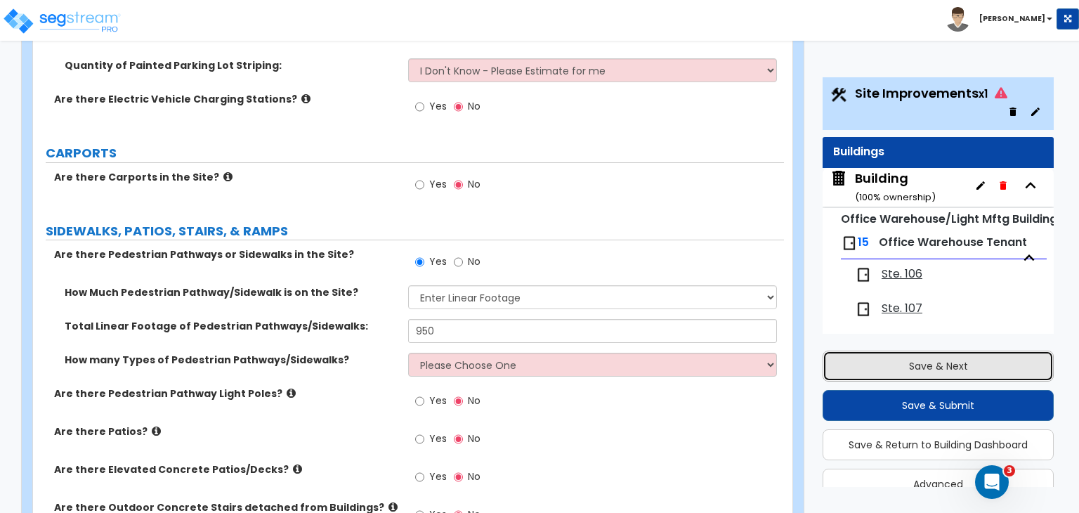
click at [863, 367] on button "Save & Next" at bounding box center [938, 366] width 231 height 31
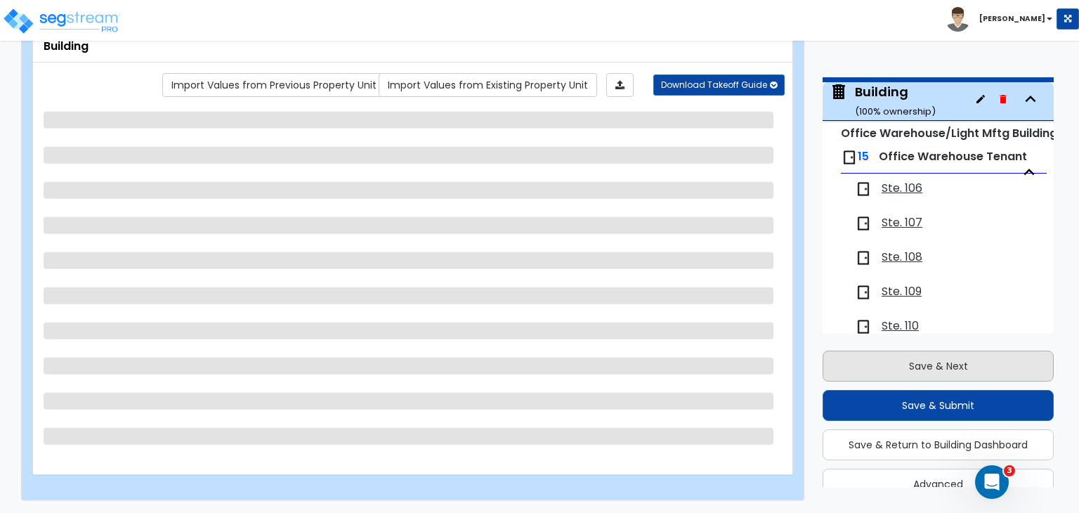
scroll to position [72, 0]
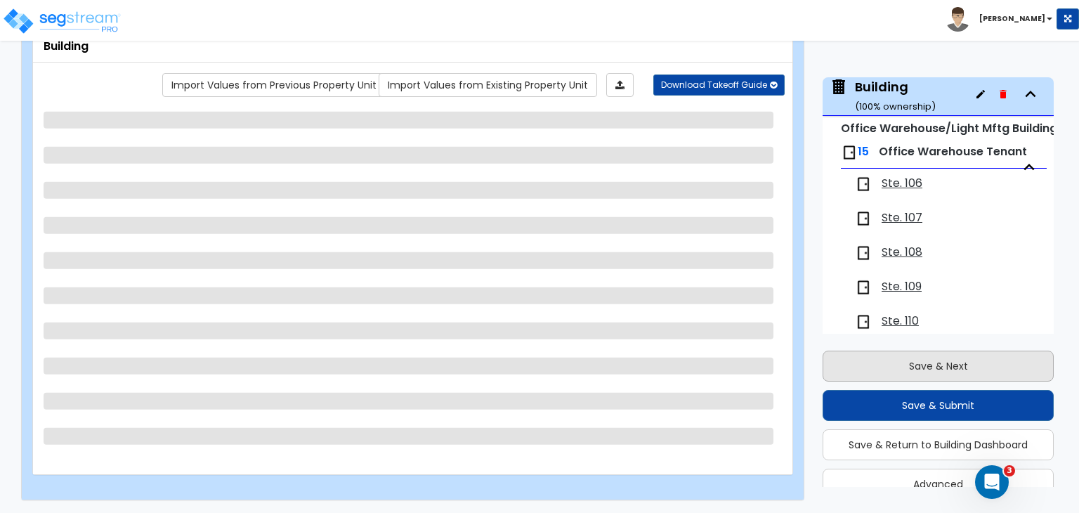
select select "2"
select select "1"
select select "2"
select select "1"
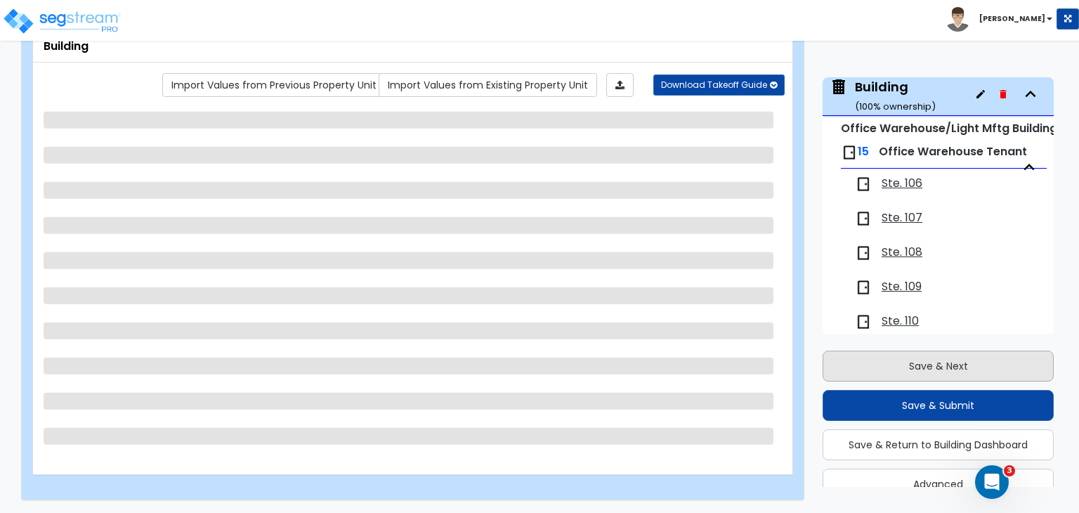
select select "2"
select select "1"
select select "3"
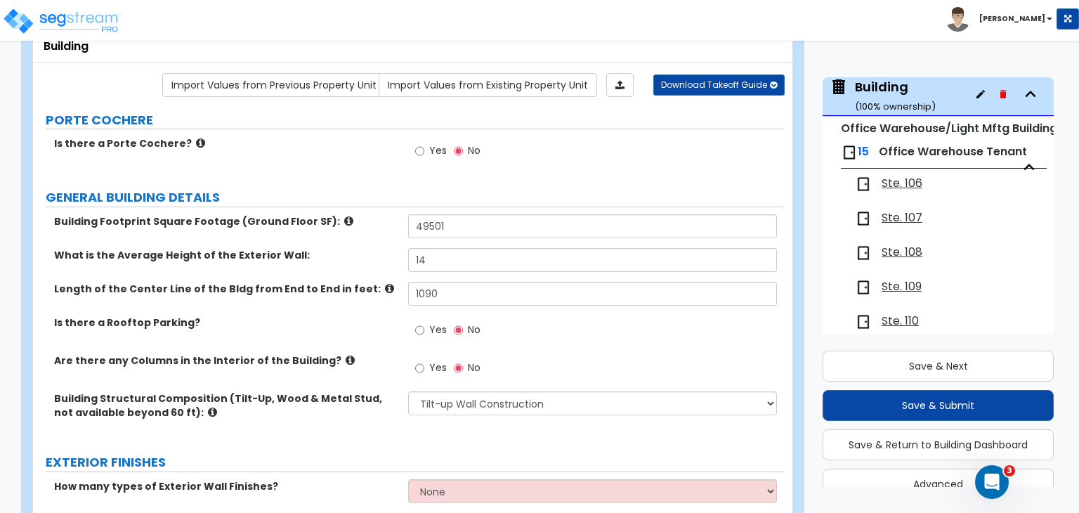
click at [863, 183] on span "Ste. 106" at bounding box center [902, 184] width 41 height 16
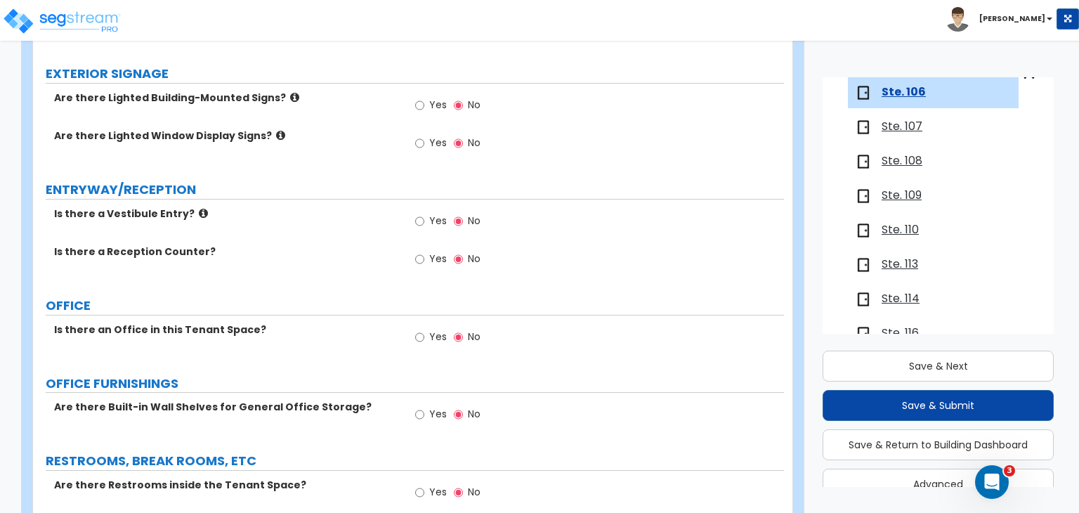
scroll to position [270, 0]
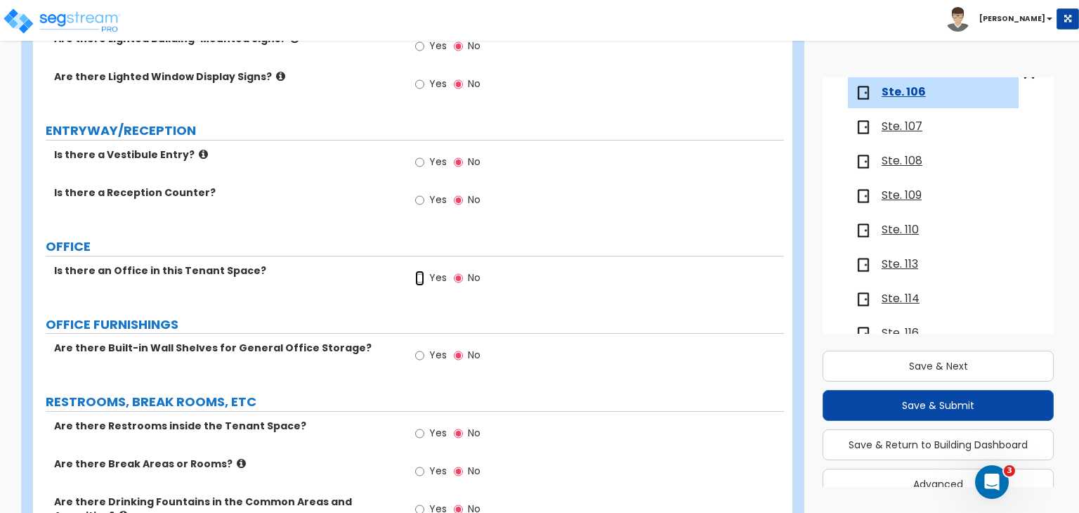
click at [419, 276] on input "Yes" at bounding box center [419, 277] width 9 height 15
radio input "true"
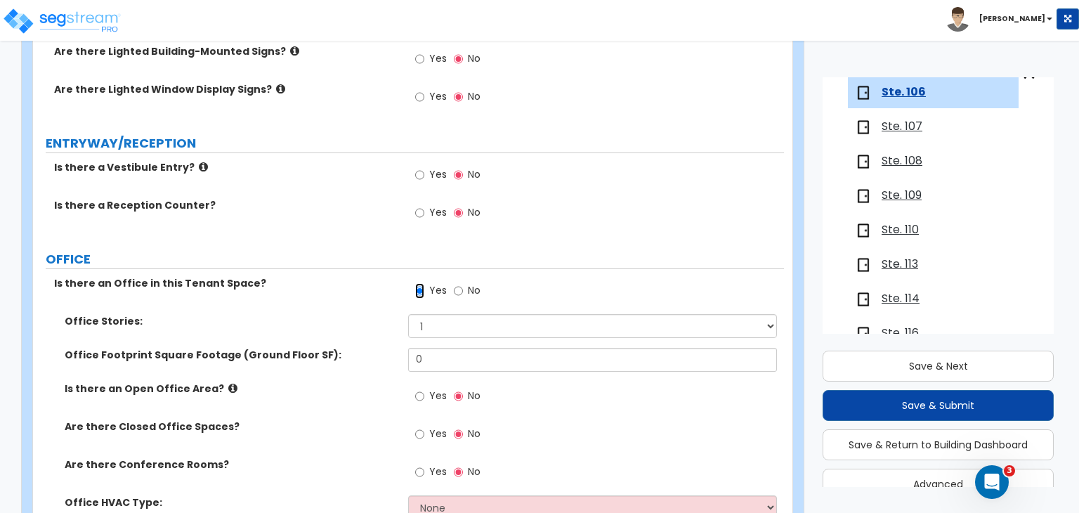
scroll to position [259, 0]
click at [437, 357] on input "0" at bounding box center [592, 358] width 368 height 24
drag, startPoint x: 437, startPoint y: 357, endPoint x: 316, endPoint y: 379, distance: 122.9
click at [316, 379] on div "Office Stories: 1 2 3 Office Footprint Square Footage (Ground Floor SF): 0 Is t…" at bounding box center [409, 420] width 730 height 215
type input "720"
